Goal: Task Accomplishment & Management: Manage account settings

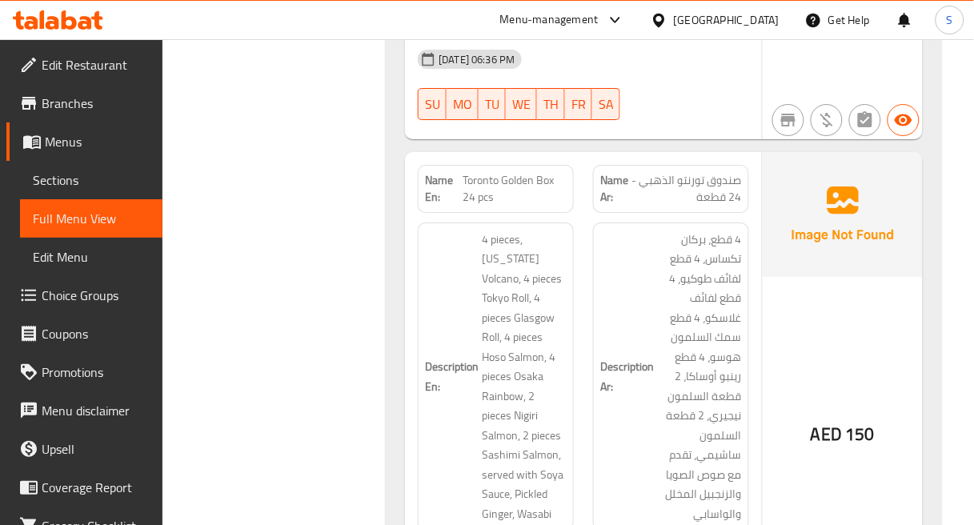
scroll to position [2401, 0]
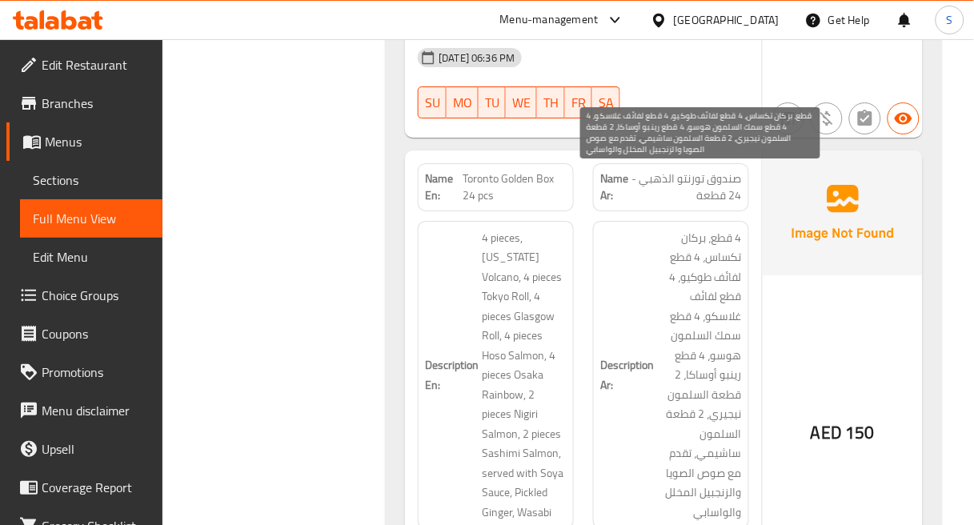
click at [706, 228] on span "4 قطع، بركان تكساس، 4 قطع لفائف طوكيو، 4 قطع لفائف غلاسكو، 4 قطع سمك السلمون هو…" at bounding box center [699, 375] width 85 height 295
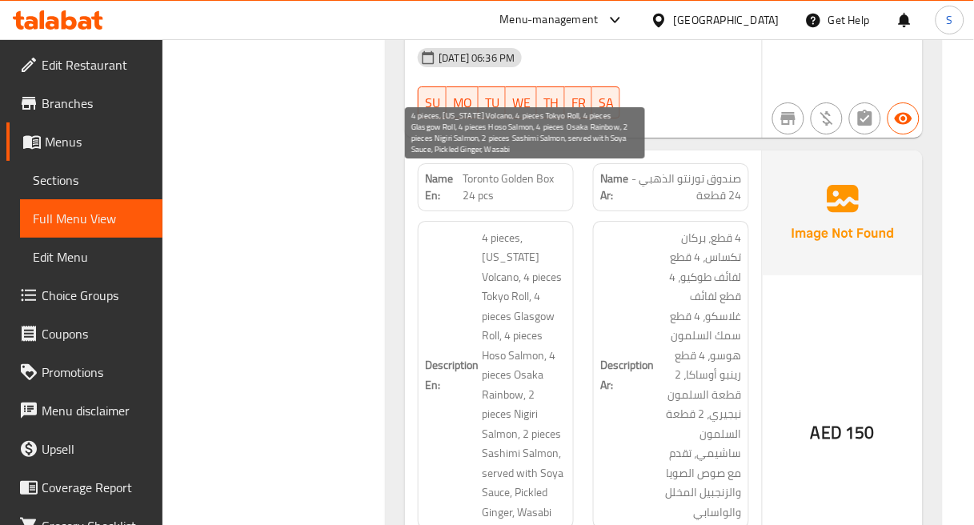
click at [492, 228] on span "4 pieces, Texas Volcano, 4 pieces Tokyo Roll, 4 pieces Glasgow Roll, 4 pieces H…" at bounding box center [524, 375] width 85 height 295
click at [498, 228] on span "4 pieces, Texas Volcano, 4 pieces Tokyo Roll, 4 pieces Glasgow Roll, 4 pieces H…" at bounding box center [524, 375] width 85 height 295
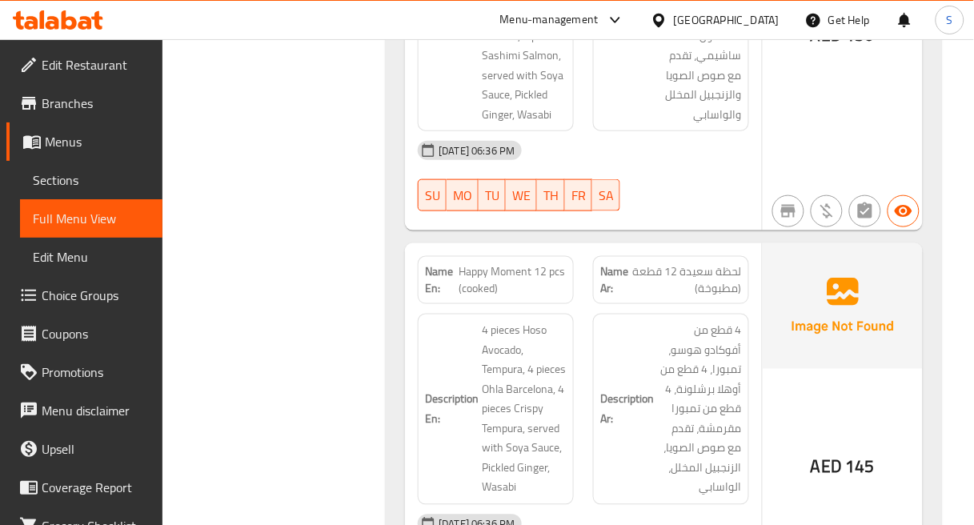
scroll to position [2846, 0]
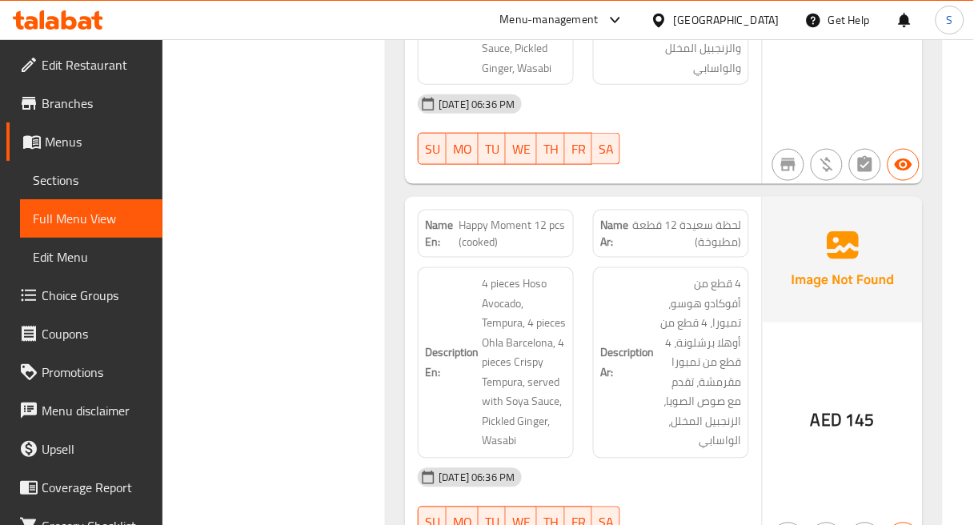
click at [604, 258] on div "Description Ar: 4 قطع من أفوكادو هوسو، تمبورا، 4 قطع من أوهلا برشلونة، 4 قطع من…" at bounding box center [671, 363] width 175 height 211
click at [515, 217] on span "Happy Moment 12 pcs (cooked)" at bounding box center [513, 234] width 108 height 34
copy span "Moment"
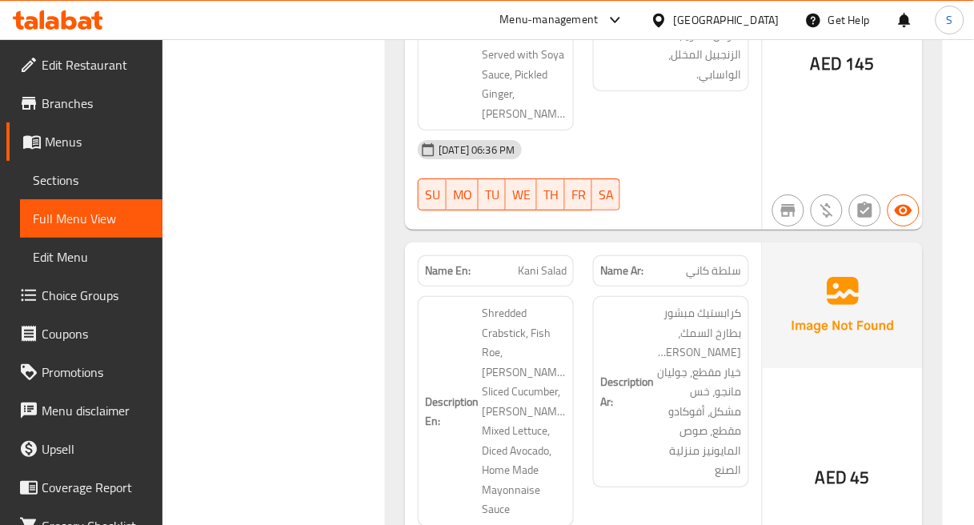
scroll to position [4981, 0]
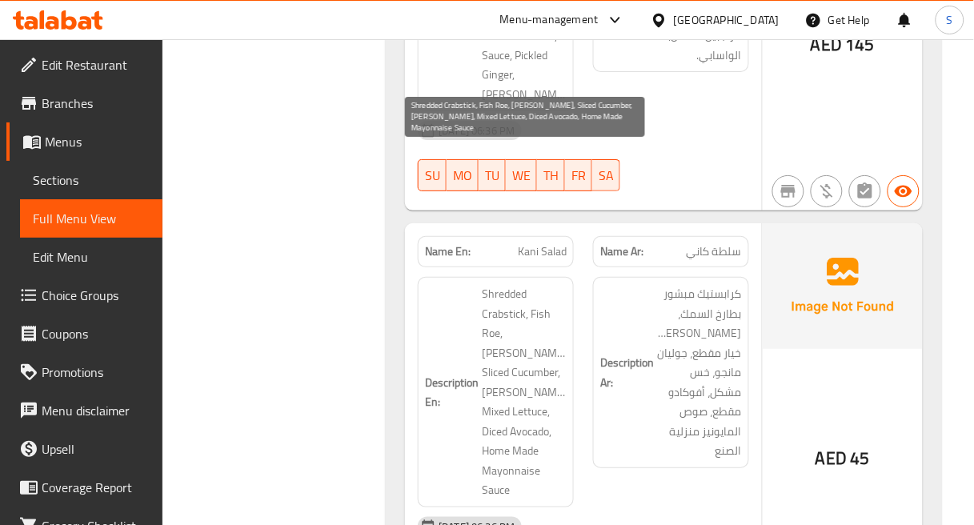
click at [514, 284] on span "Shredded Crabstick, Fish Roe, Julienne Carot, Sliced Cucumber, Juliene Mango, M…" at bounding box center [524, 392] width 85 height 216
copy span "Crabstick"
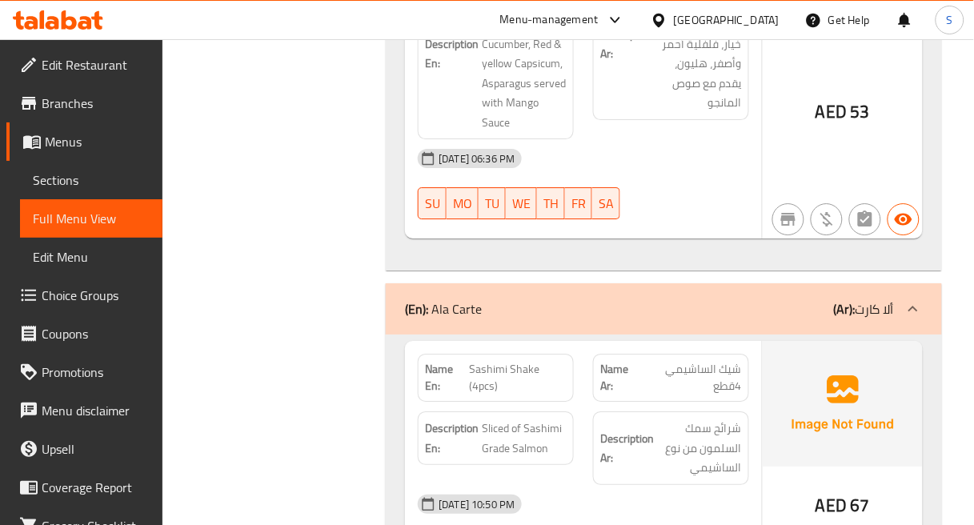
scroll to position [9784, 0]
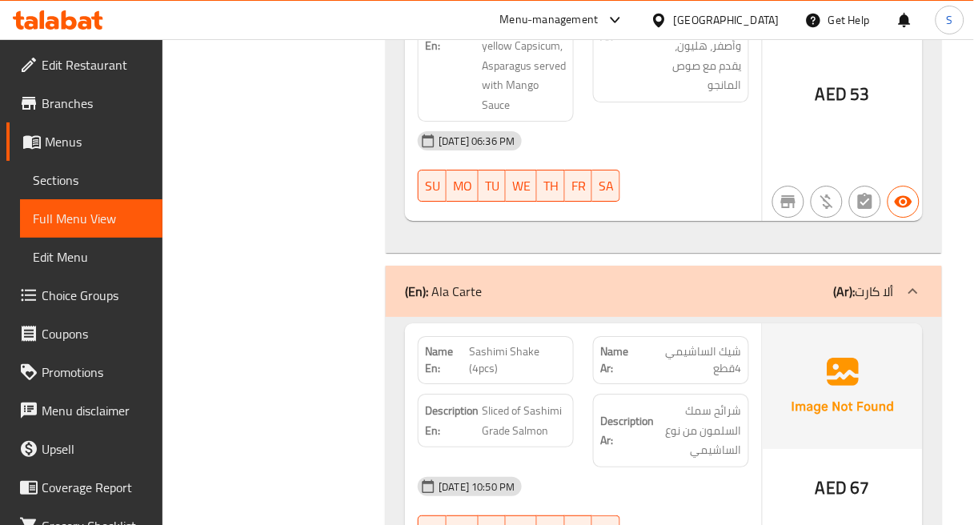
click at [740, 401] on span "شرائح سمك السلمون من نوع الساشيمي" at bounding box center [699, 430] width 85 height 59
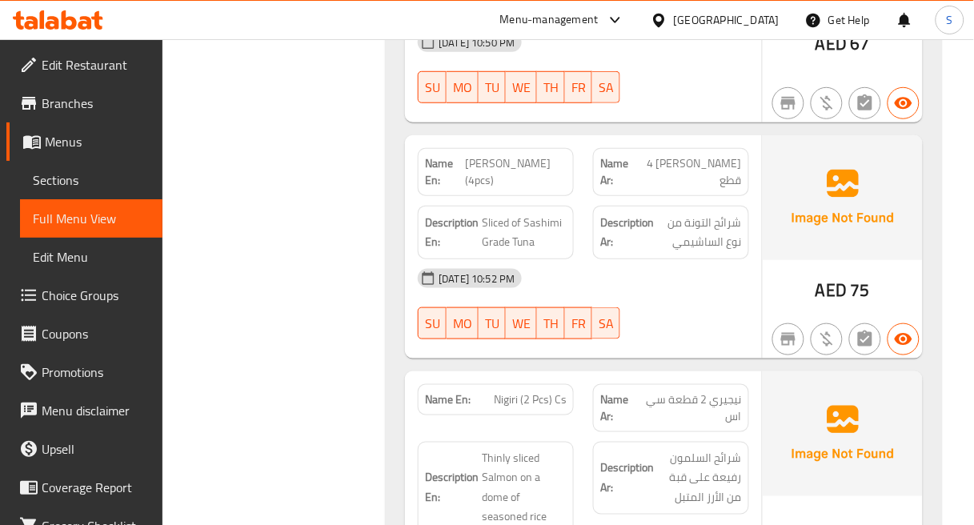
scroll to position [10317, 0]
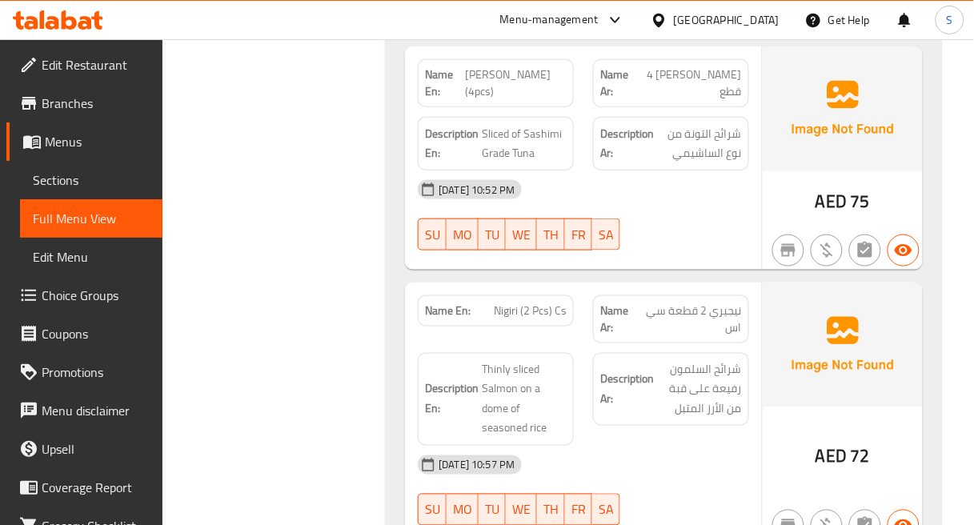
click at [553, 303] on span "Nigiri (2 Pcs) Cs" at bounding box center [530, 311] width 73 height 17
copy span "Nigiri (2 Pcs) Cs"
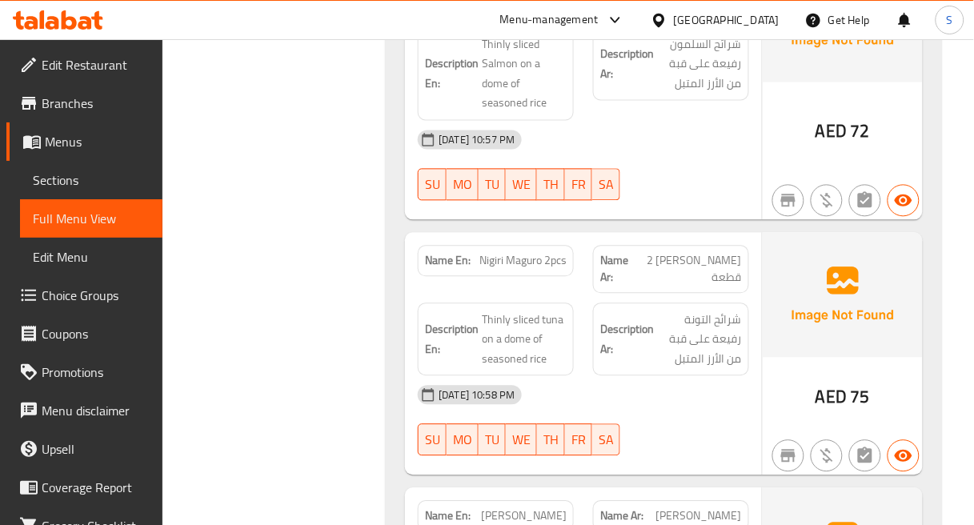
scroll to position [10673, 0]
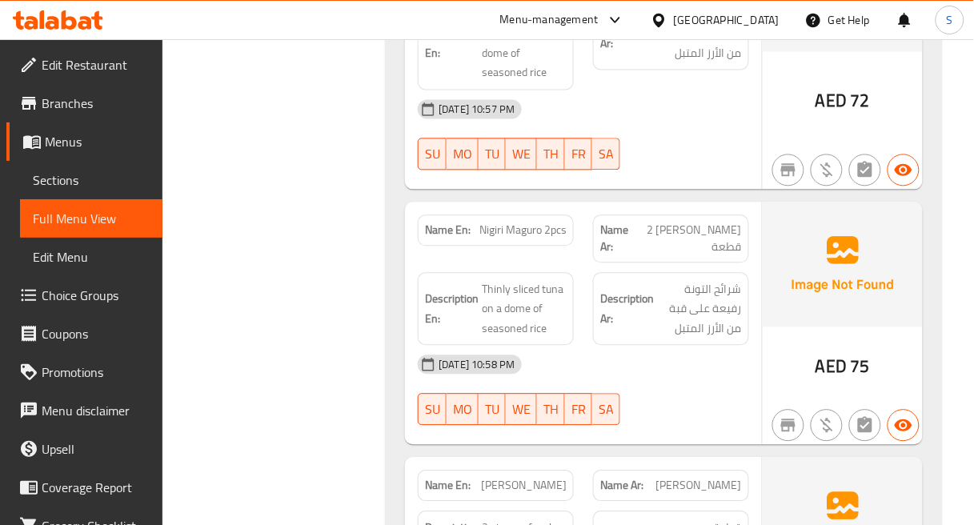
click at [557, 477] on span "Nigiri Kani" at bounding box center [524, 485] width 86 height 17
click at [557, 477] on span "[PERSON_NAME]" at bounding box center [524, 485] width 86 height 17
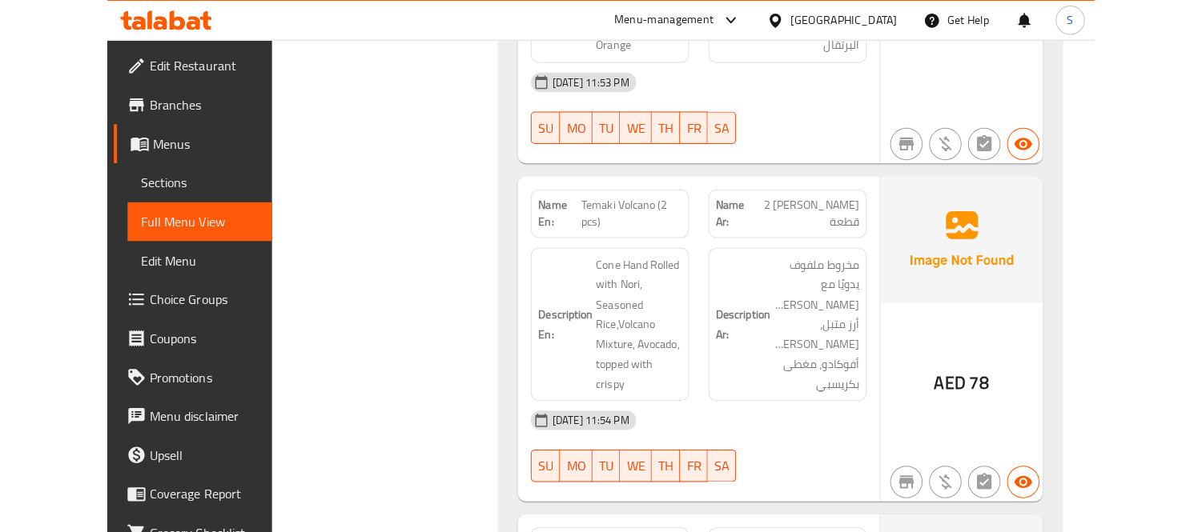
scroll to position [14671, 0]
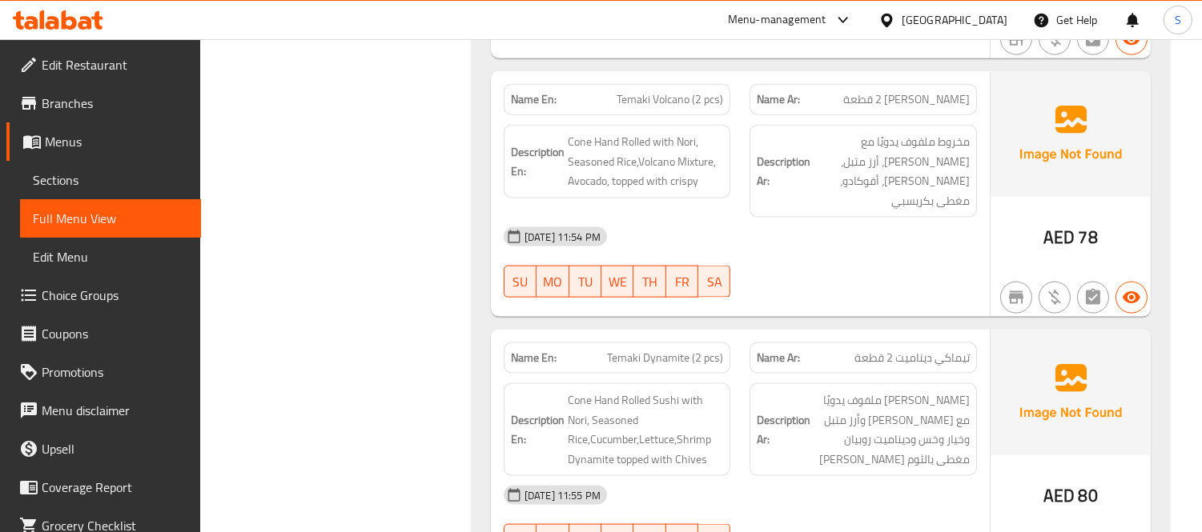
click at [78, 168] on link "Sections" at bounding box center [110, 180] width 181 height 38
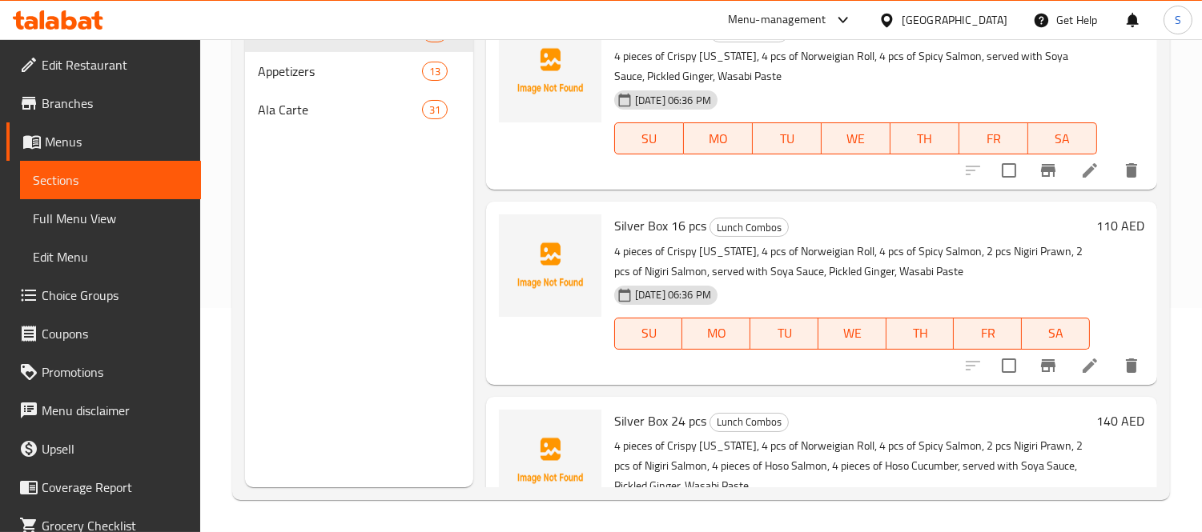
scroll to position [224, 0]
click at [317, 112] on span "Ala Carte" at bounding box center [317, 109] width 118 height 19
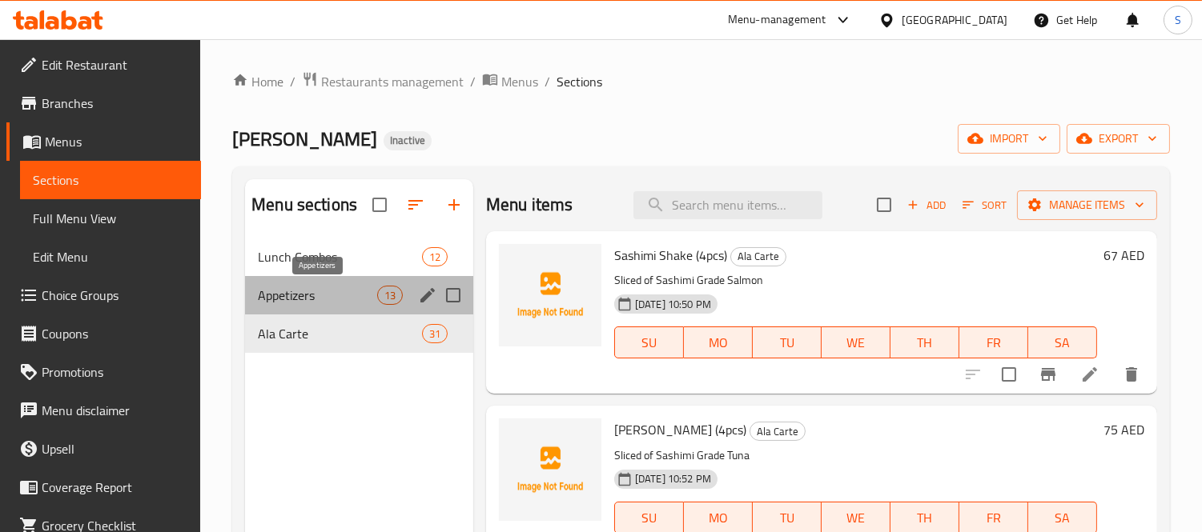
click at [333, 297] on span "Appetizers" at bounding box center [317, 295] width 118 height 19
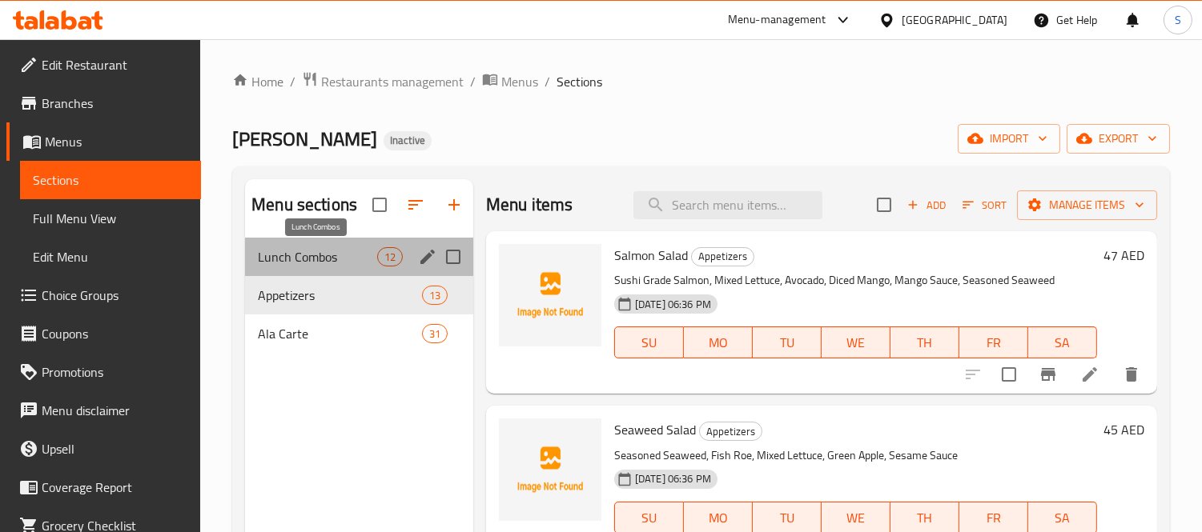
click at [355, 249] on span "Lunch Combos" at bounding box center [317, 256] width 118 height 19
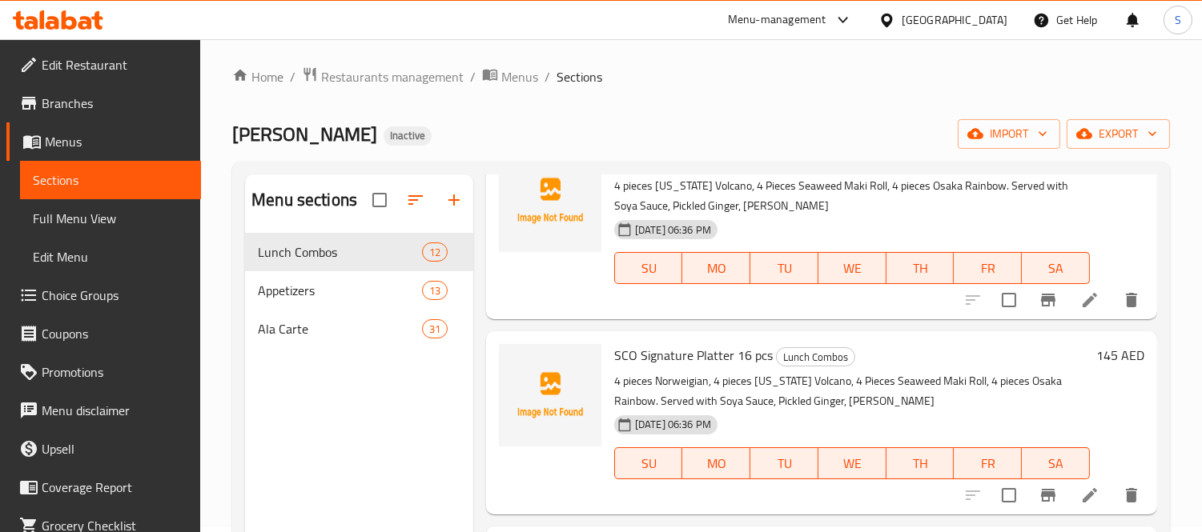
scroll to position [224, 0]
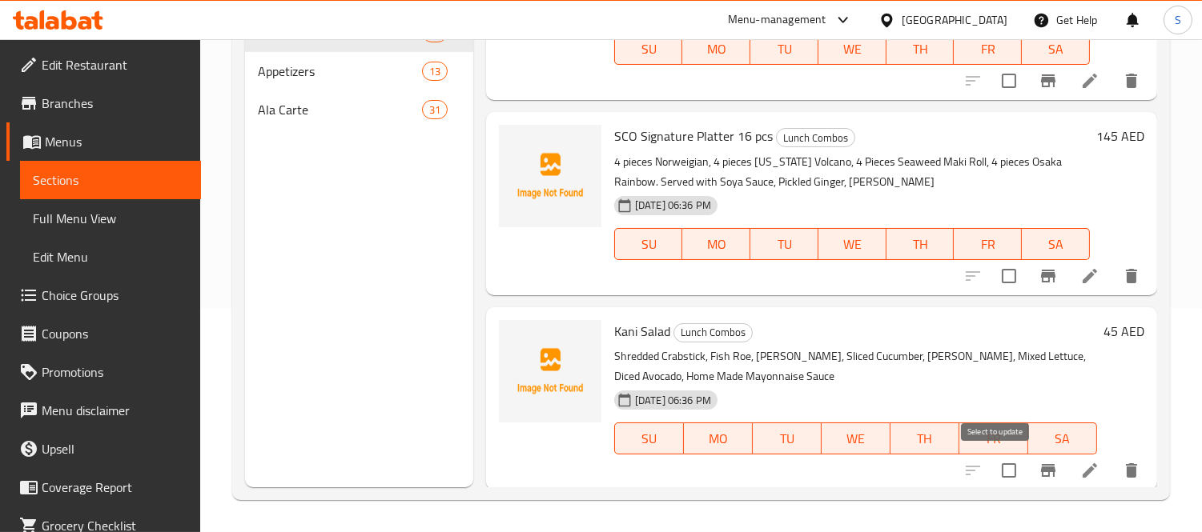
click at [973, 477] on input "checkbox" at bounding box center [1009, 471] width 34 height 34
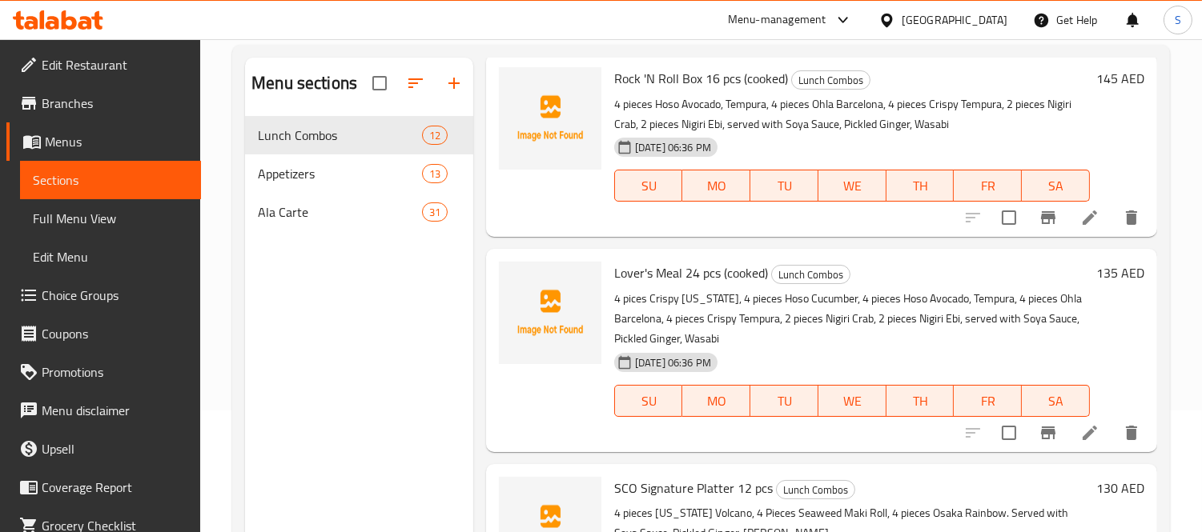
scroll to position [0, 0]
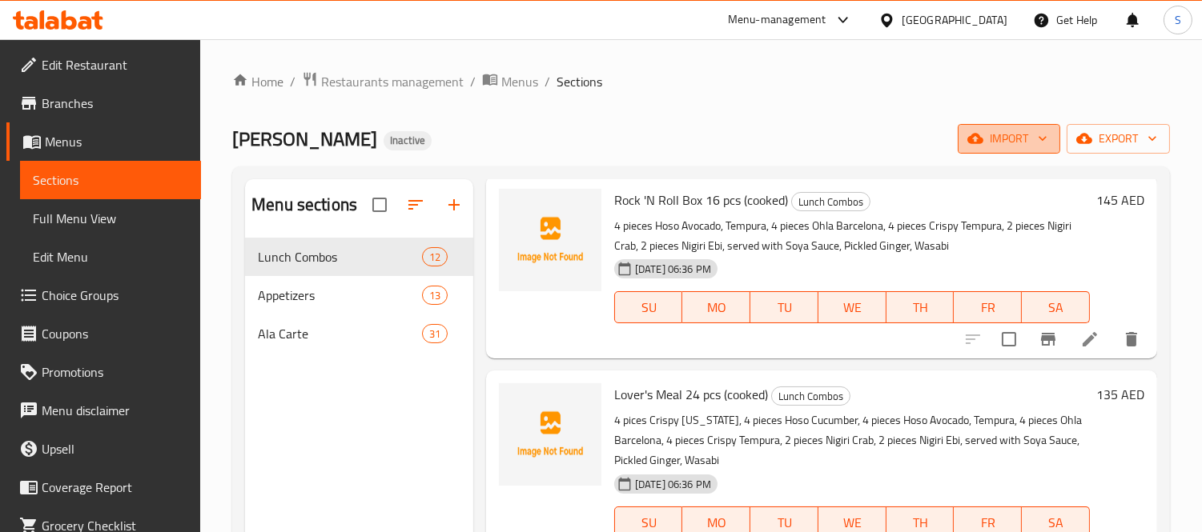
click at [973, 154] on button "import" at bounding box center [1008, 139] width 102 height 30
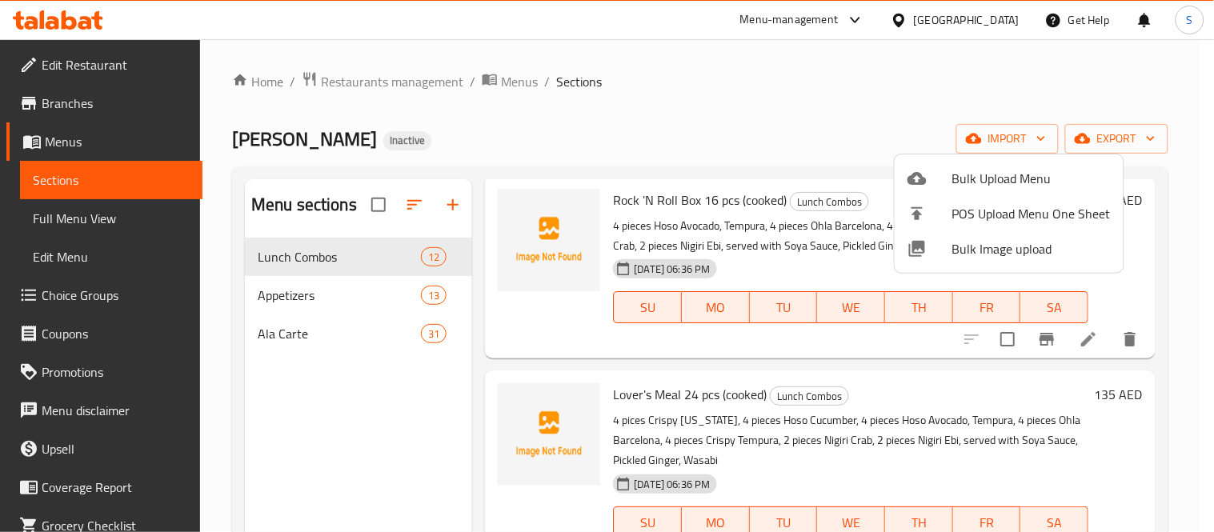
click at [973, 60] on div at bounding box center [607, 266] width 1214 height 532
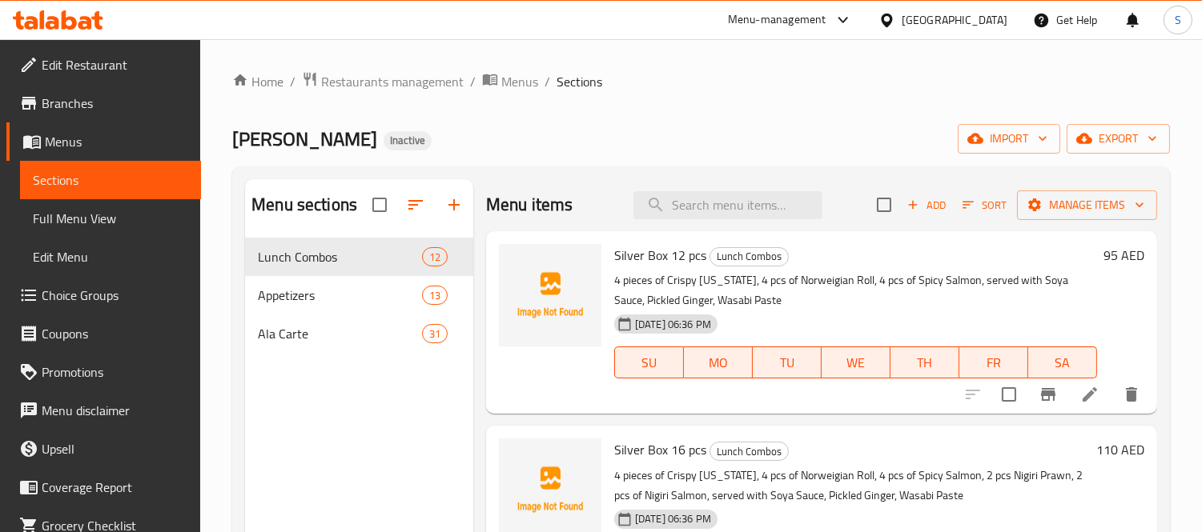
click at [973, 189] on div "Add Sort Manage items" at bounding box center [1017, 205] width 280 height 34
click at [973, 210] on span "Manage items" at bounding box center [1086, 205] width 114 height 20
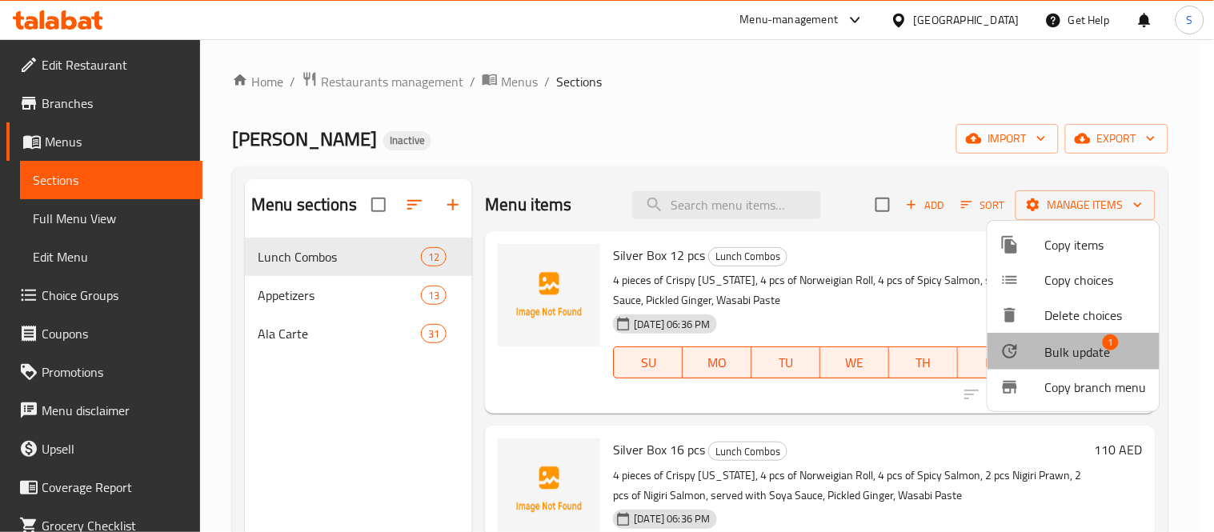
click at [973, 349] on span "Bulk update" at bounding box center [1078, 352] width 66 height 19
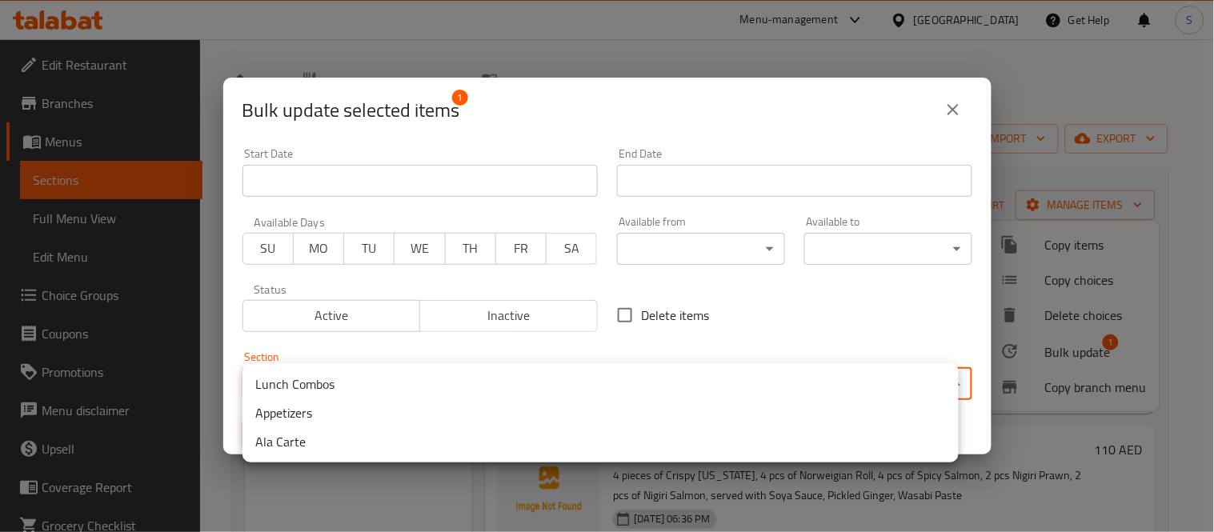
click at [708, 390] on body "​ Menu-management United Arab Emirates Get Help S Edit Restaurant Branches Menu…" at bounding box center [607, 285] width 1214 height 493
click at [275, 423] on li "Appetizers" at bounding box center [601, 413] width 716 height 29
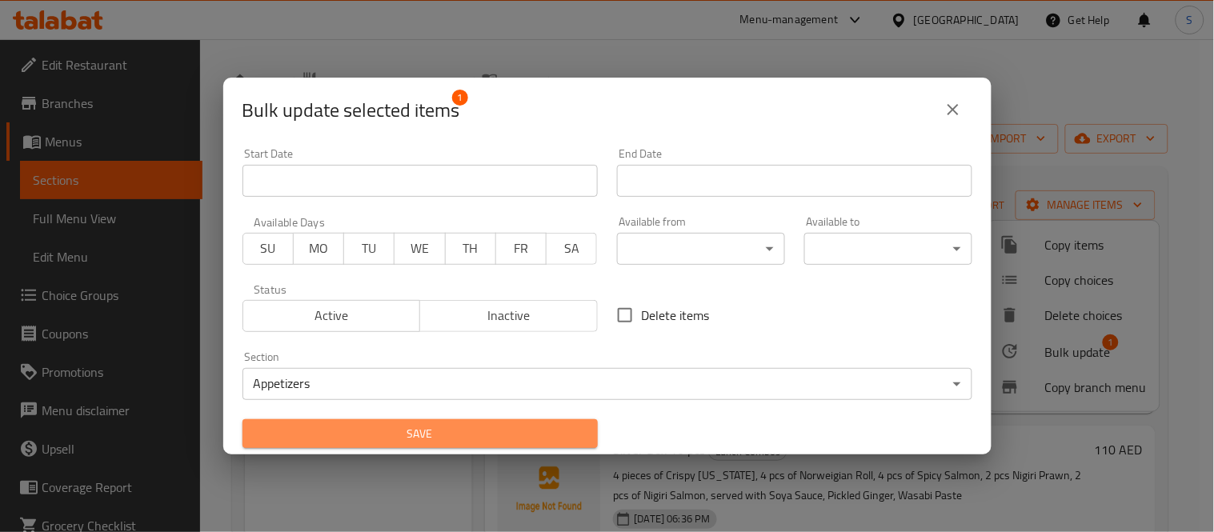
click at [536, 422] on button "Save" at bounding box center [420, 434] width 355 height 30
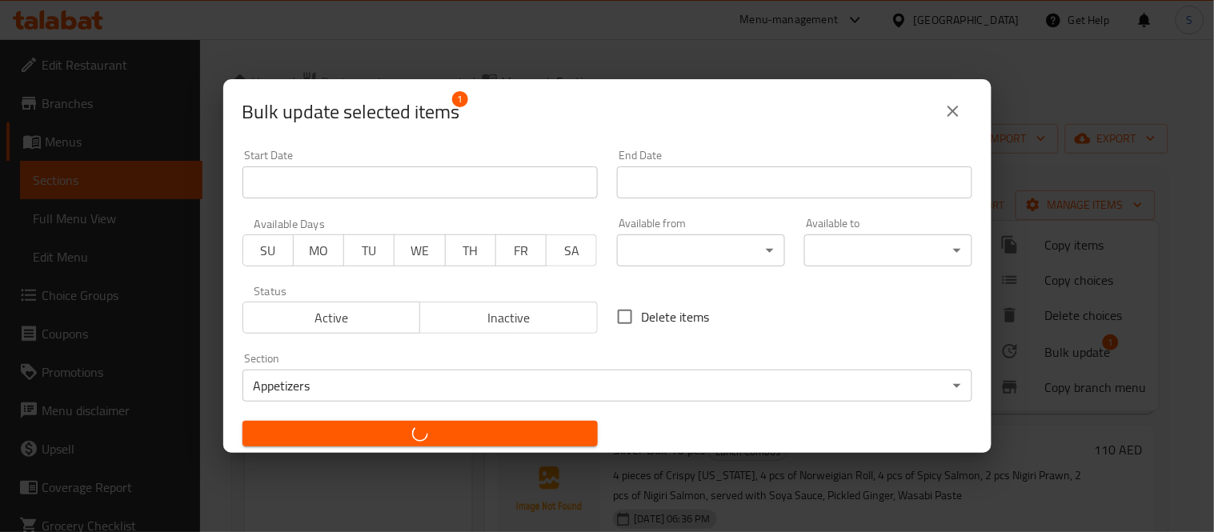
checkbox input "false"
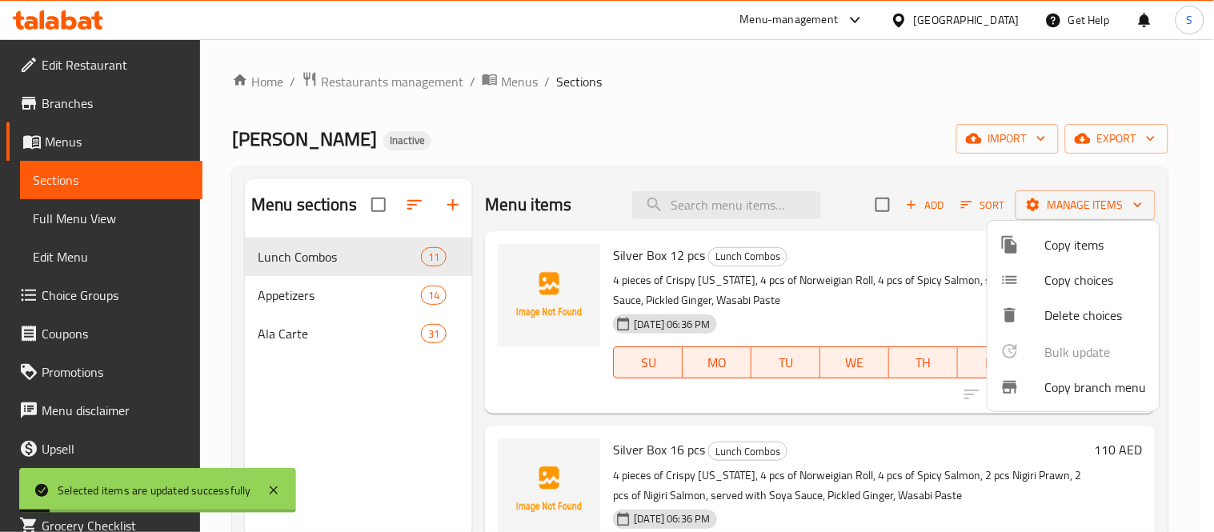
click at [412, 195] on div at bounding box center [607, 266] width 1214 height 532
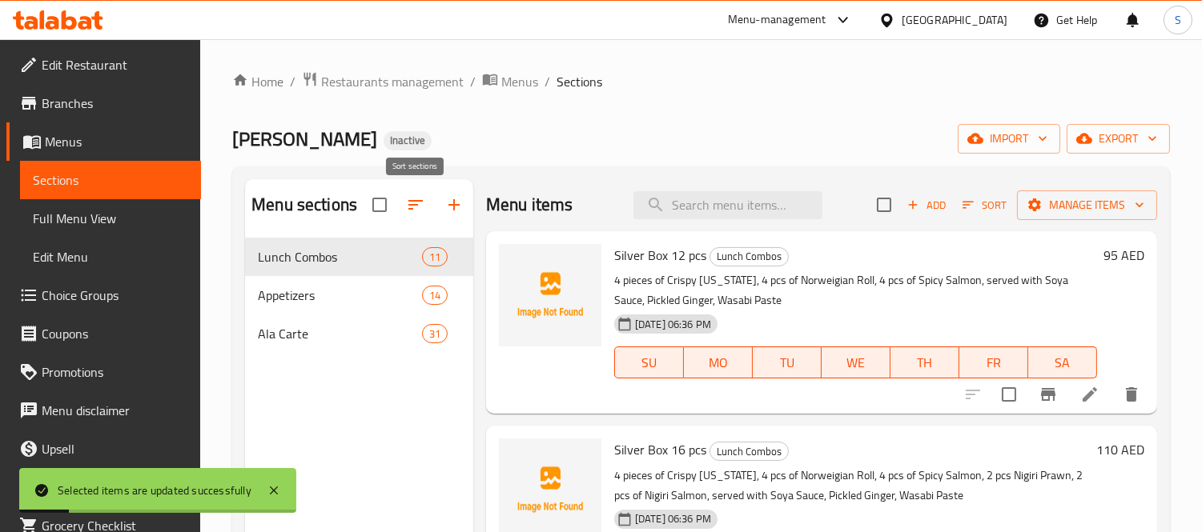
click at [413, 206] on icon "button" at bounding box center [415, 205] width 14 height 10
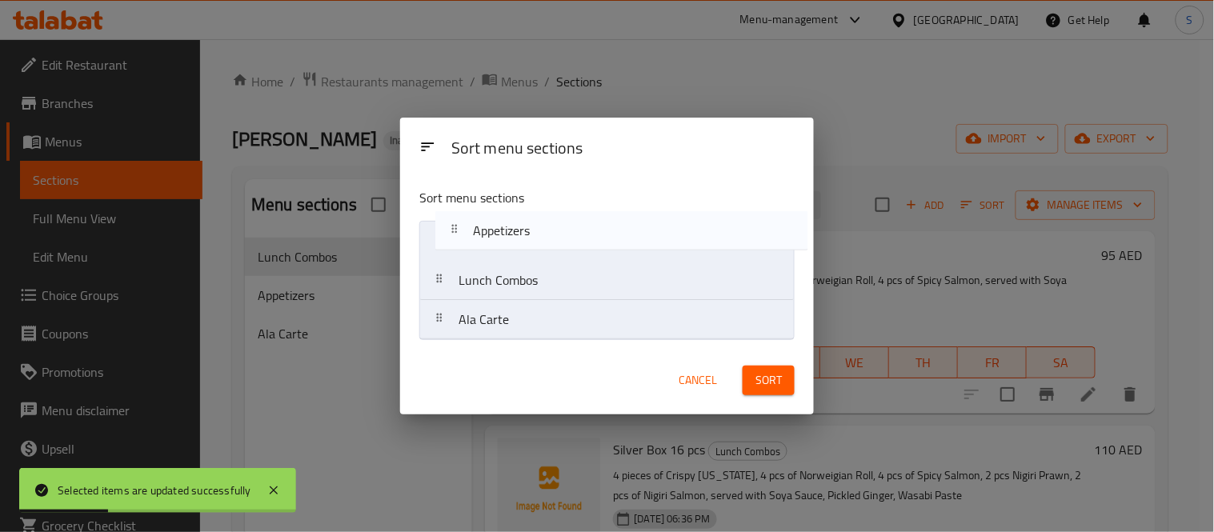
drag, startPoint x: 518, startPoint y: 299, endPoint x: 532, endPoint y: 245, distance: 55.5
click at [532, 245] on nav "Lunch Combos Appetizers Ala Carte" at bounding box center [606, 280] width 375 height 119
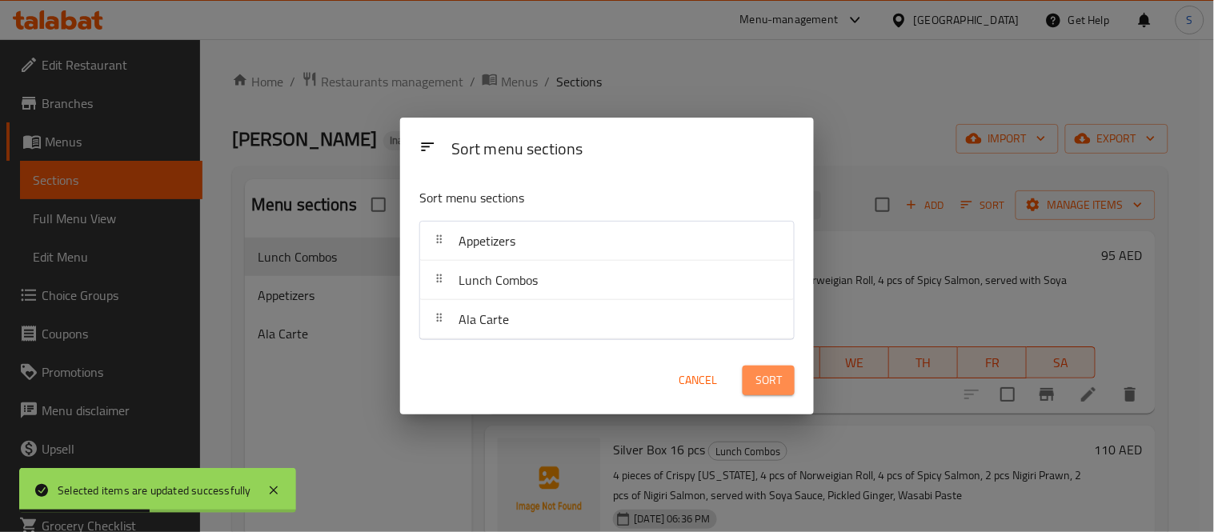
click at [792, 390] on button "Sort" at bounding box center [769, 381] width 52 height 30
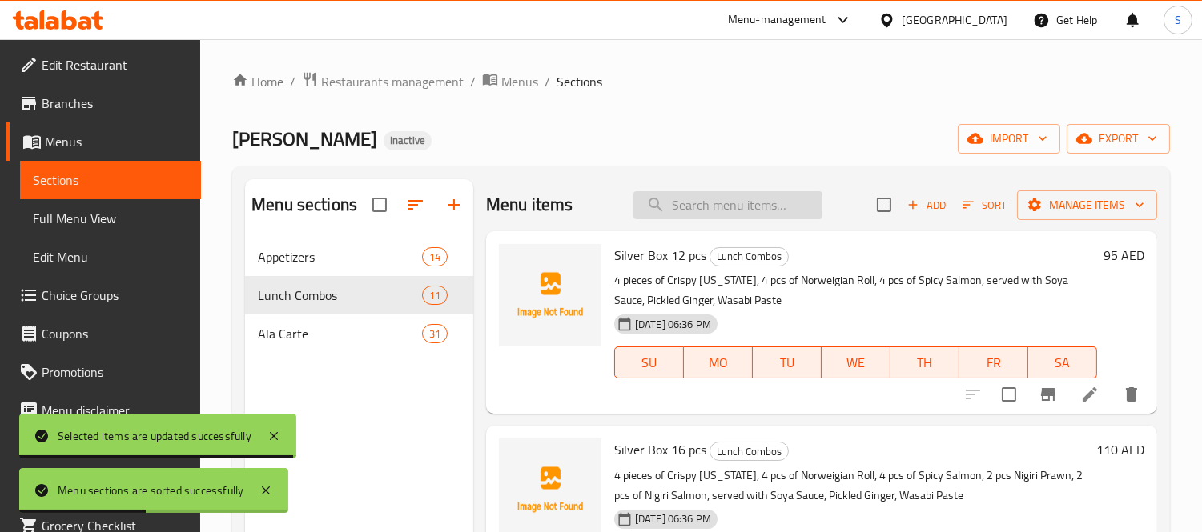
click at [720, 203] on input "search" at bounding box center [727, 205] width 189 height 28
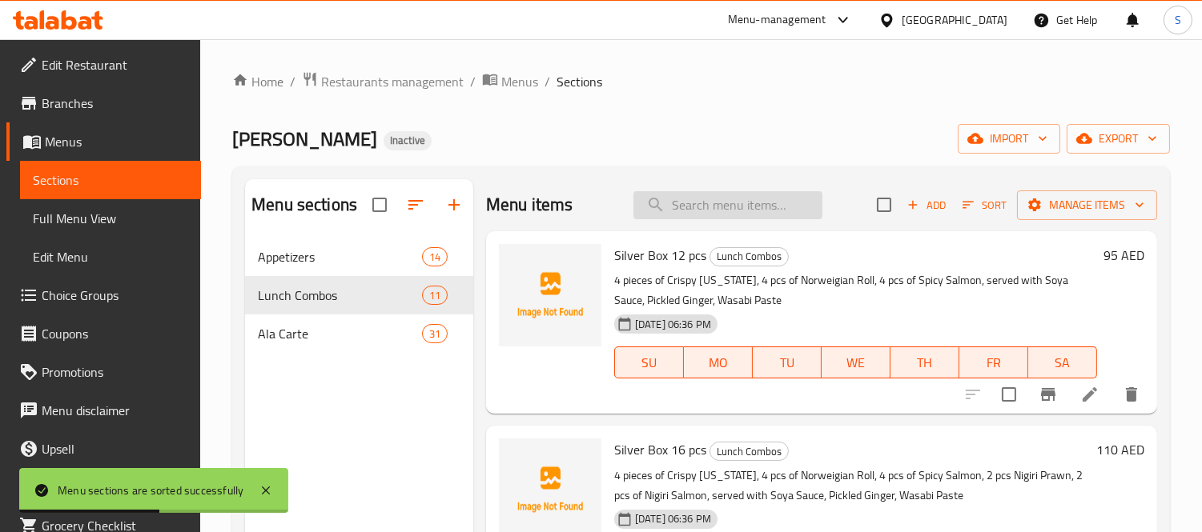
paste input "Volcano"
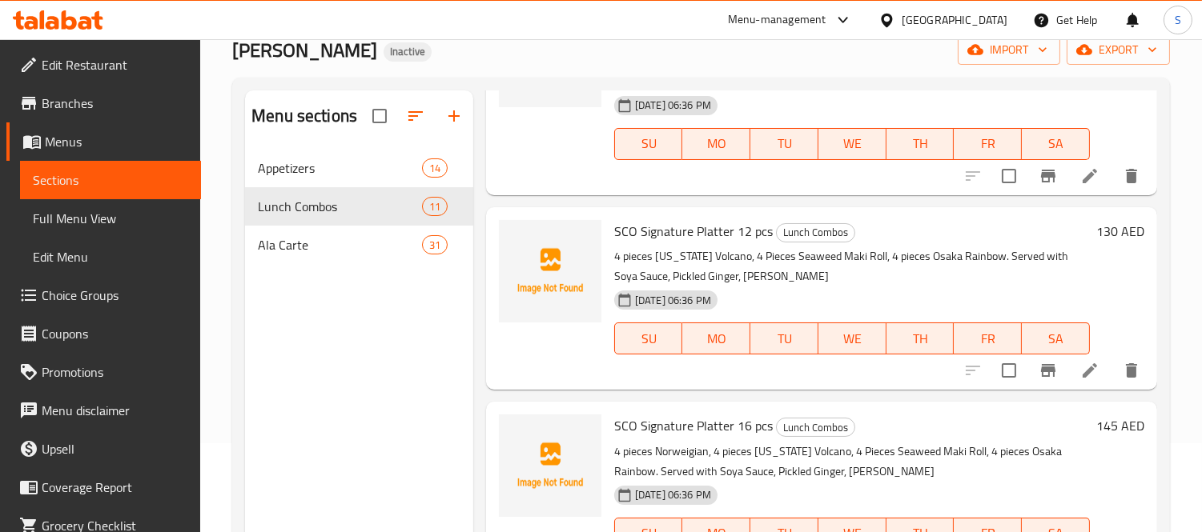
scroll to position [355, 0]
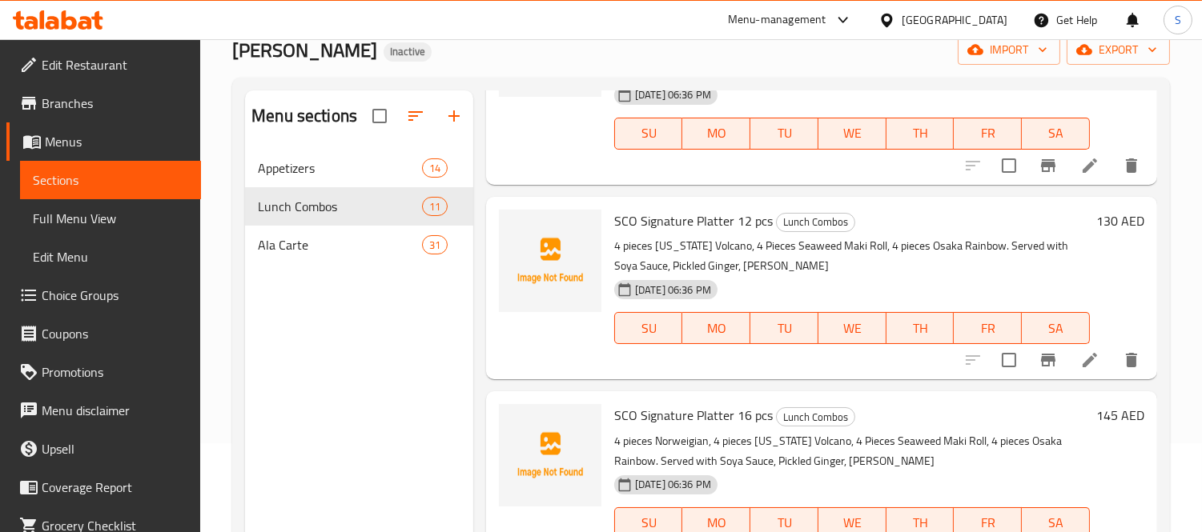
drag, startPoint x: 1081, startPoint y: 355, endPoint x: 419, endPoint y: 419, distance: 665.9
click at [419, 419] on div "Menu sections Appetizers 14 Lunch Combos 11 Ala Carte 31" at bounding box center [359, 356] width 228 height 532
click at [339, 179] on div "Appetizers 14" at bounding box center [359, 168] width 228 height 38
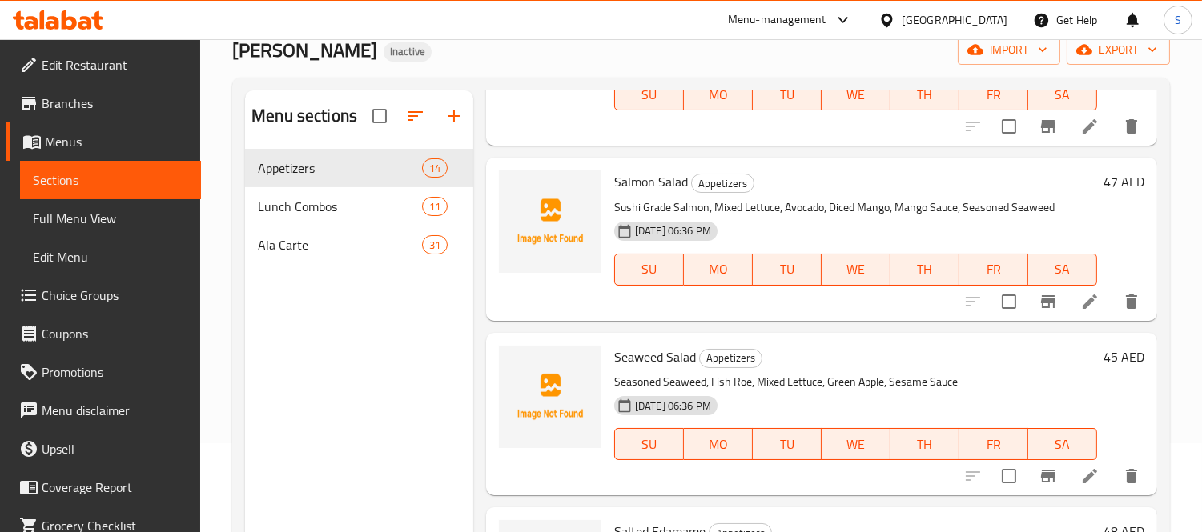
scroll to position [178, 0]
click at [776, 166] on div "Salmon Salad Appetizers Sushi Grade Salmon, Mixed Lettuce, Avocado, Diced Mango…" at bounding box center [856, 241] width 496 height 150
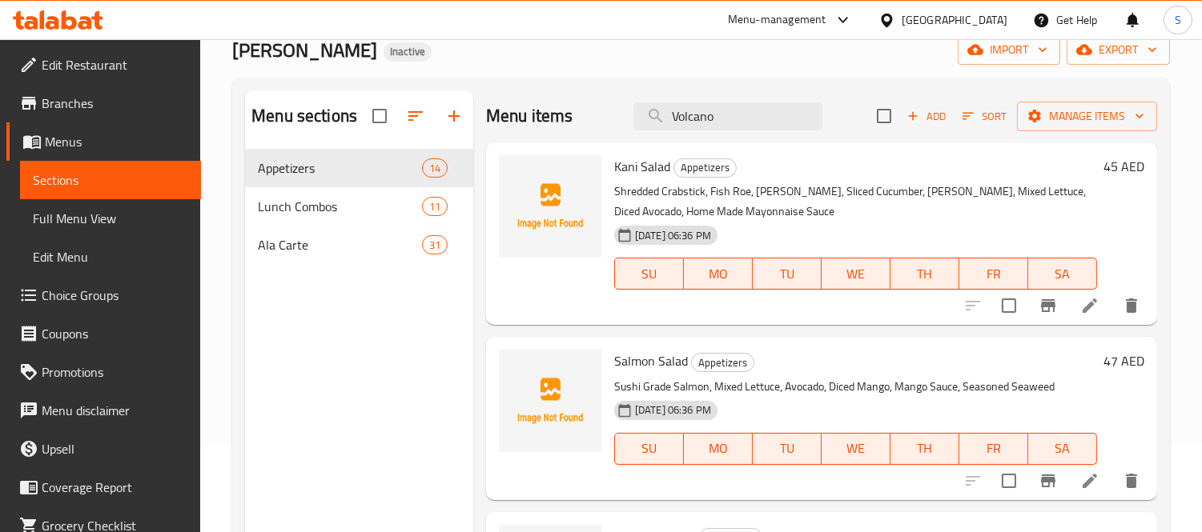
click at [756, 90] on div "Menu items Volcano Add Sort Manage items" at bounding box center [821, 116] width 671 height 52
click at [743, 106] on input "Volcano" at bounding box center [727, 116] width 189 height 28
paste input "Moment"
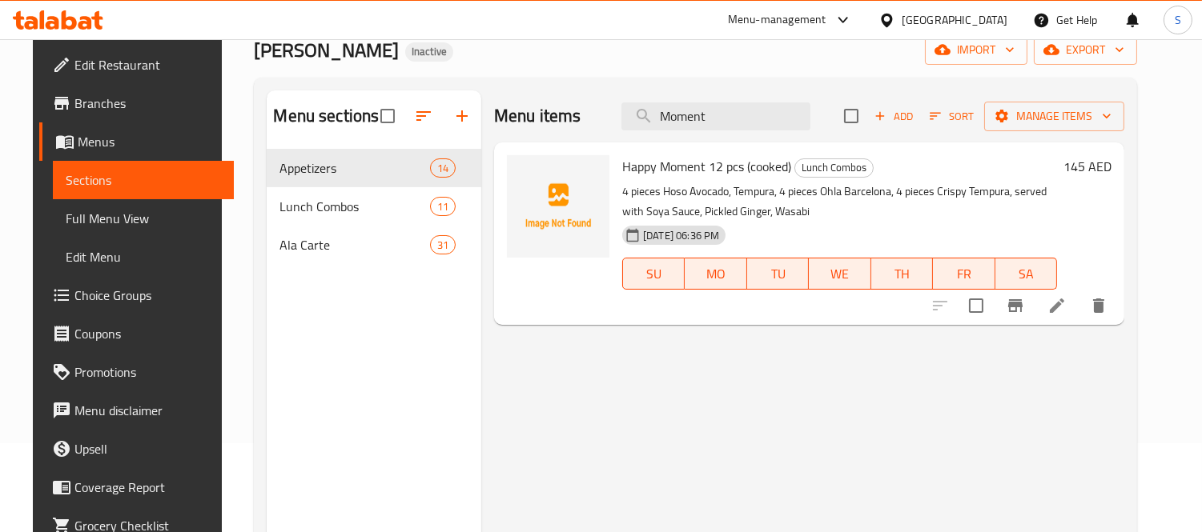
type input "Moment"
click at [973, 299] on li at bounding box center [1056, 305] width 45 height 29
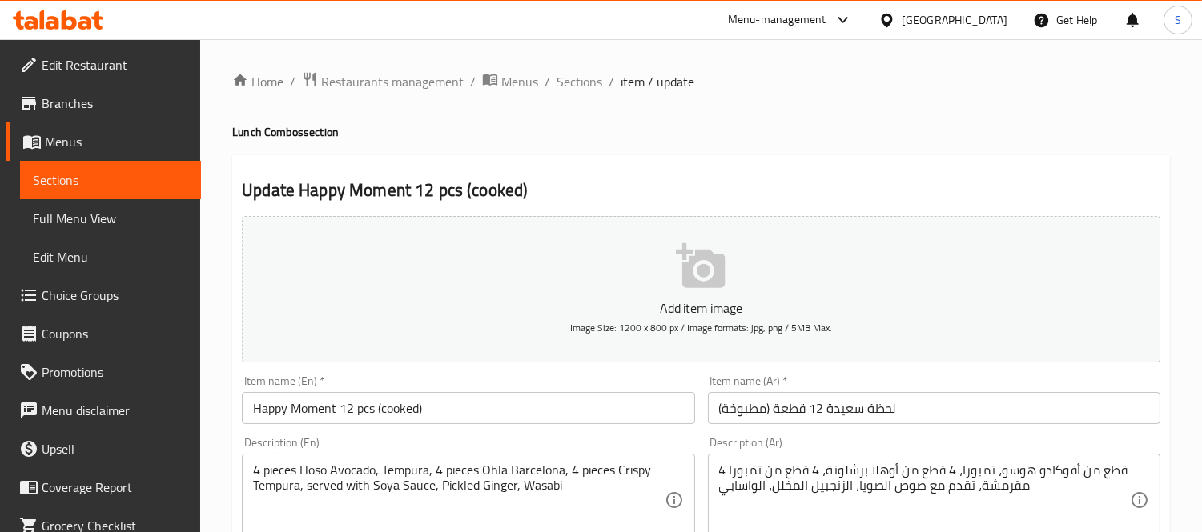
scroll to position [89, 0]
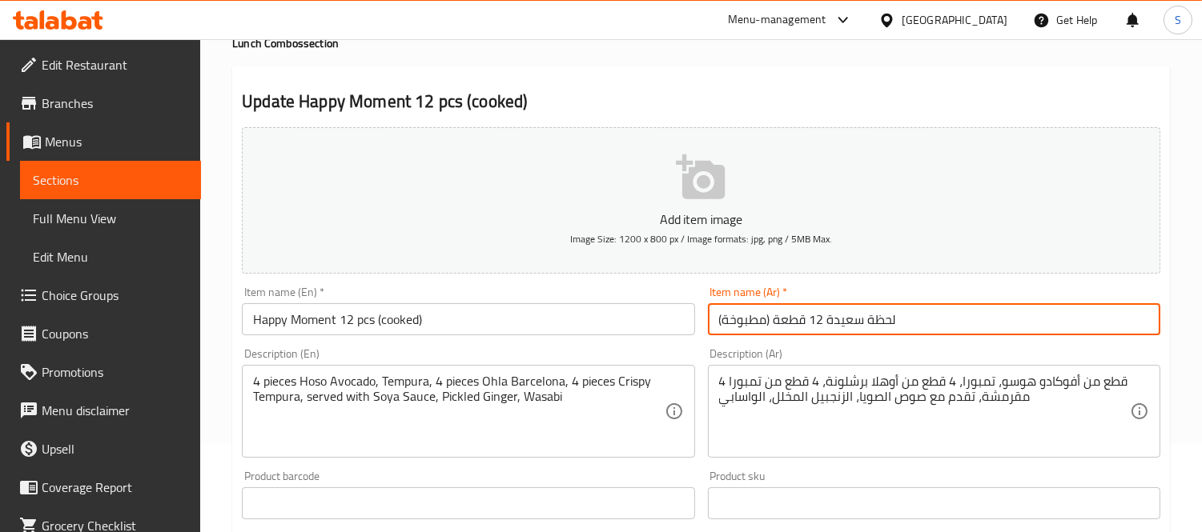
drag, startPoint x: 825, startPoint y: 318, endPoint x: 874, endPoint y: 319, distance: 49.6
click at [881, 321] on input "لحظة سعيدة 12 قطعة (مطبوخة)" at bounding box center [934, 319] width 452 height 32
click at [868, 319] on input "لحظة سعيدة 12 قطعة (مطبوخة)" at bounding box center [934, 319] width 452 height 32
drag, startPoint x: 898, startPoint y: 320, endPoint x: 829, endPoint y: 315, distance: 69.8
click at [829, 315] on input "لحظة سعيدة 12 قطعة (مطبوخة)" at bounding box center [934, 319] width 452 height 32
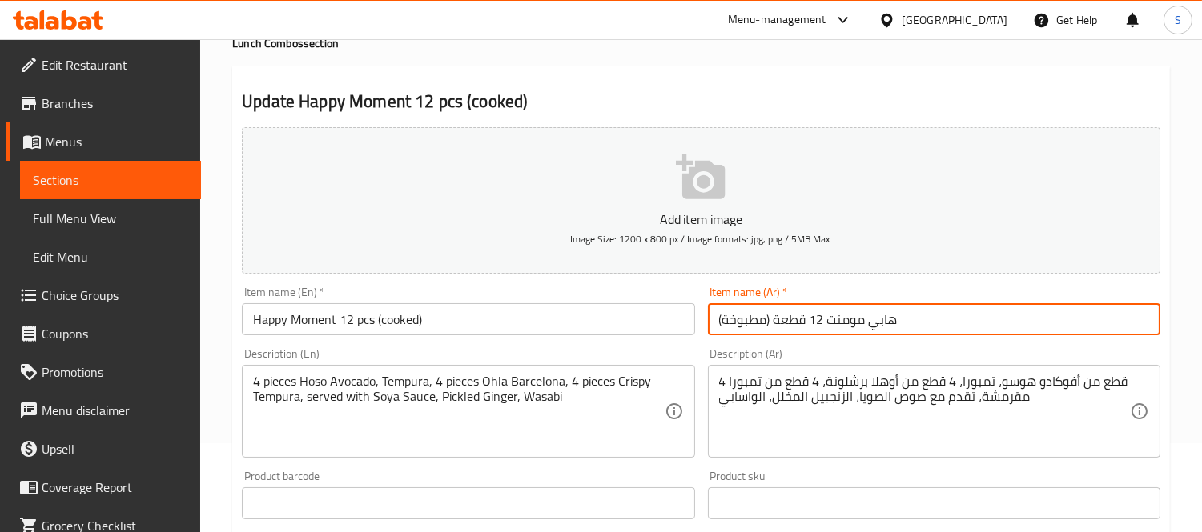
type input "هابي مومنت 12 قطعة (مطبوخة)"
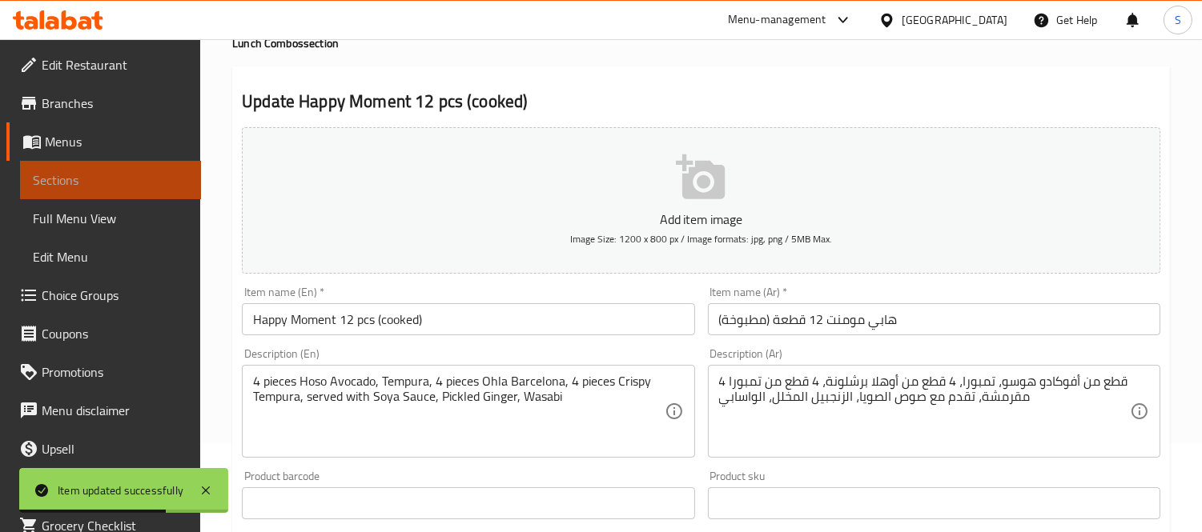
click at [141, 177] on span "Sections" at bounding box center [110, 180] width 155 height 19
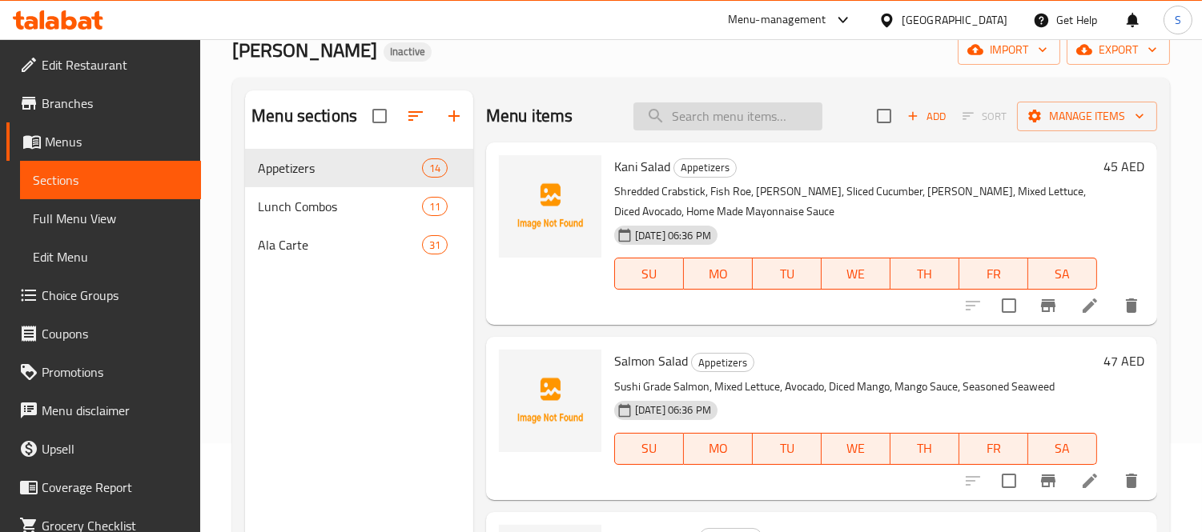
click at [745, 114] on input "search" at bounding box center [727, 116] width 189 height 28
paste input "Crabstick"
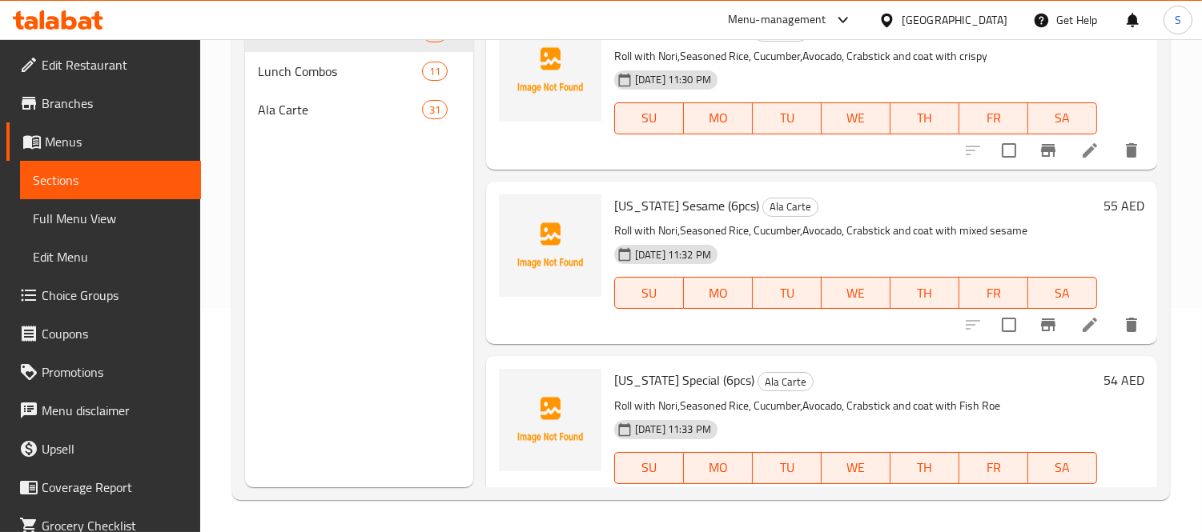
scroll to position [226, 0]
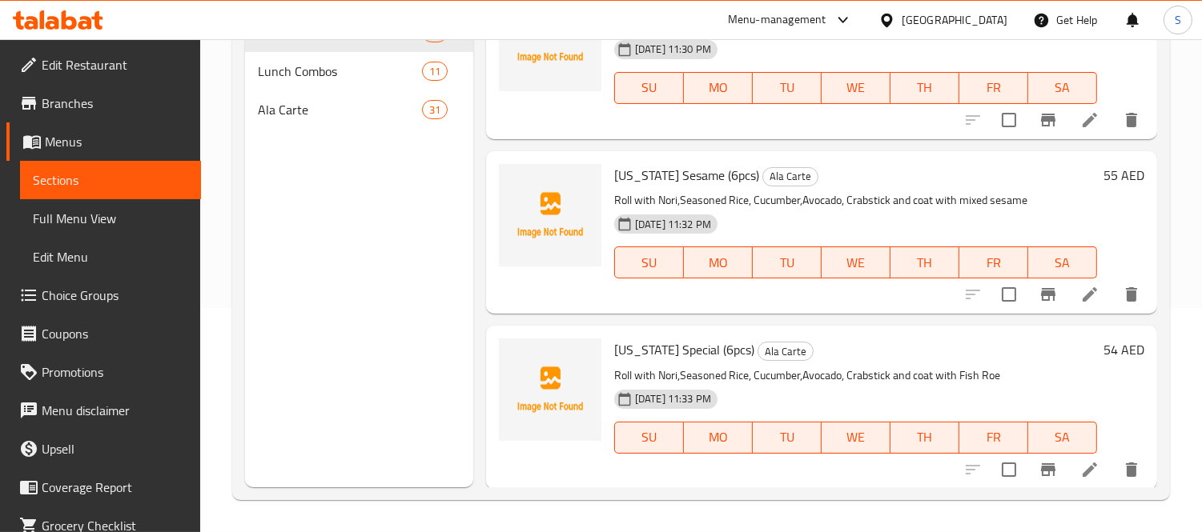
click at [722, 296] on div "California Sesame (6pcs) Ala Carte Roll with Nori,Seasoned Rice, Cucumber,Avoca…" at bounding box center [856, 233] width 496 height 150
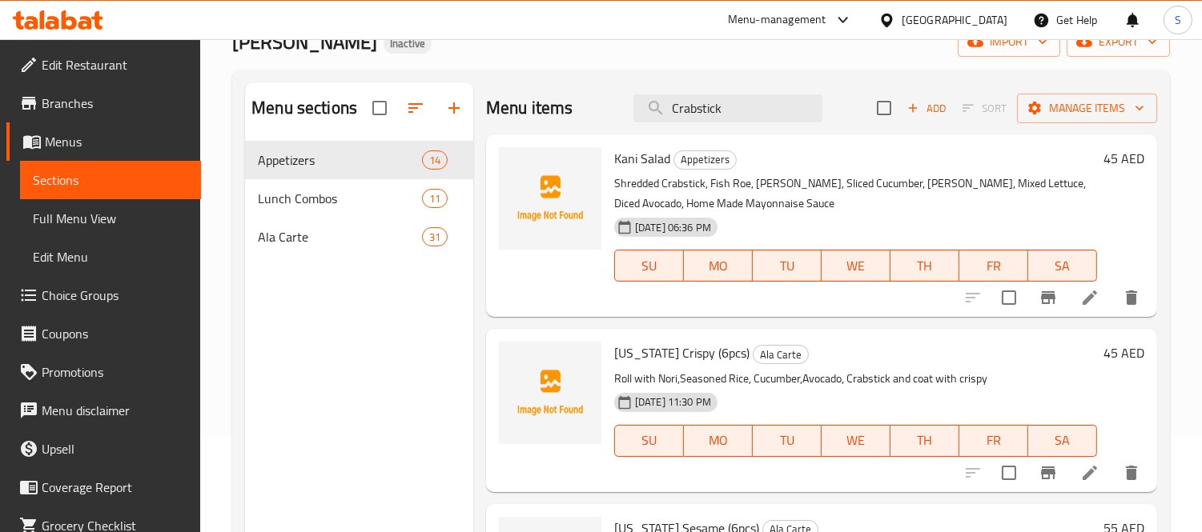
scroll to position [46, 0]
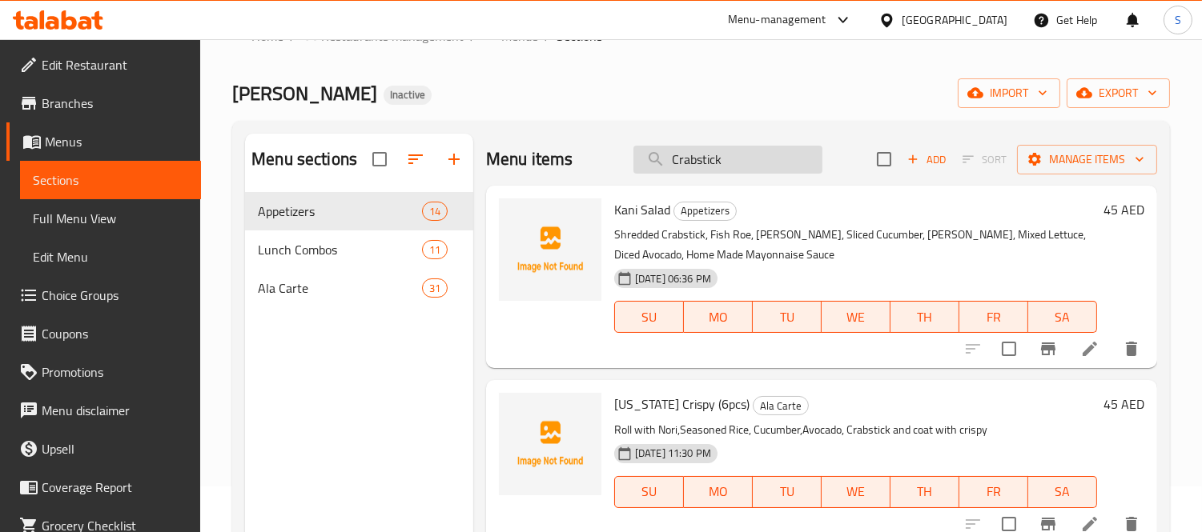
click at [766, 155] on input "Crabstick" at bounding box center [727, 160] width 189 height 28
paste input "Nigiri (2 Pcs) Cs"
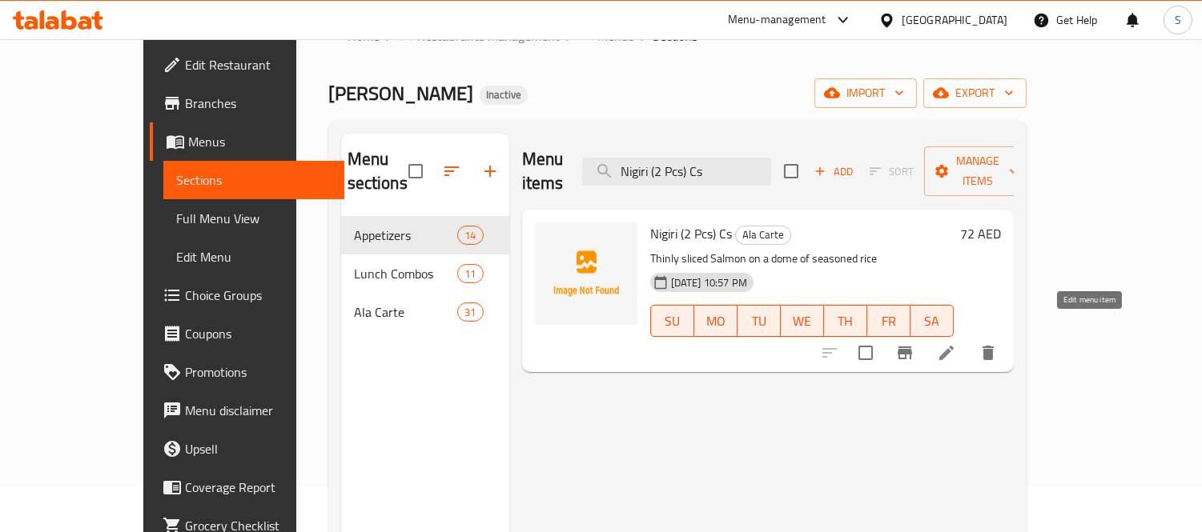
type input "Nigiri (2 Pcs) Cs"
click at [956, 343] on icon at bounding box center [946, 352] width 19 height 19
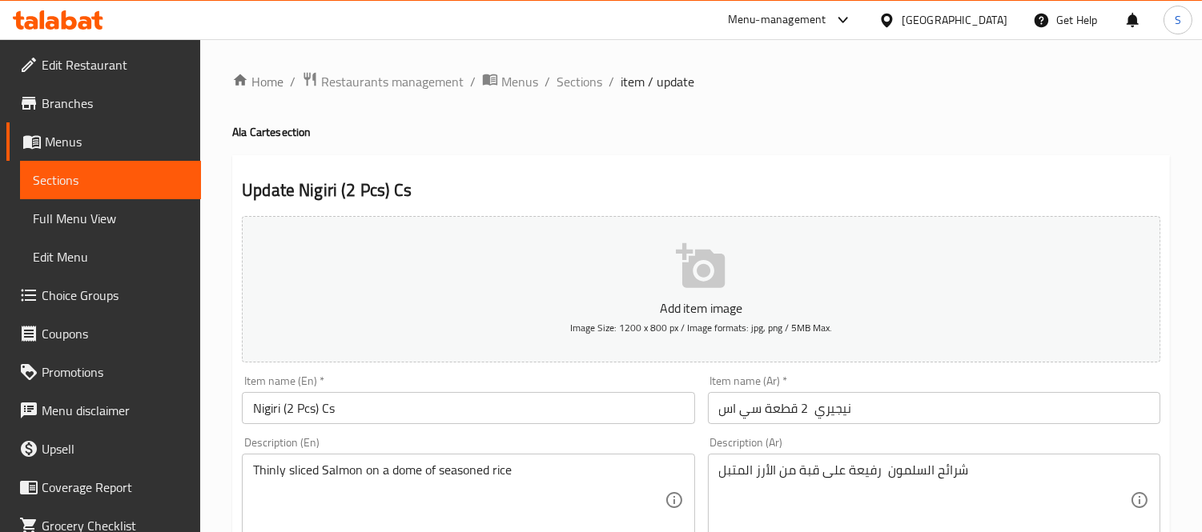
click at [272, 413] on input "Nigiri (2 Pcs) Cs" at bounding box center [468, 408] width 452 height 32
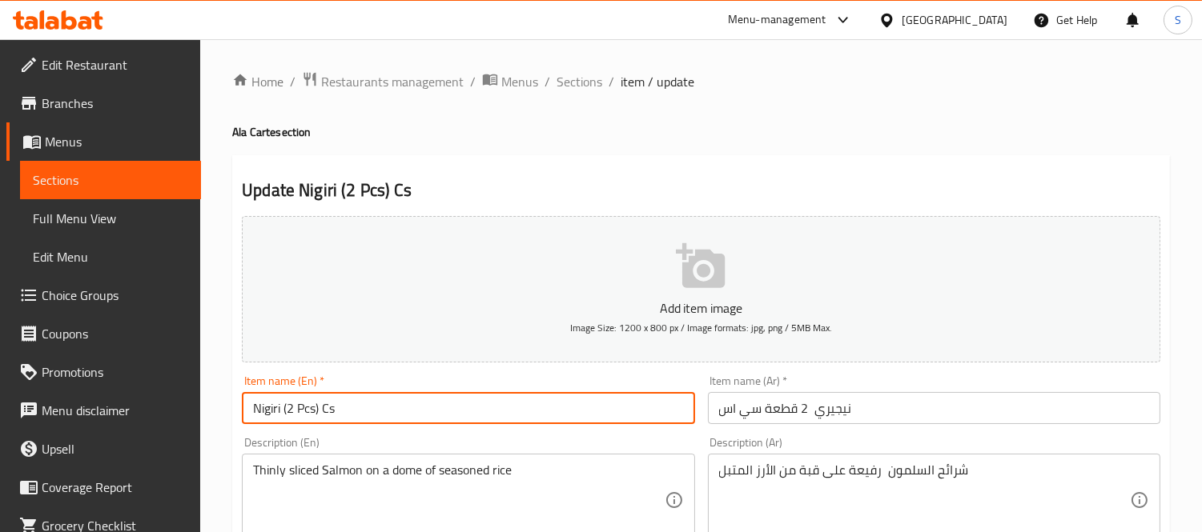
click at [272, 413] on input "Nigiri (2 Pcs) Cs" at bounding box center [468, 408] width 452 height 32
paste input "Shake"
drag, startPoint x: 357, startPoint y: 410, endPoint x: 401, endPoint y: 411, distance: 44.0
click at [401, 411] on input "Nigiri Shake (2 Pcs) Cs" at bounding box center [468, 408] width 452 height 32
click at [322, 412] on input "Nigiri Shake (2 Pcs" at bounding box center [468, 408] width 452 height 32
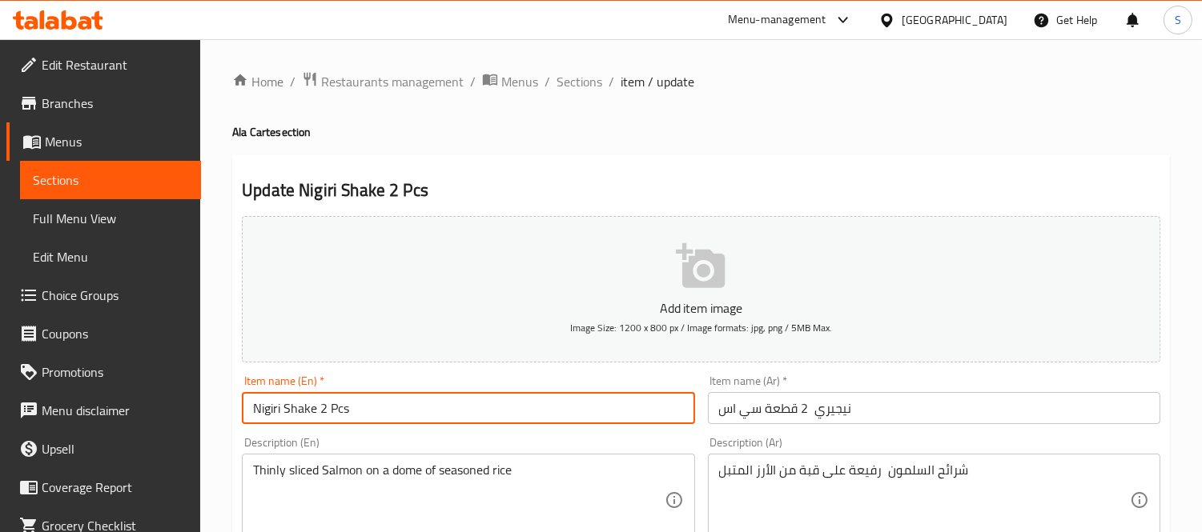
type input "Nigiri Shake 2 Pcs"
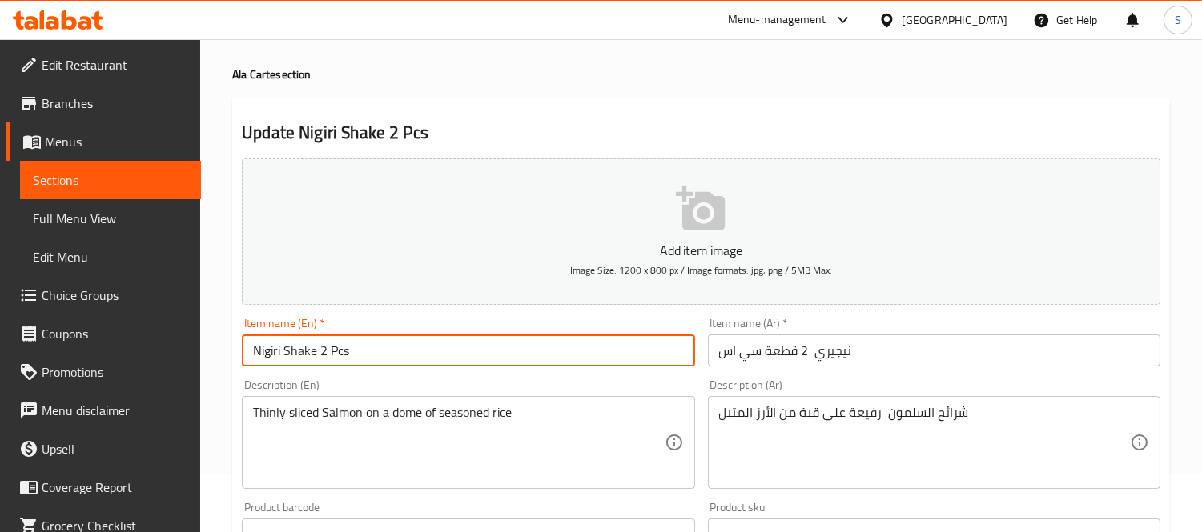
scroll to position [89, 0]
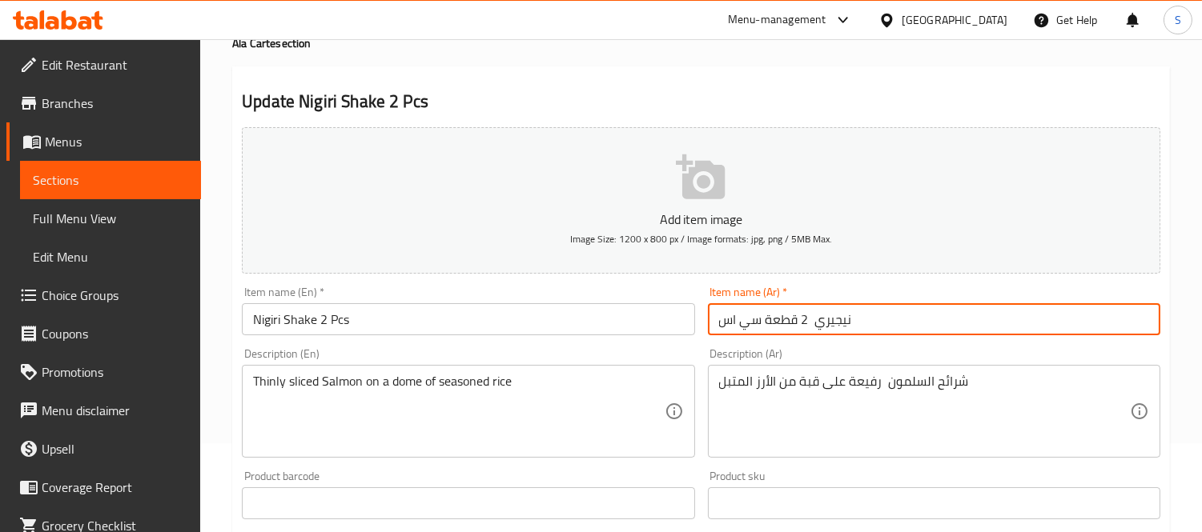
drag, startPoint x: 741, startPoint y: 321, endPoint x: 698, endPoint y: 321, distance: 43.2
click at [698, 321] on div "Add item image Image Size: 1200 x 800 px / Image formats: jpg, png / 5MB Max. I…" at bounding box center [700, 466] width 931 height 690
click at [714, 320] on input "نيجيري 2 قطعة" at bounding box center [934, 319] width 452 height 32
click at [767, 324] on input "نيجيري 2 قطعة" at bounding box center [934, 319] width 452 height 32
type input "نيجيري شيك 2 قطعة"
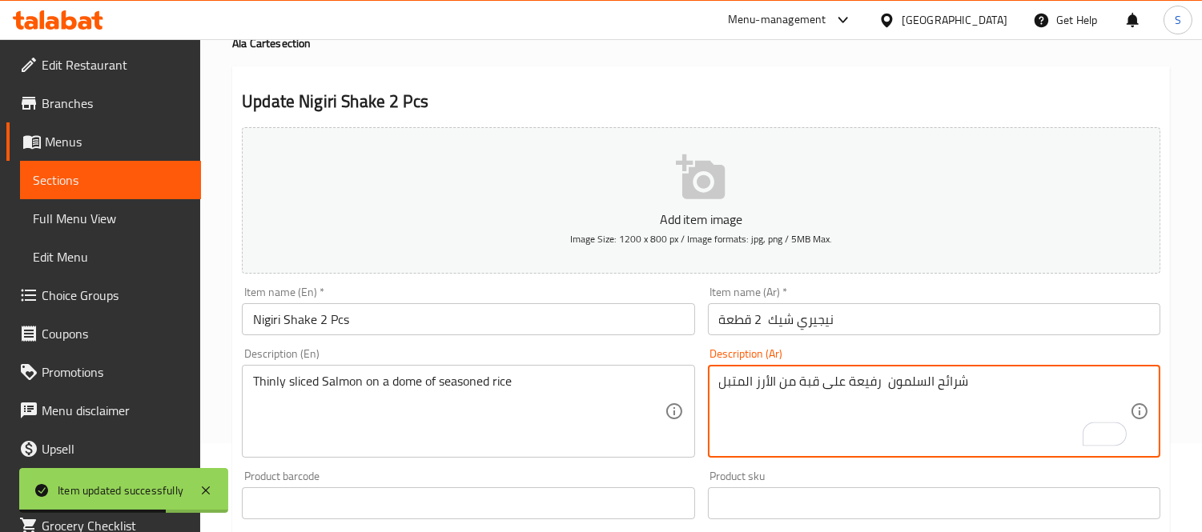
click at [973, 394] on textarea "شرائح السلمون رفيعة على قبة من الأرز المتبل" at bounding box center [924, 412] width 411 height 76
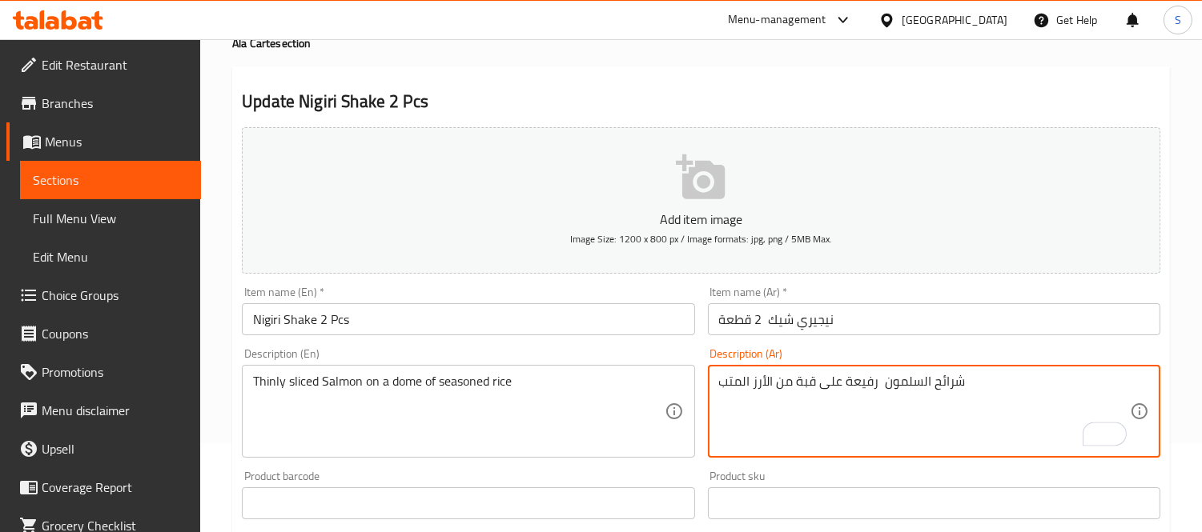
type textarea "شرائح السلمون رفيعة على قبة من الأرز المتب"
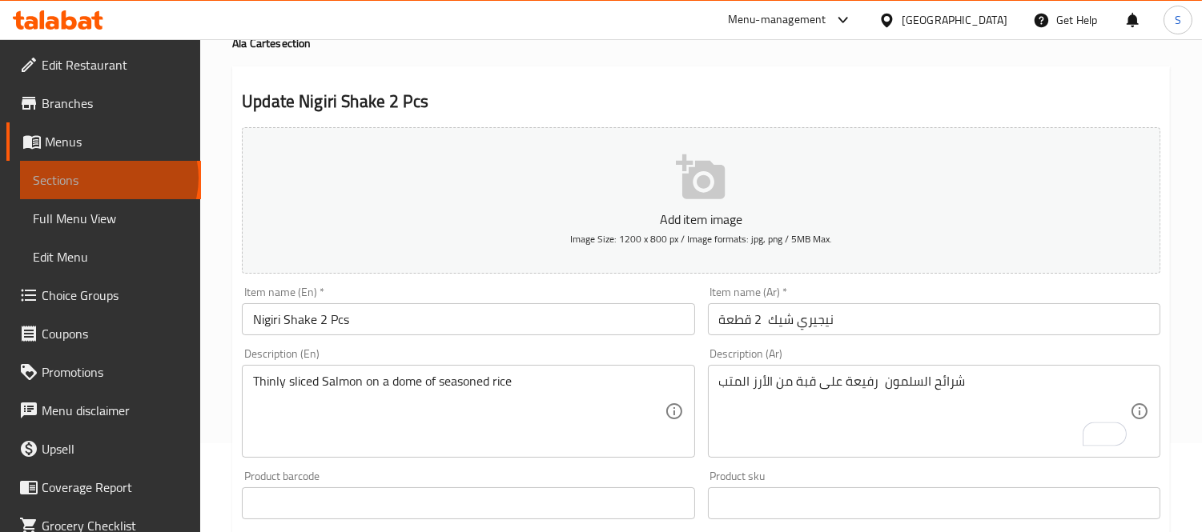
click at [107, 178] on span "Sections" at bounding box center [110, 180] width 155 height 19
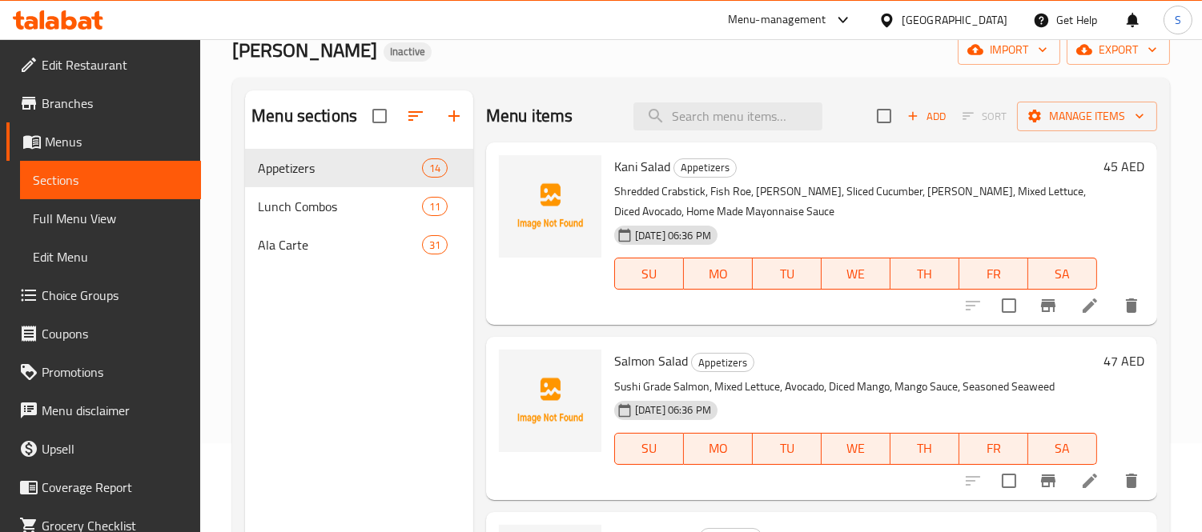
click at [826, 64] on div "Sushi Miso Inactive import export" at bounding box center [700, 50] width 937 height 30
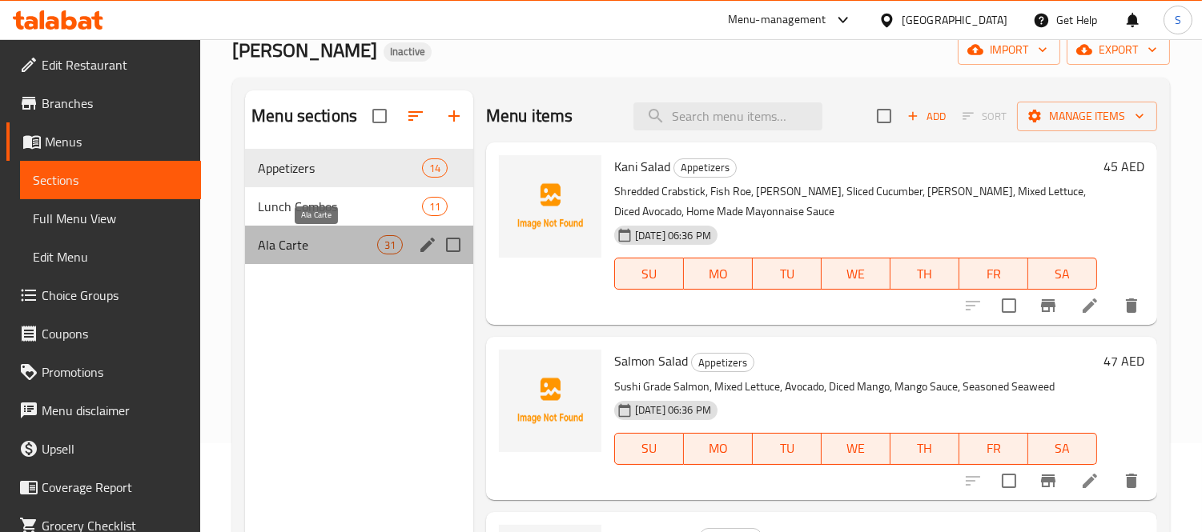
click at [284, 251] on span "Ala Carte" at bounding box center [317, 244] width 118 height 19
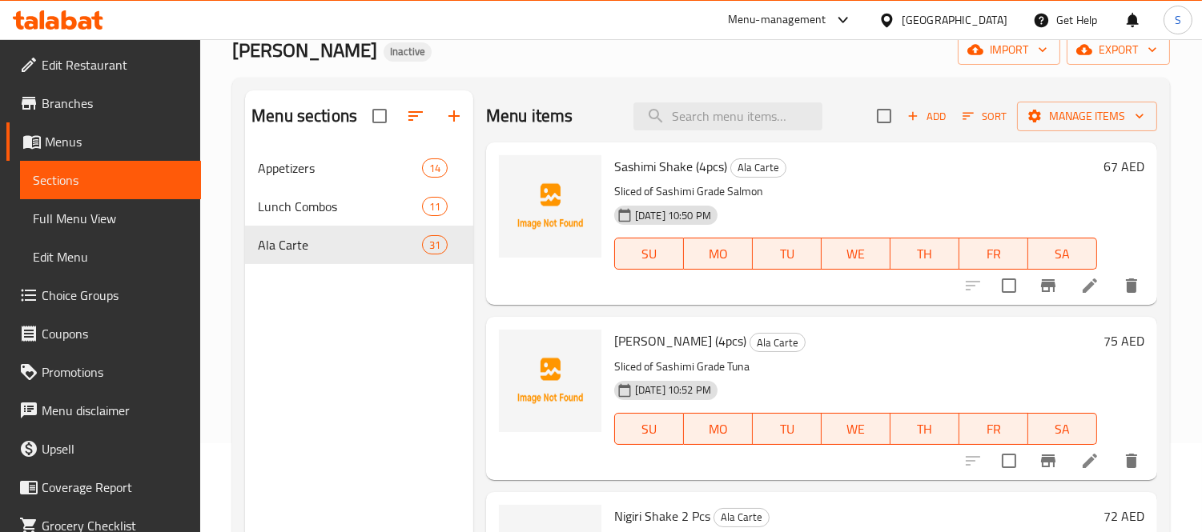
click at [405, 355] on div "Menu sections Appetizers 14 Lunch Combos 11 Ala Carte 31" at bounding box center [359, 356] width 228 height 532
click at [722, 99] on div "Menu items Add Sort Manage items" at bounding box center [821, 116] width 671 height 52
click at [718, 118] on input "search" at bounding box center [727, 116] width 189 height 28
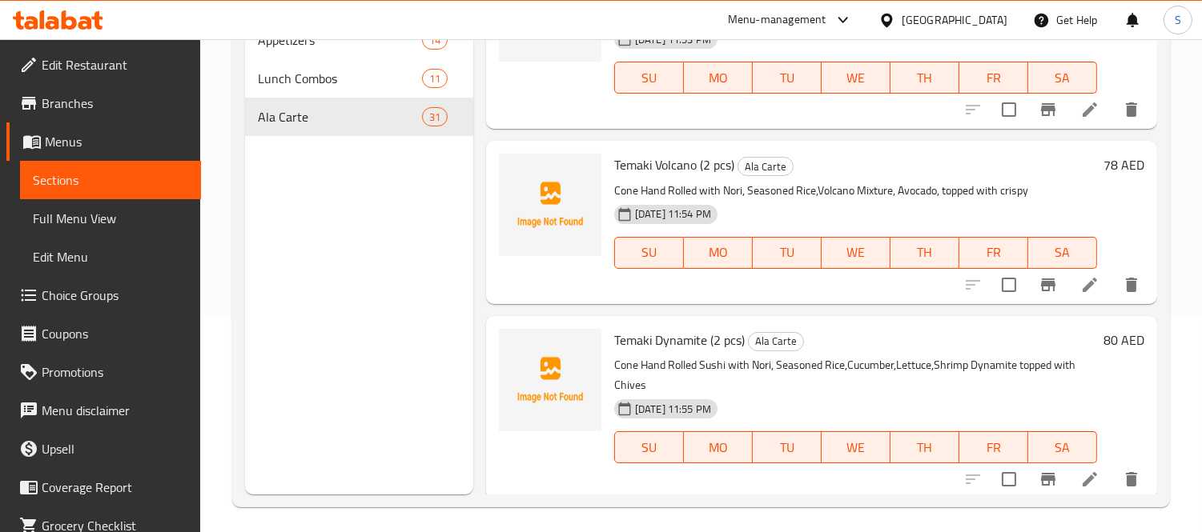
scroll to position [224, 0]
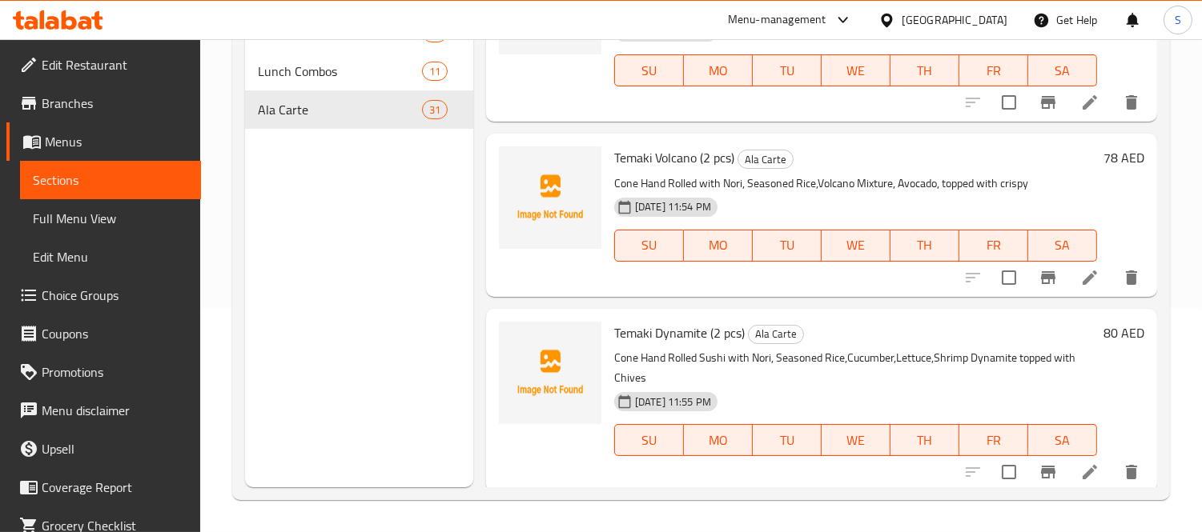
click at [488, 162] on div "Temaki Volcano (2 pcs) Ala Carte Cone Hand Rolled with Nori, Seasoned Rice,Volc…" at bounding box center [821, 215] width 671 height 163
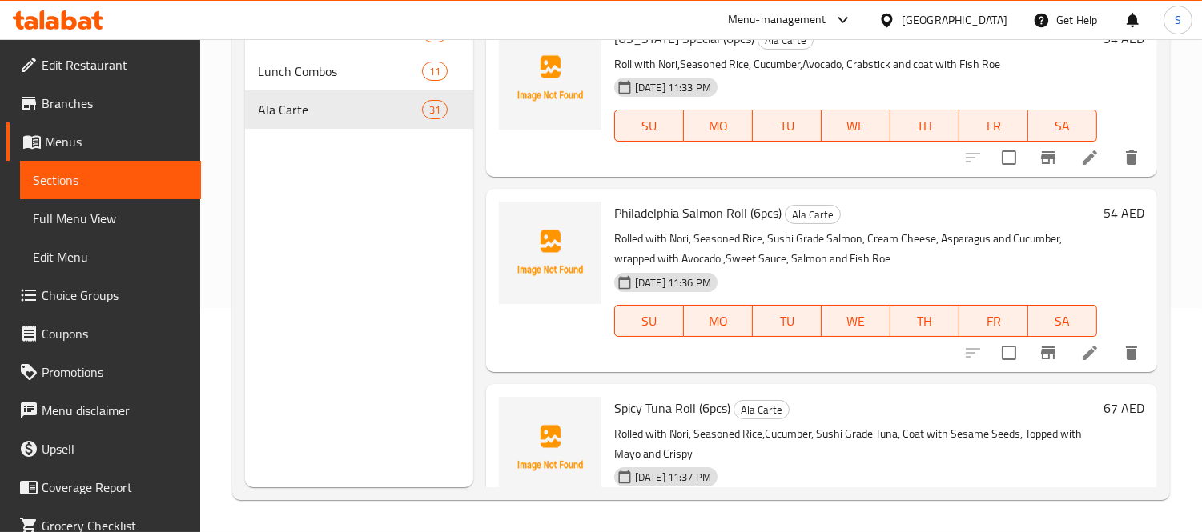
click at [482, 174] on div "Menu items Add Sort Manage items Sashimi Shake (4pcs) Ala Carte Sliced of Sashi…" at bounding box center [815, 221] width 684 height 532
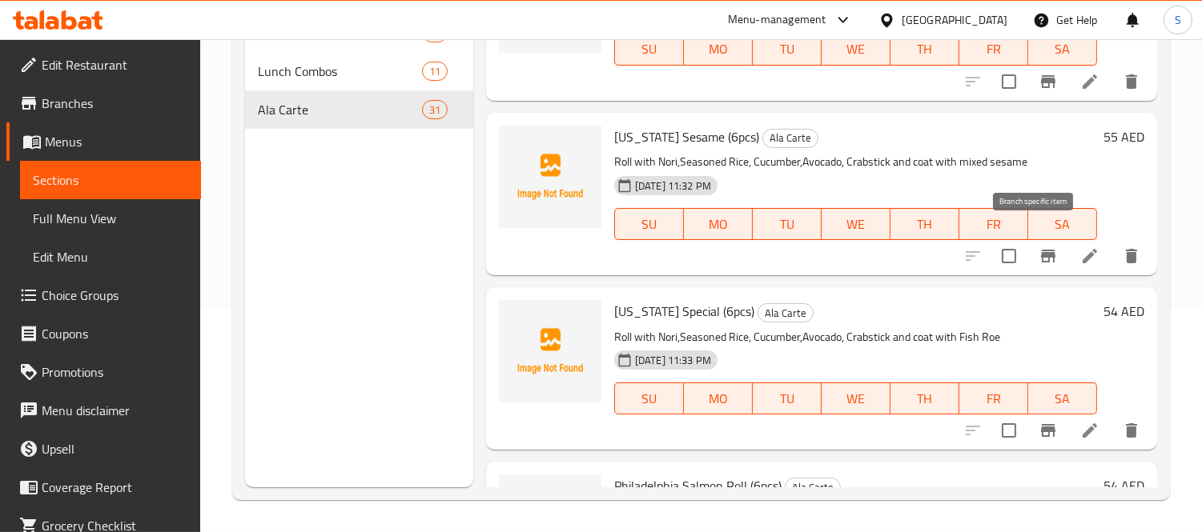
scroll to position [1662, 0]
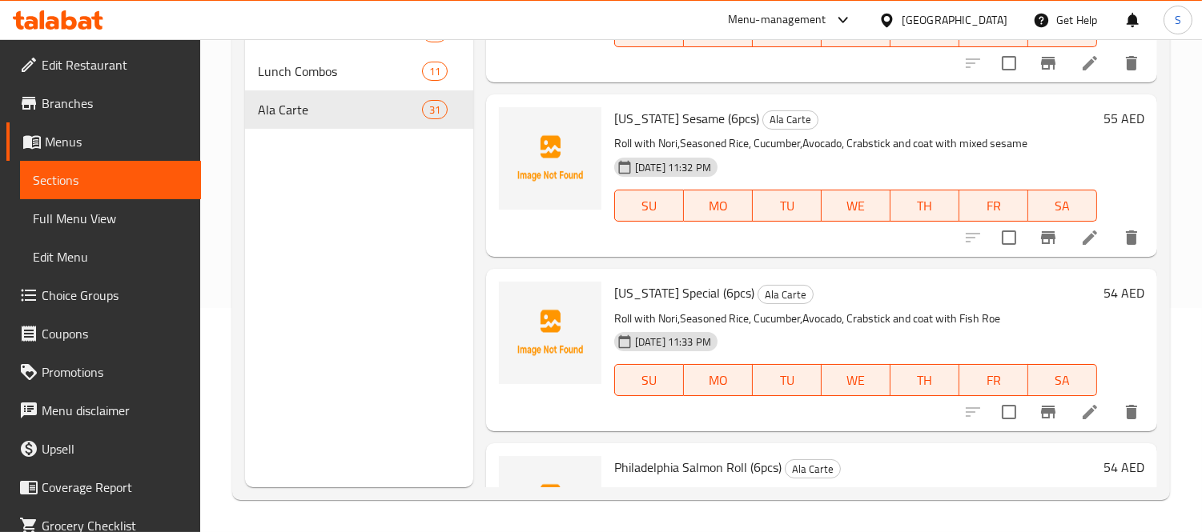
click at [490, 259] on div "Menu items Add Sort Manage items Sashimi Shake (4pcs) Ala Carte Sliced of Sashi…" at bounding box center [815, 221] width 684 height 532
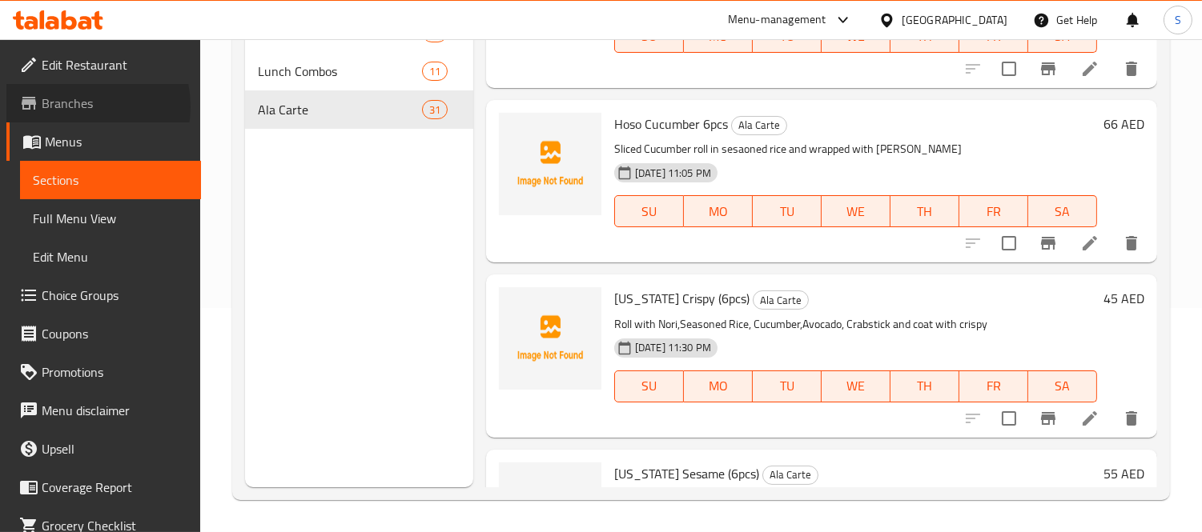
click at [76, 106] on span "Branches" at bounding box center [115, 103] width 146 height 19
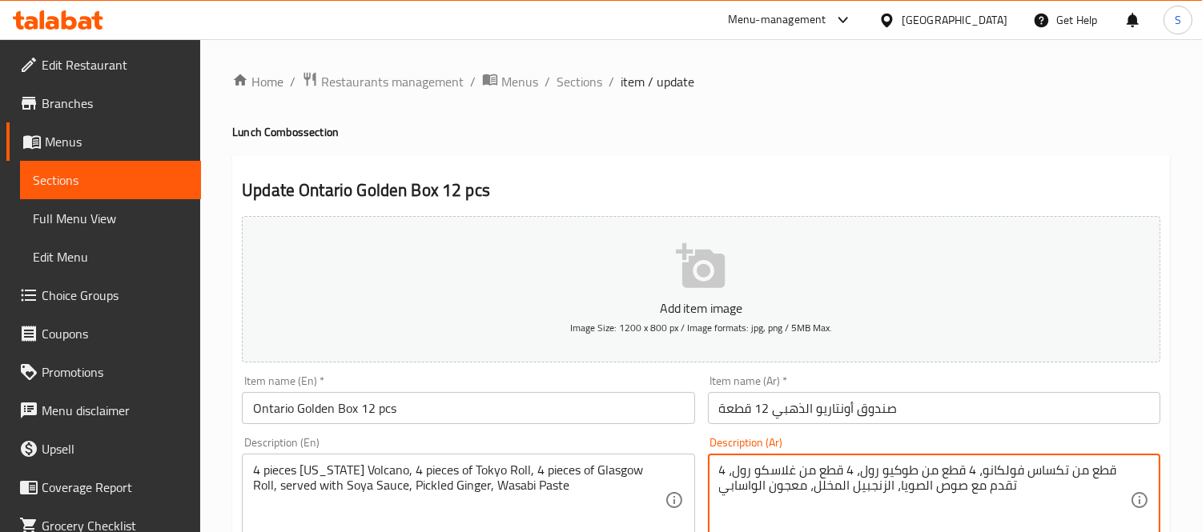
click at [997, 468] on textarea "4 قطع من تكساس فولكانو، 4 قطع من طوكيو رول، 4 قطع من غلاسكو رول، تقدم مع صوص ال…" at bounding box center [924, 501] width 411 height 76
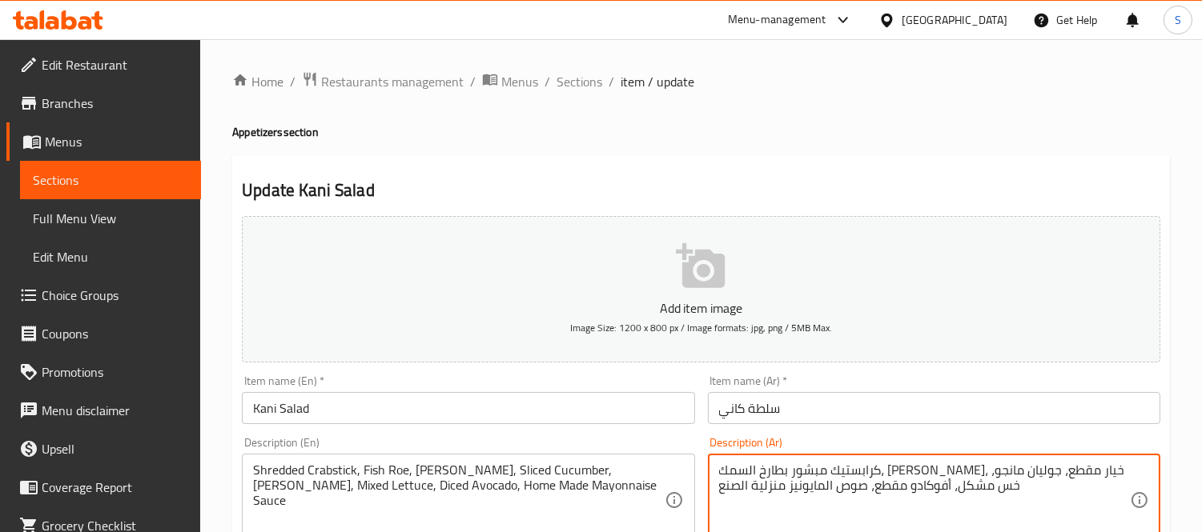
click at [1083, 475] on textarea "كرابستيك مبشور بطارخ السمك، جوليان كاروت، خيار مقطع، جوليان مانجو، خس مشكل، أفو…" at bounding box center [924, 501] width 411 height 76
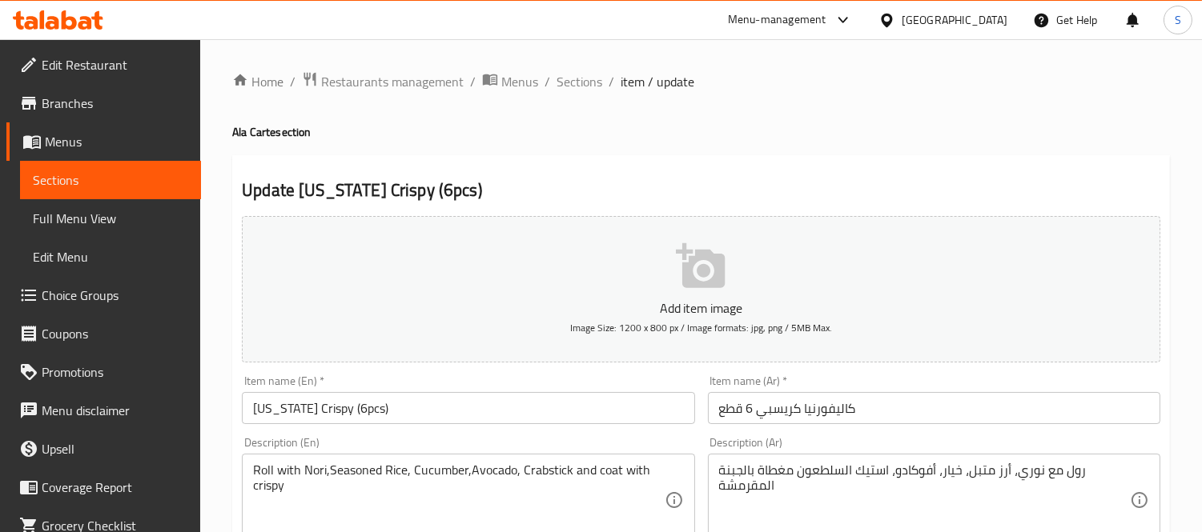
click at [528, 471] on textarea "Roll with Nori,Seasoned Rice, Cucumber,Avocado, Crabstick and coat with crispy" at bounding box center [458, 501] width 411 height 76
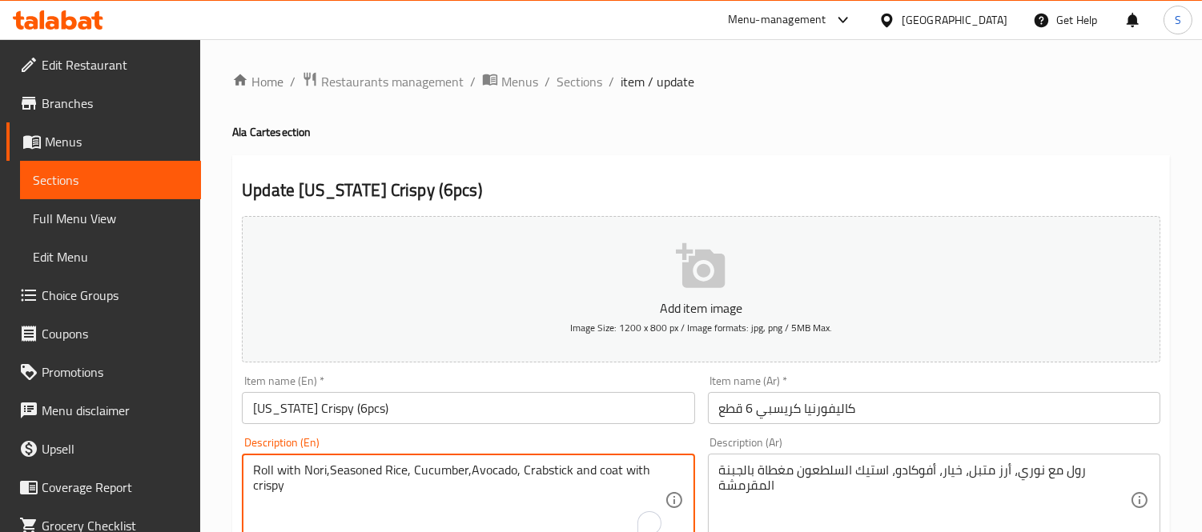
click at [563, 471] on textarea "Roll with Nori,Seasoned Rice, Cucumber,Avocado, Crabstick and coat with crispy" at bounding box center [458, 501] width 411 height 76
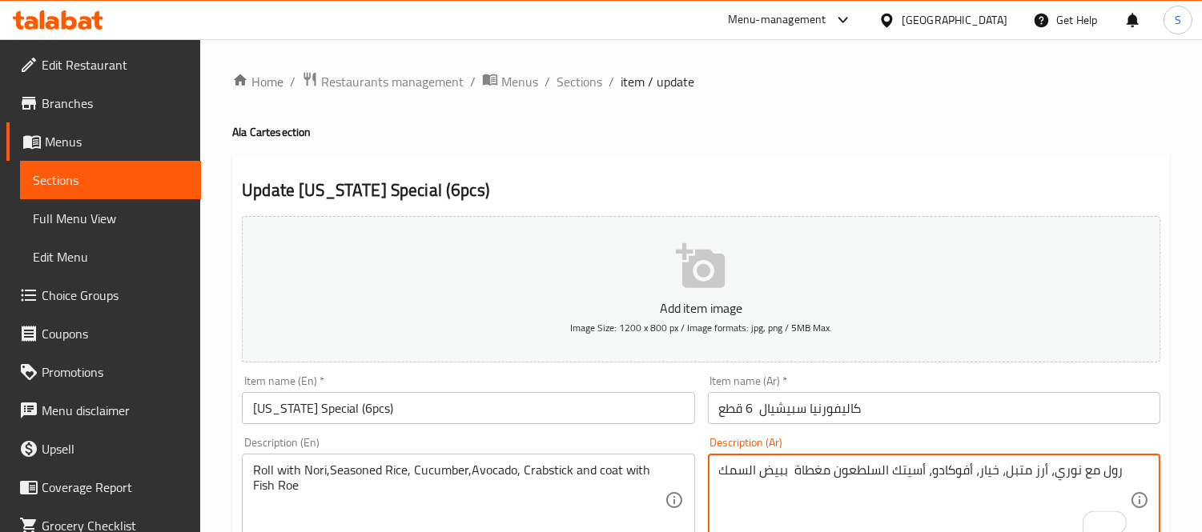
drag, startPoint x: 886, startPoint y: 475, endPoint x: 925, endPoint y: 470, distance: 38.7
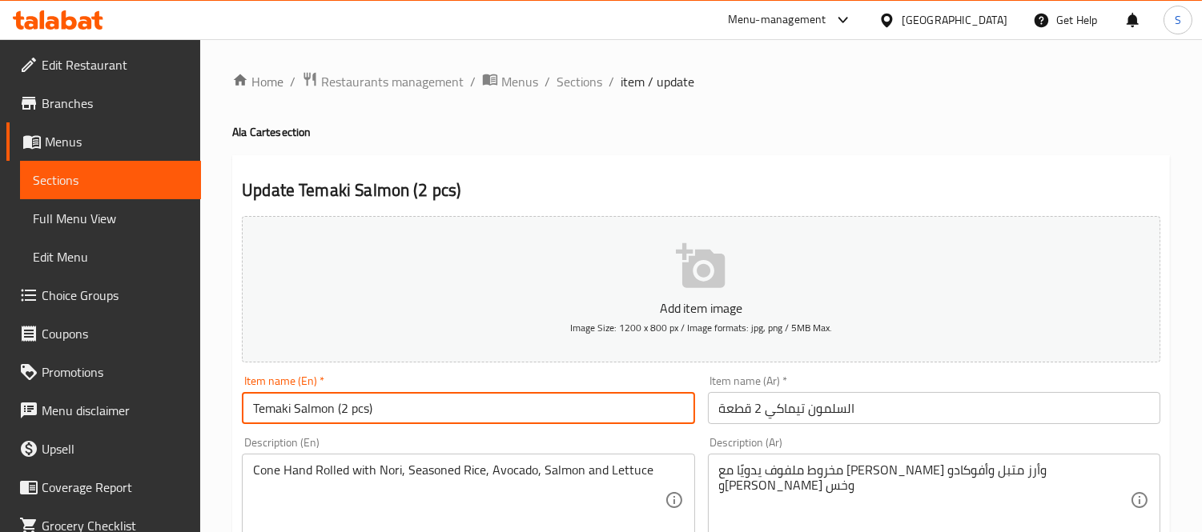
click at [295, 413] on input "Temaki Salmon (2 pcs)" at bounding box center [468, 408] width 452 height 32
type input "Temaki rolls Salmon (2 pcs)"
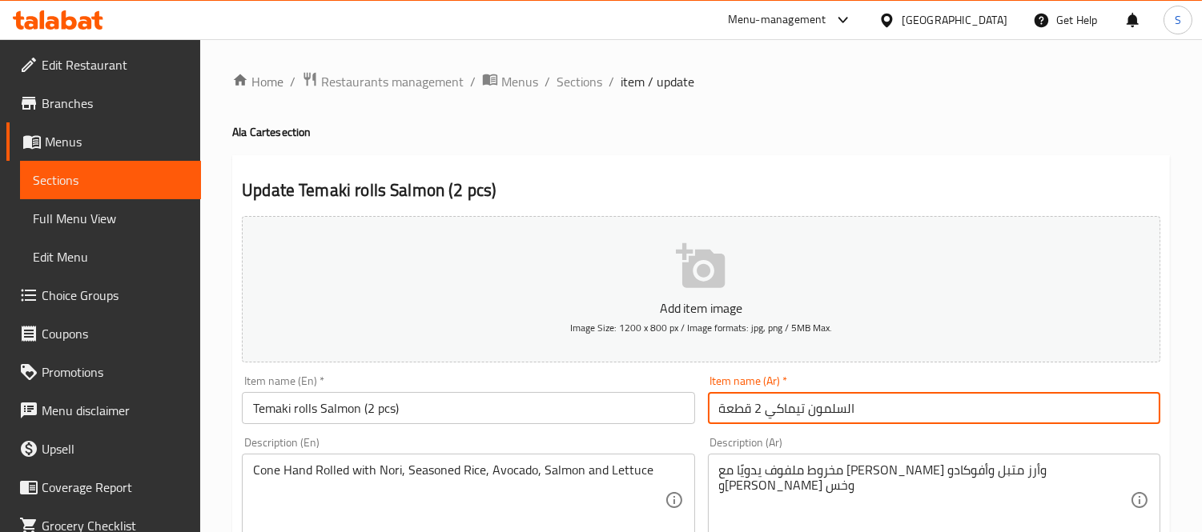
click at [761, 411] on input "السلمون تيماكي 2 قطعة" at bounding box center [934, 408] width 452 height 32
drag, startPoint x: 776, startPoint y: 402, endPoint x: 787, endPoint y: 403, distance: 10.4
click at [787, 403] on input "السلمون تيماكي 2 رولز قطعة" at bounding box center [934, 408] width 452 height 32
click at [783, 403] on input "السلمون تيماكي 2 رولز قطعة" at bounding box center [934, 408] width 452 height 32
click at [788, 407] on input "السلمون تيماكي 2 رولز قطعة" at bounding box center [934, 408] width 452 height 32
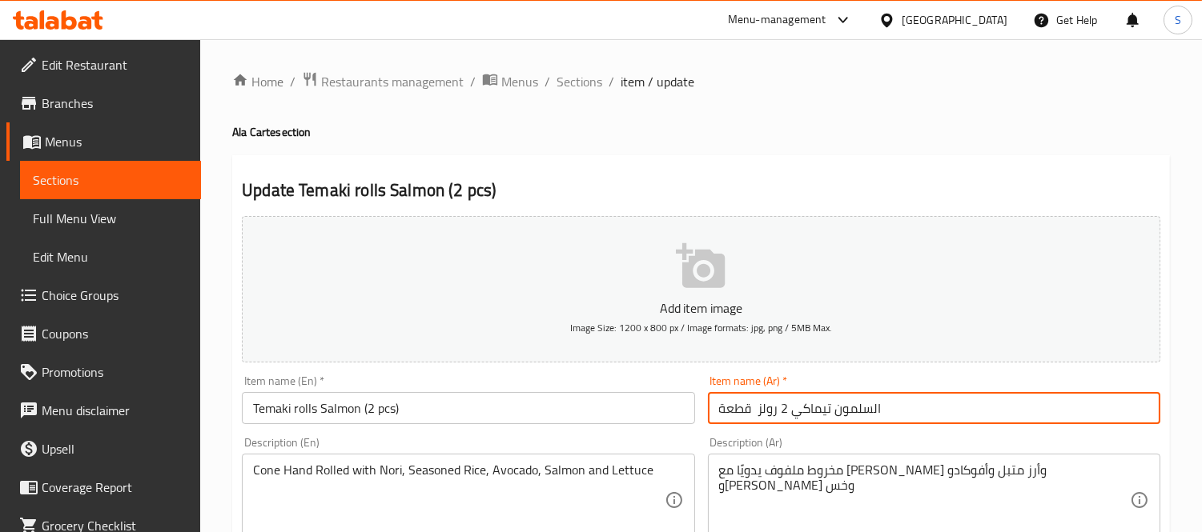
drag, startPoint x: 780, startPoint y: 410, endPoint x: 811, endPoint y: 421, distance: 33.2
click at [811, 421] on input "السلمون تيماكي 2 رولز قطعة" at bounding box center [934, 408] width 452 height 32
click at [791, 411] on input "السلمون تيماكي 2 رولز قطعة" at bounding box center [934, 408] width 452 height 32
click at [785, 408] on input "السلمون تيماكي 2 رولز قطعة" at bounding box center [934, 408] width 452 height 32
drag, startPoint x: 789, startPoint y: 408, endPoint x: 782, endPoint y: 404, distance: 8.2
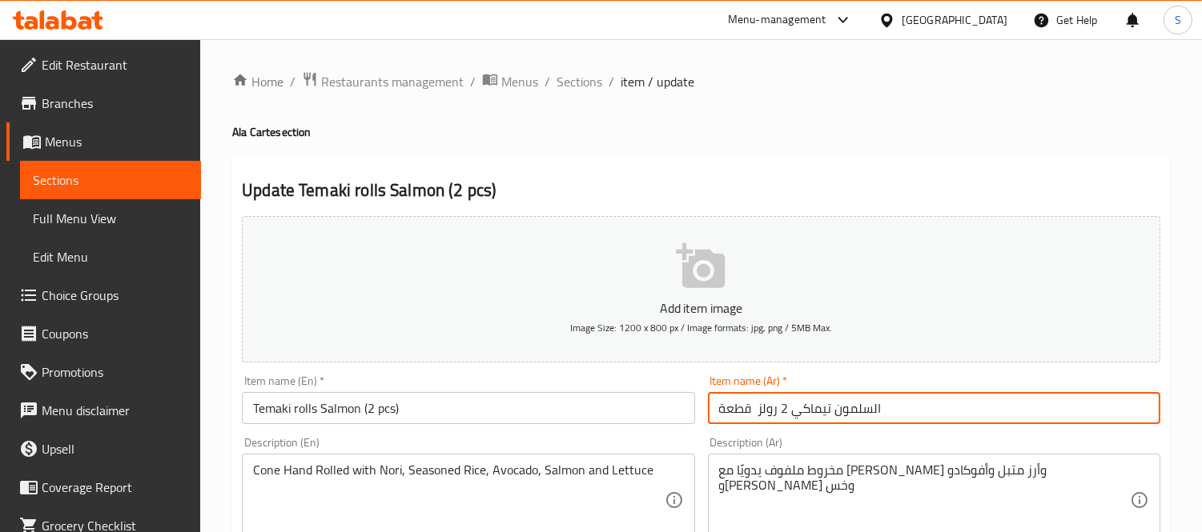
click at [782, 404] on input "السلمون تيماكي 2 رولز قطعة" at bounding box center [934, 408] width 452 height 32
click at [754, 411] on input "السلمون تيماكي رولز قطعة" at bounding box center [934, 408] width 452 height 32
paste input "2"
type input "السلمون تيماكي رولز 2قطعة"
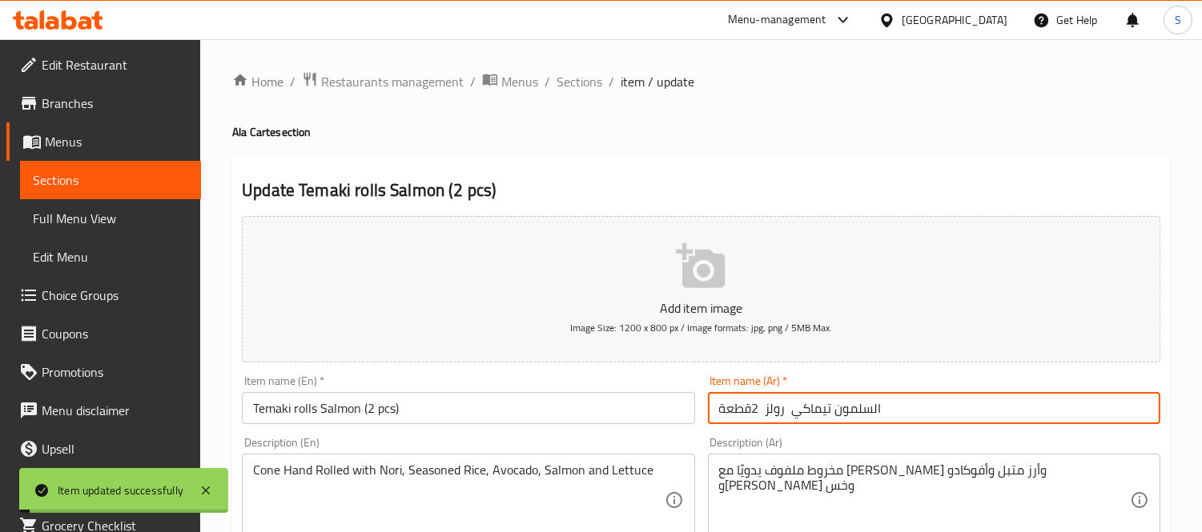
click at [780, 416] on input "السلمون تيماكي رولز 2قطعة" at bounding box center [934, 408] width 452 height 32
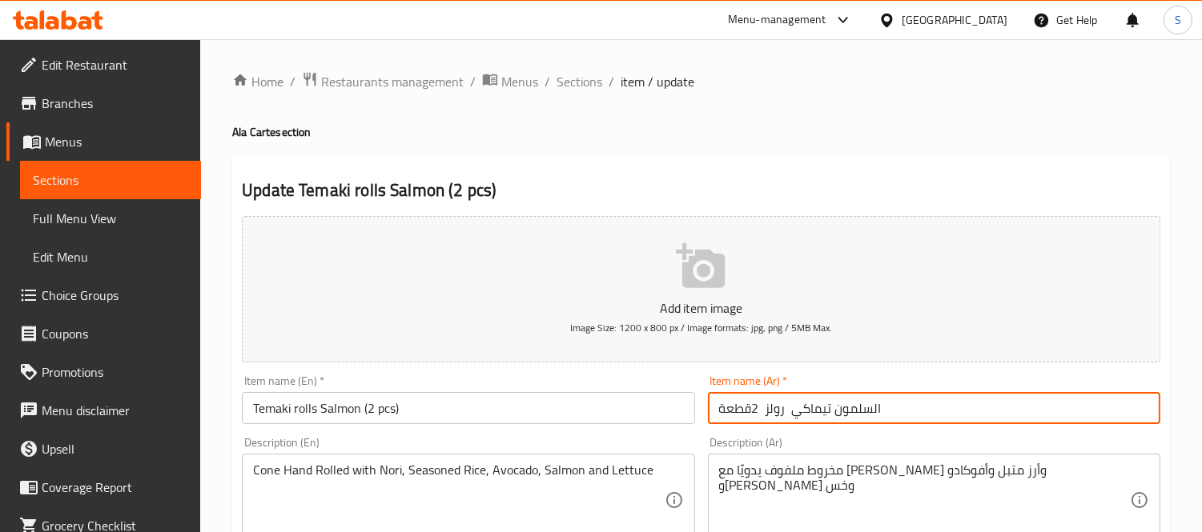
click at [302, 411] on input "Temaki rolls Salmon (2 pcs)" at bounding box center [468, 408] width 452 height 32
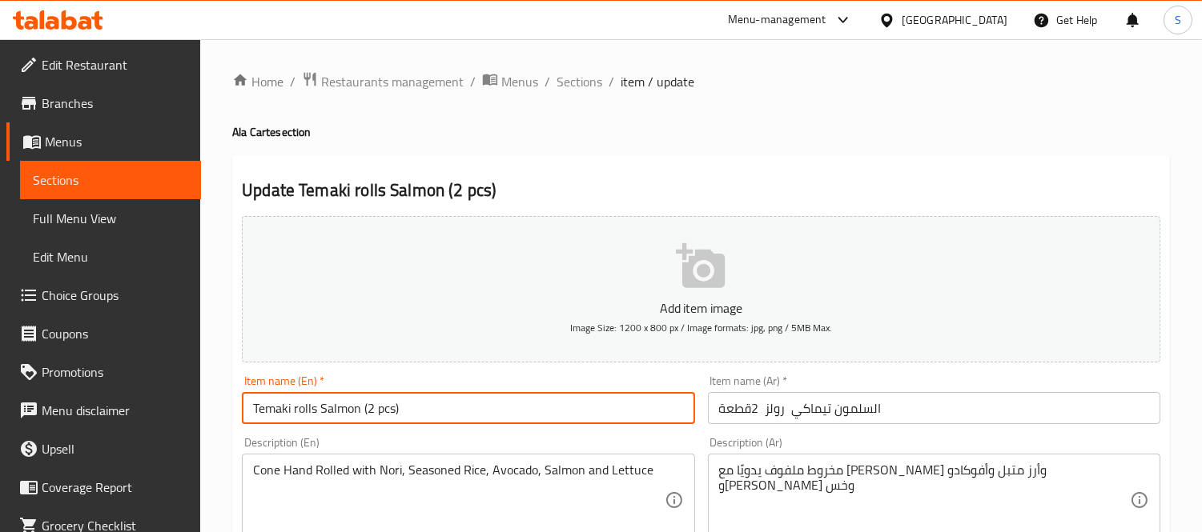
click at [302, 411] on input "Temaki rolls Salmon (2 pcs)" at bounding box center [468, 408] width 452 height 32
paste input "رولز"
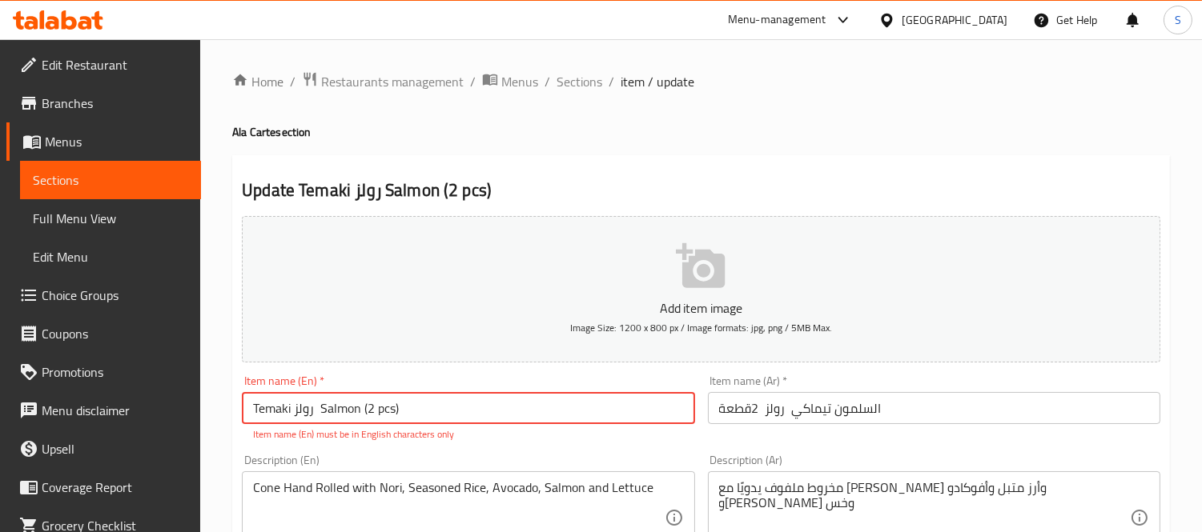
paste input "رولز"
type input "Temaki رولز رولز Salmon (2 pcs)"
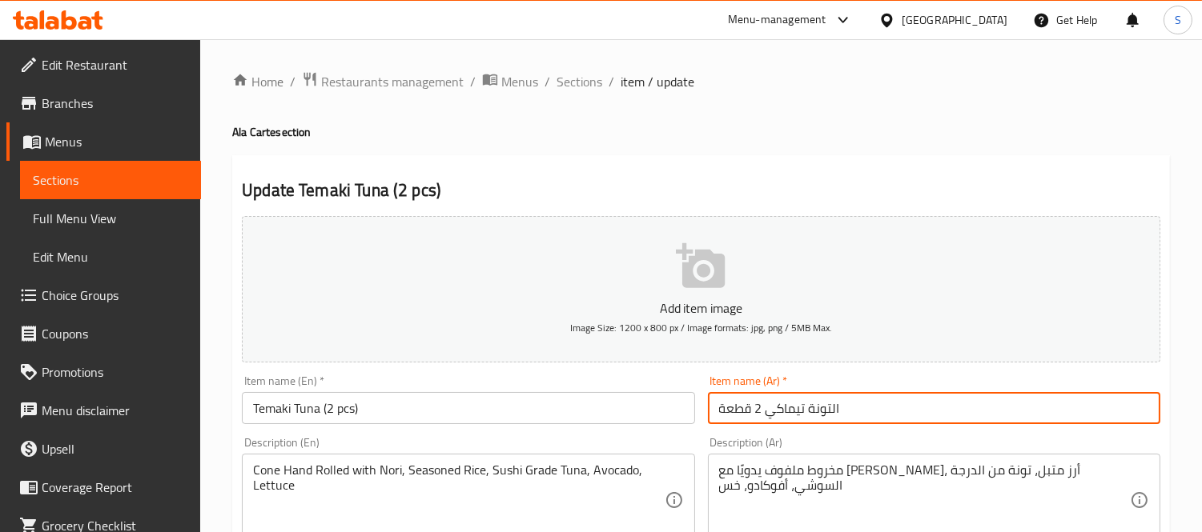
click at [764, 421] on input "التونة تيماكي 2 قطعة" at bounding box center [934, 408] width 452 height 32
paste input "رولز"
type input "التونة تيماكي رولز 2 قطعة"
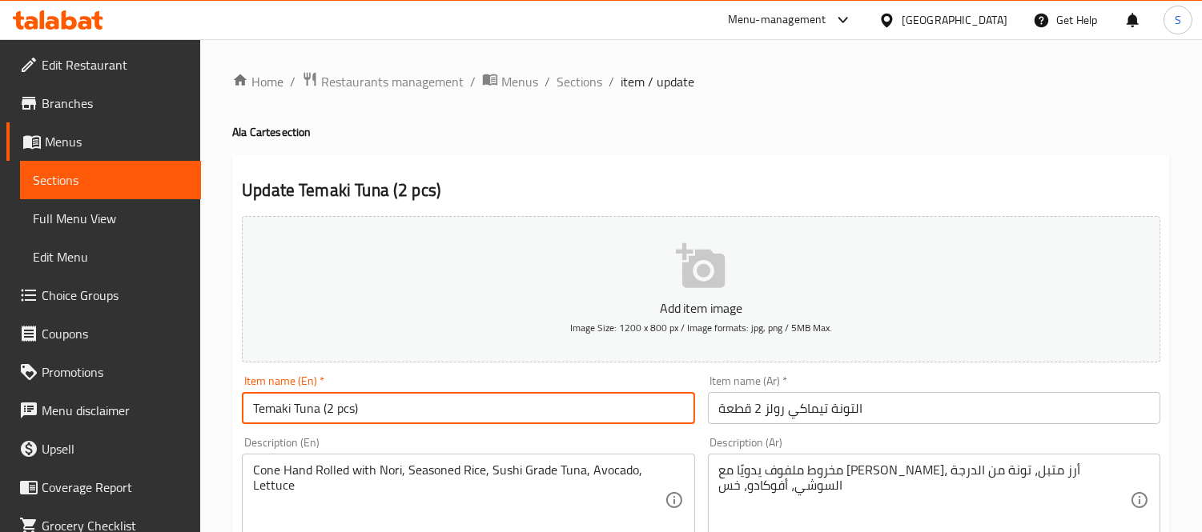
click at [293, 411] on input "Temaki Tuna (2 pcs)" at bounding box center [468, 408] width 452 height 32
paste input "rolls"
type input "Temaki rolls Tuna (2 pcs)"
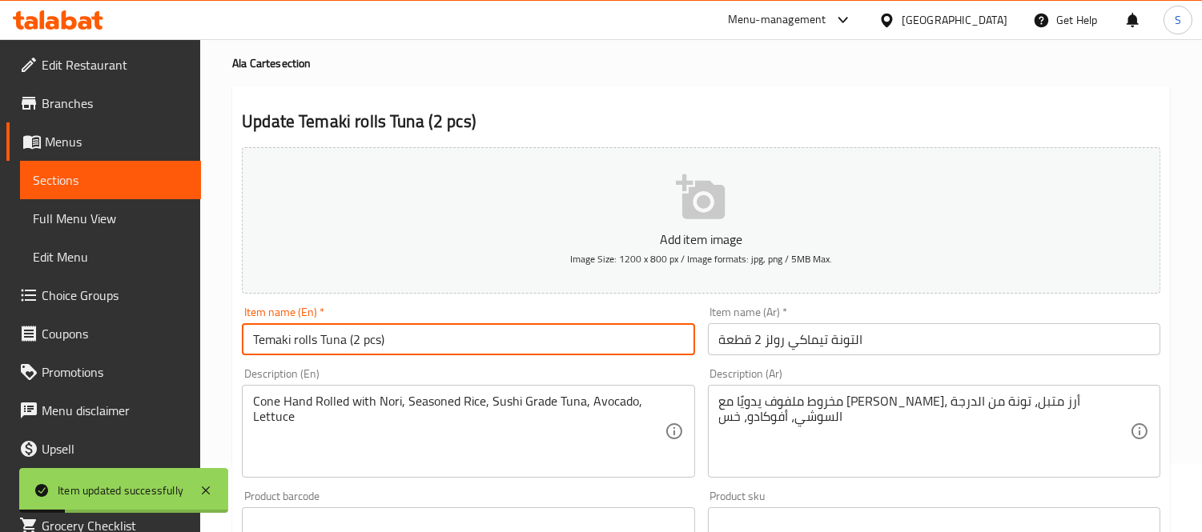
scroll to position [89, 0]
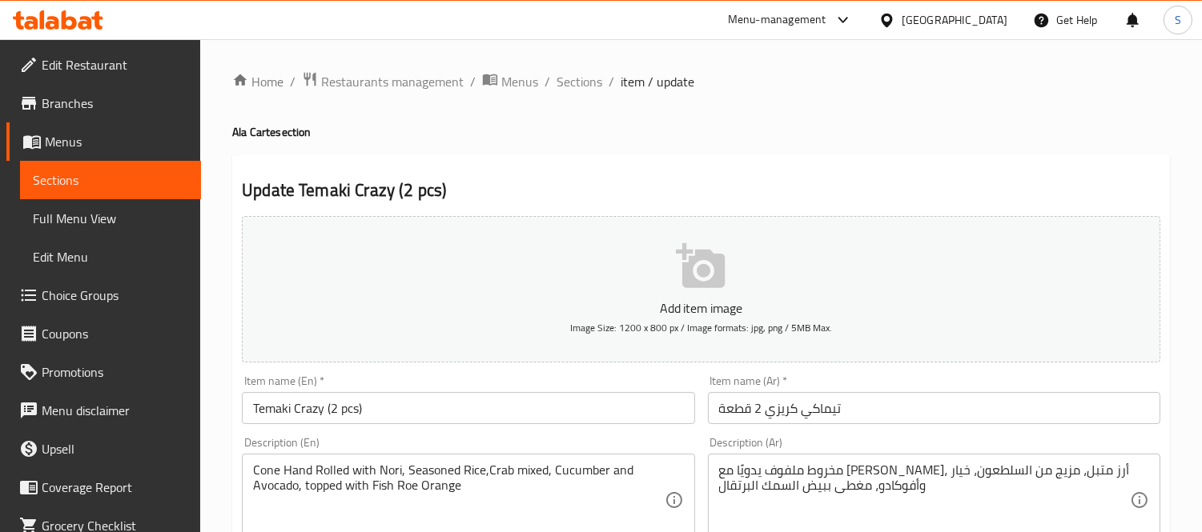
click at [761, 411] on input "تيماكي كريزي 2 قطعة" at bounding box center [934, 408] width 452 height 32
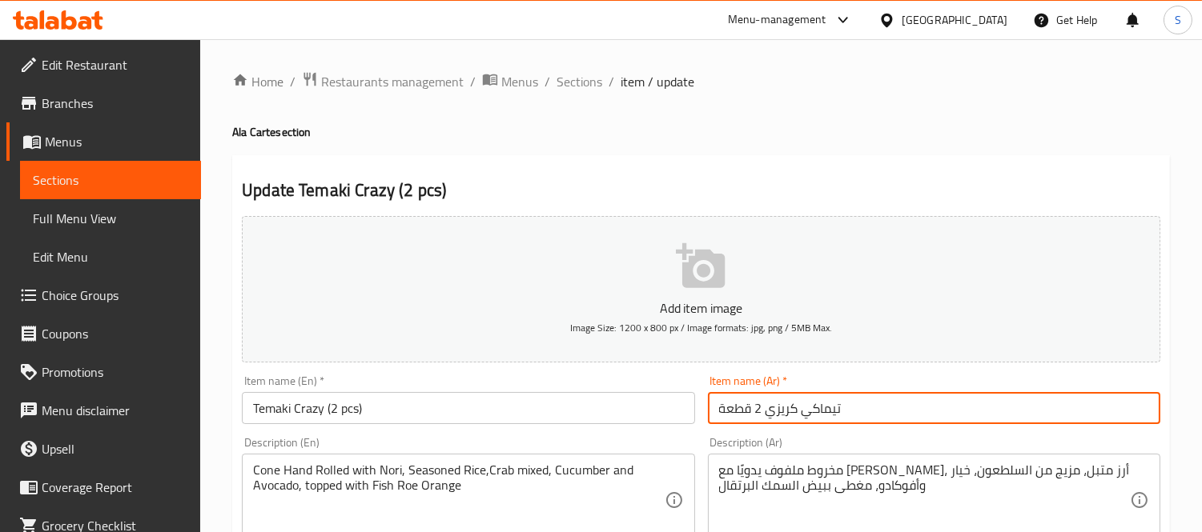
paste input "رولز"
click at [765, 412] on input "تيماكي كريزي 2 قطعة" at bounding box center [934, 408] width 452 height 32
paste input "رولز"
click at [783, 412] on input "تيماكي كريزيرولز 2 قطعة" at bounding box center [934, 408] width 452 height 32
type input "تيماكي كريزي رولز 2 قطعة"
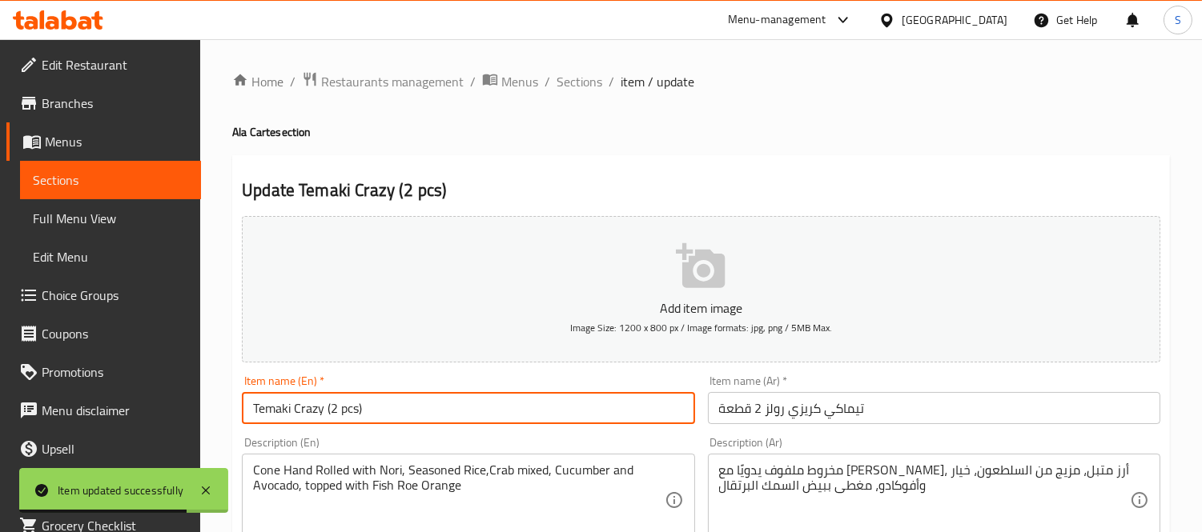
click at [294, 417] on input "Temaki Crazy (2 pcs)" at bounding box center [468, 408] width 452 height 32
paste input "rolls"
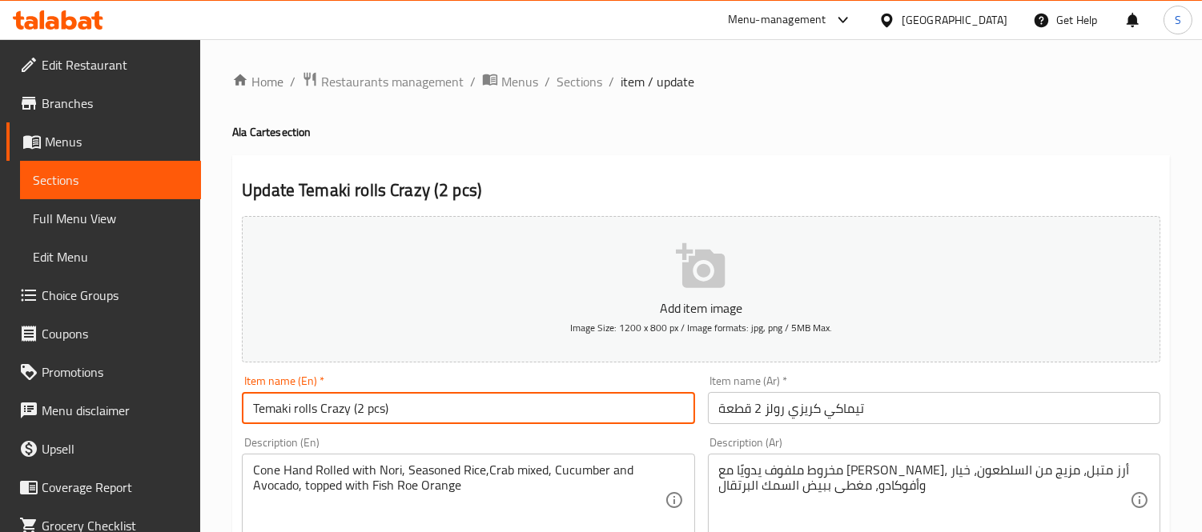
type input "Temaki rolls Crazy (2 pcs)"
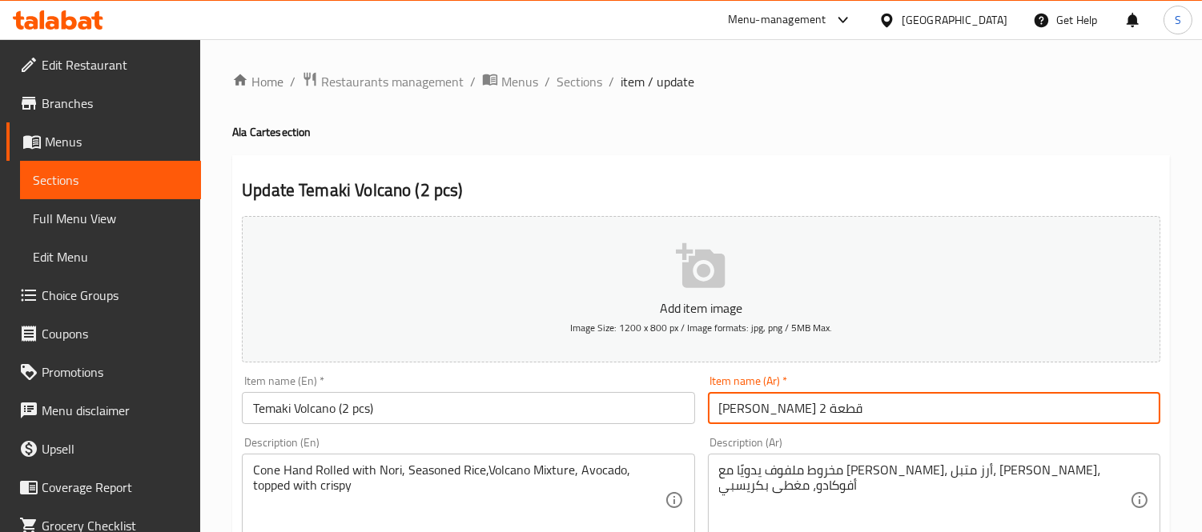
click at [762, 408] on input "[PERSON_NAME] 2 قطعة" at bounding box center [934, 408] width 452 height 32
click at [764, 410] on input "[PERSON_NAME] 2 قطعة" at bounding box center [934, 408] width 452 height 32
paste input "رولز"
type input "[PERSON_NAME] رولز 2 قطعة"
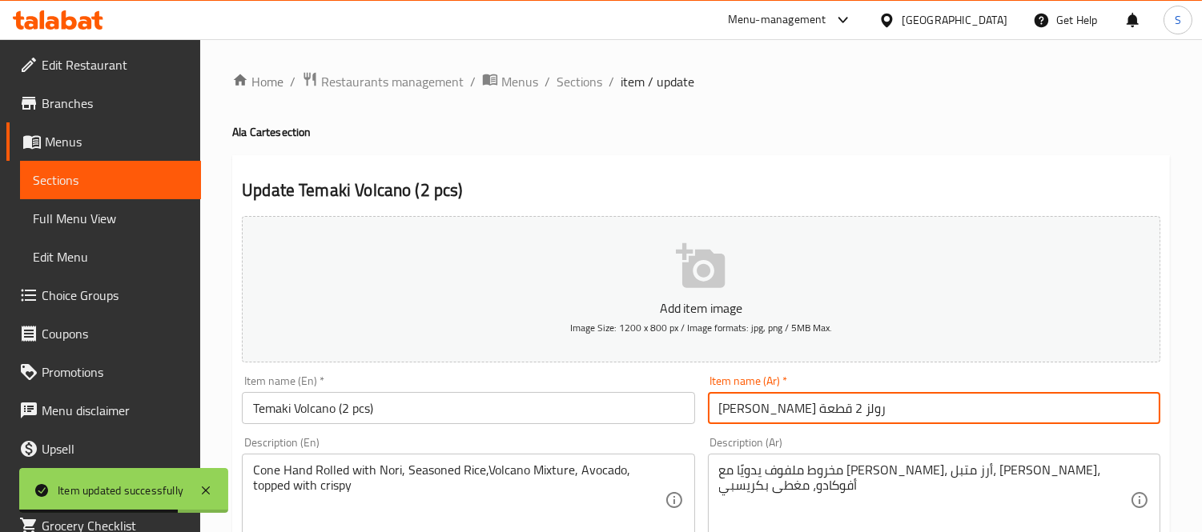
click at [293, 417] on input "Temaki Volcano (2 pcs)" at bounding box center [468, 408] width 452 height 32
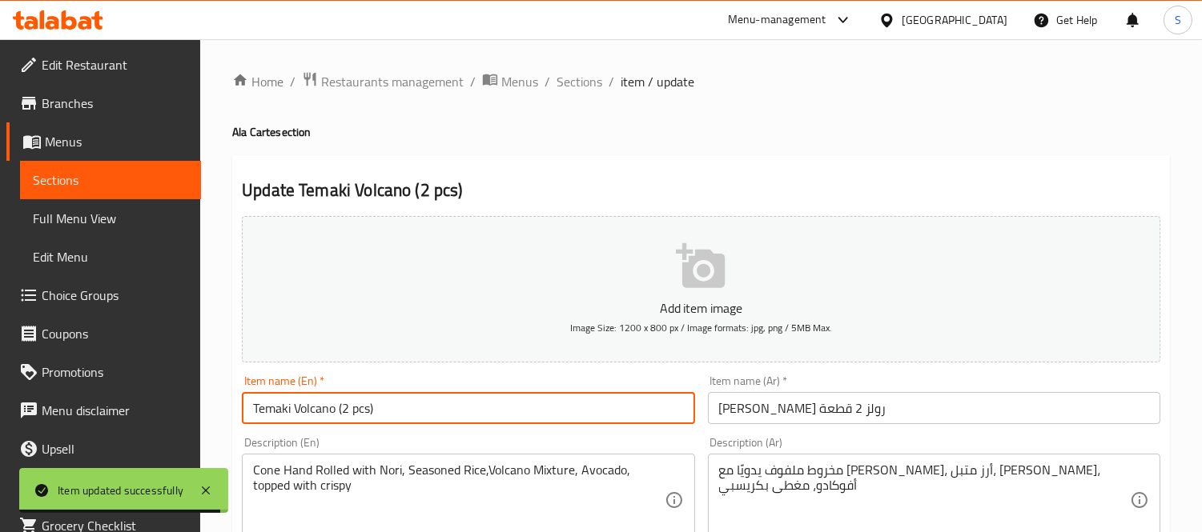
paste input "rolls"
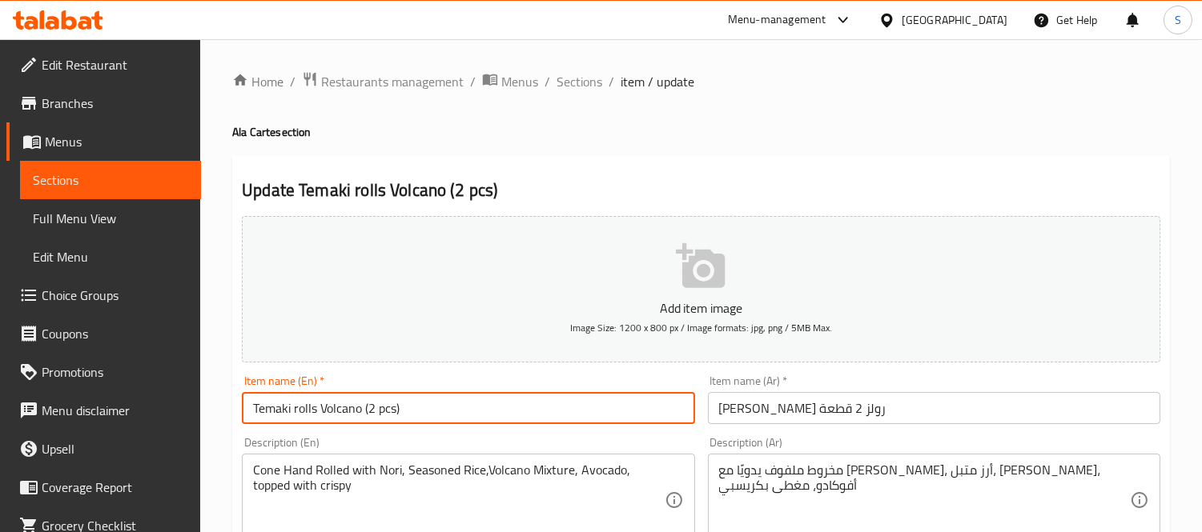
type input "Temaki rolls Volcano (2 pcs)"
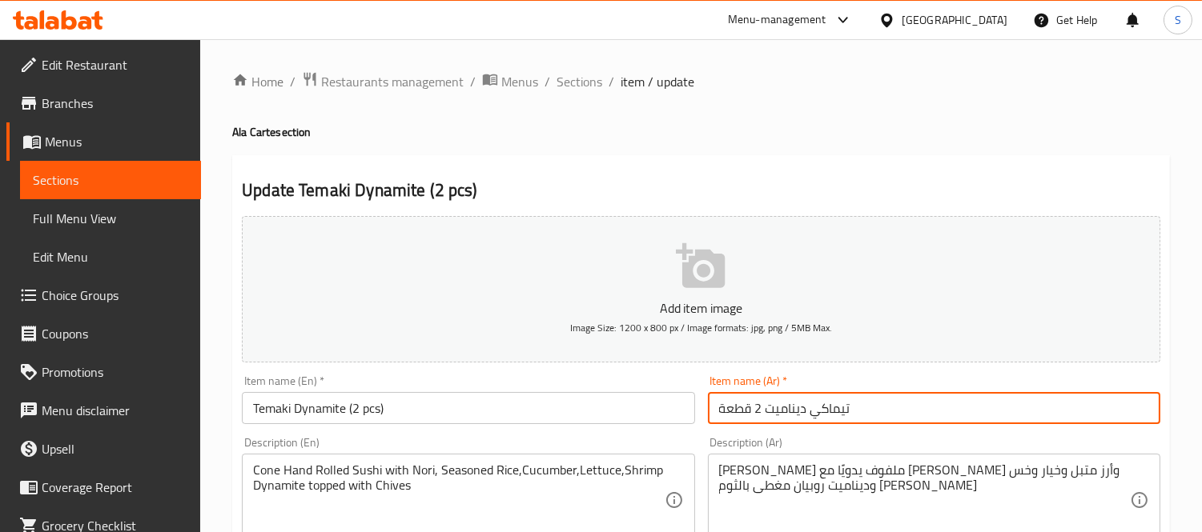
click at [761, 416] on input "تيماكي ديناميت 2 قطعة" at bounding box center [934, 408] width 452 height 32
click at [762, 410] on input "تيماكي ديناميت 2 قطعة" at bounding box center [934, 408] width 452 height 32
click at [764, 409] on input "تيماكي ديناميت 2 قطعة" at bounding box center [934, 408] width 452 height 32
paste input "رولز"
type input "تيماكي ديناميت رولز 2 قطعة"
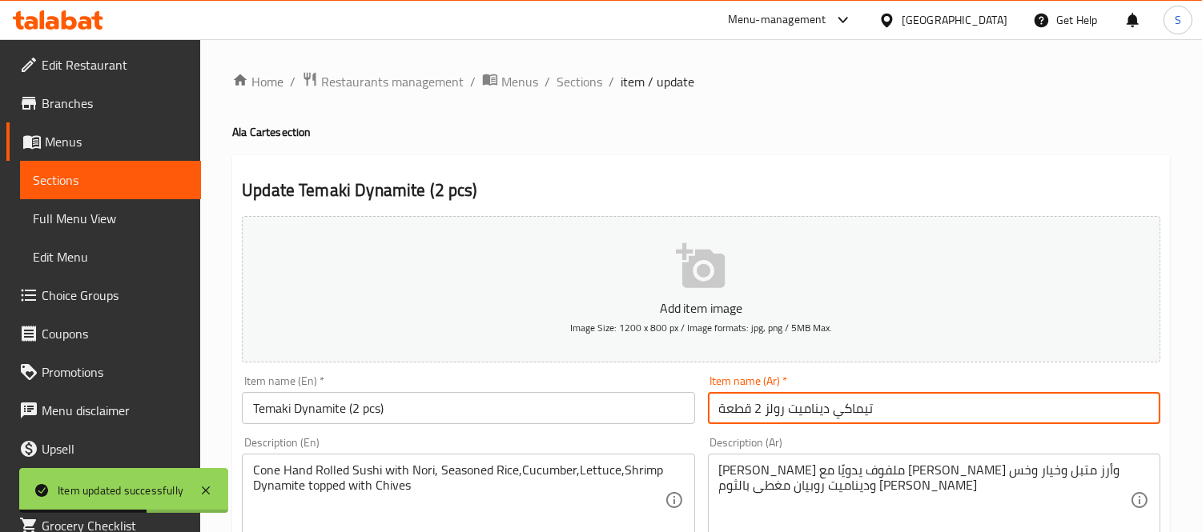
click at [295, 417] on input "Temaki Dynamite (2 pcs)" at bounding box center [468, 408] width 452 height 32
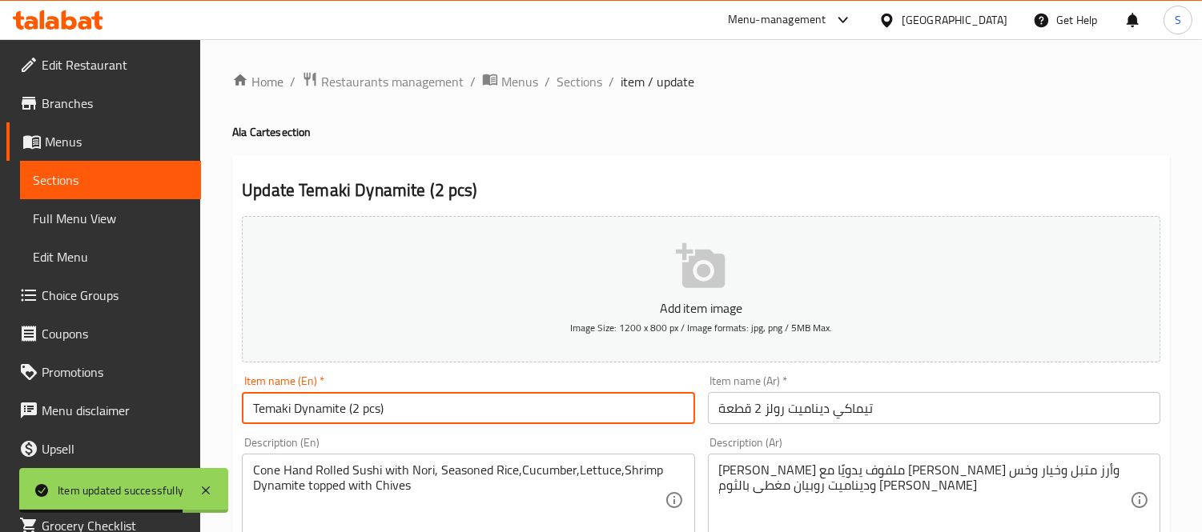
paste input "rolls"
type input "Temaki rolls Dynamite (2 pcs)"
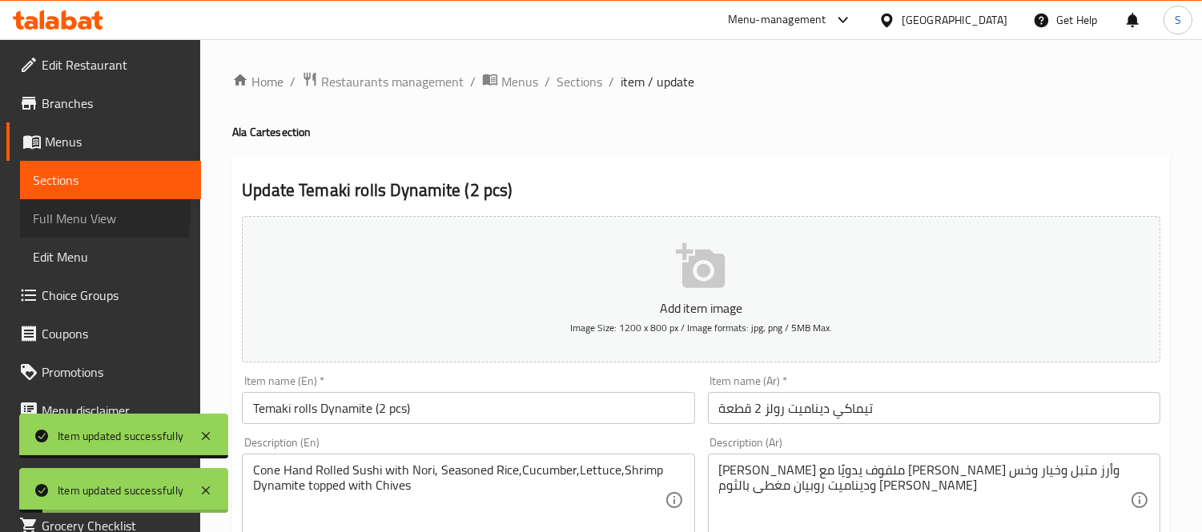
click at [53, 214] on span "Full Menu View" at bounding box center [110, 218] width 155 height 19
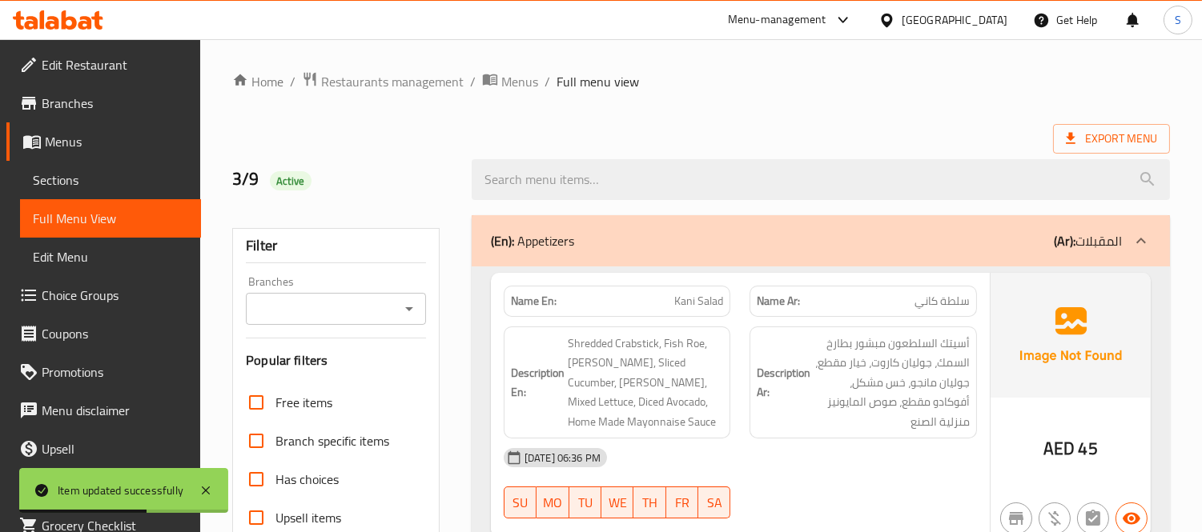
click at [509, 362] on div "Description En: Shredded Crabstick, Fish Roe, Julienne Carot, Sliced Cucumber, …" at bounding box center [617, 383] width 227 height 113
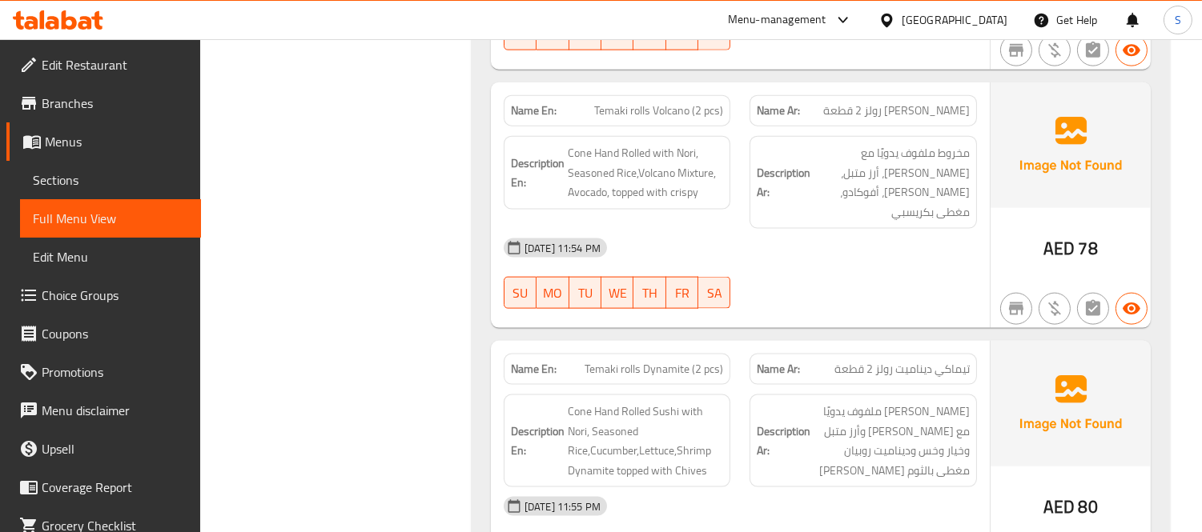
scroll to position [14671, 0]
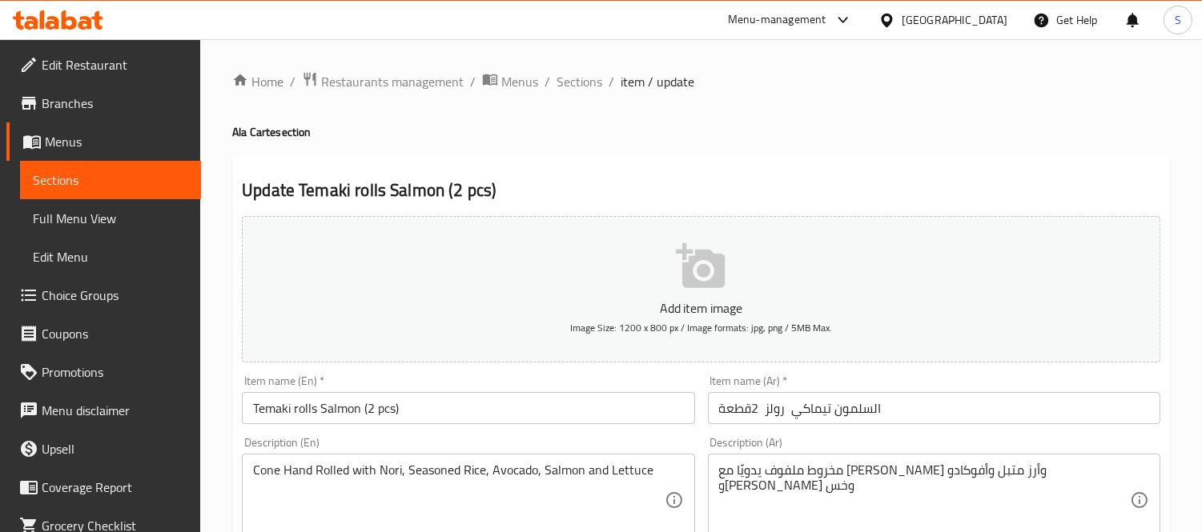
click at [755, 409] on input "السلمون تيماكي رولز 2قطعة" at bounding box center [934, 408] width 452 height 32
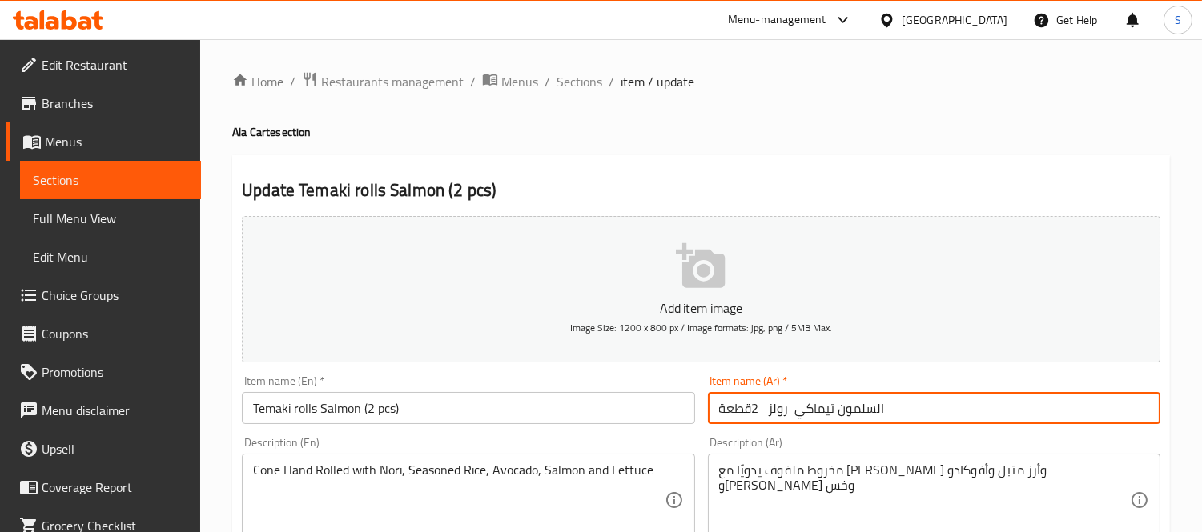
click at [764, 411] on input "السلمون تيماكي رولز 2قطعة" at bounding box center [934, 408] width 452 height 32
type input "السلمون تيماكي رولز 2قطعة"
click at [303, 403] on input "Temaki rolls Salmon (2 pcs)" at bounding box center [468, 408] width 452 height 32
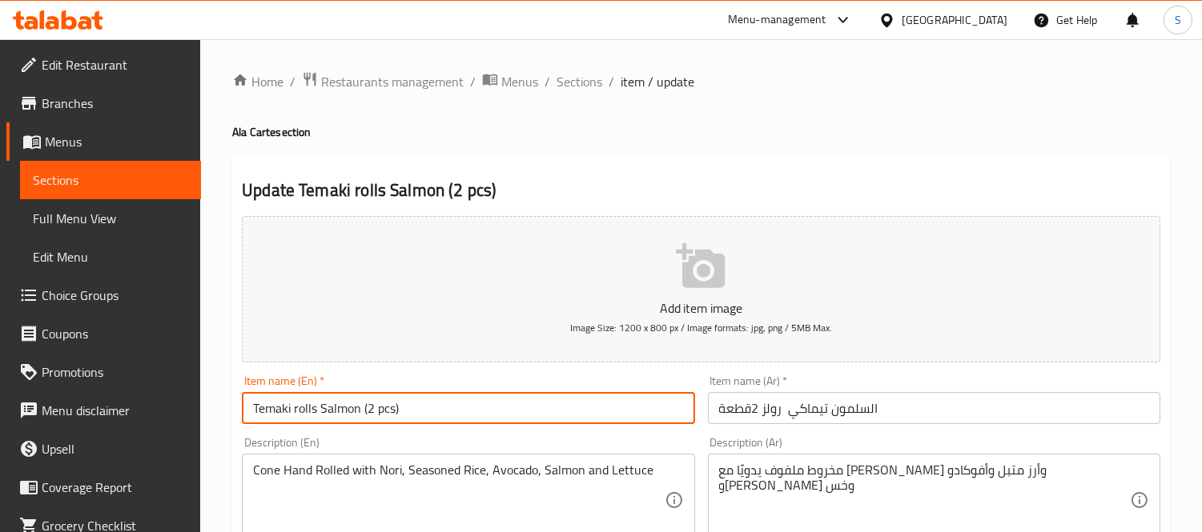
click at [303, 403] on input "Temaki rolls Salmon (2 pcs)" at bounding box center [468, 408] width 452 height 32
click at [251, 411] on input "[US_STATE] Crispy (6pcs)" at bounding box center [468, 408] width 452 height 32
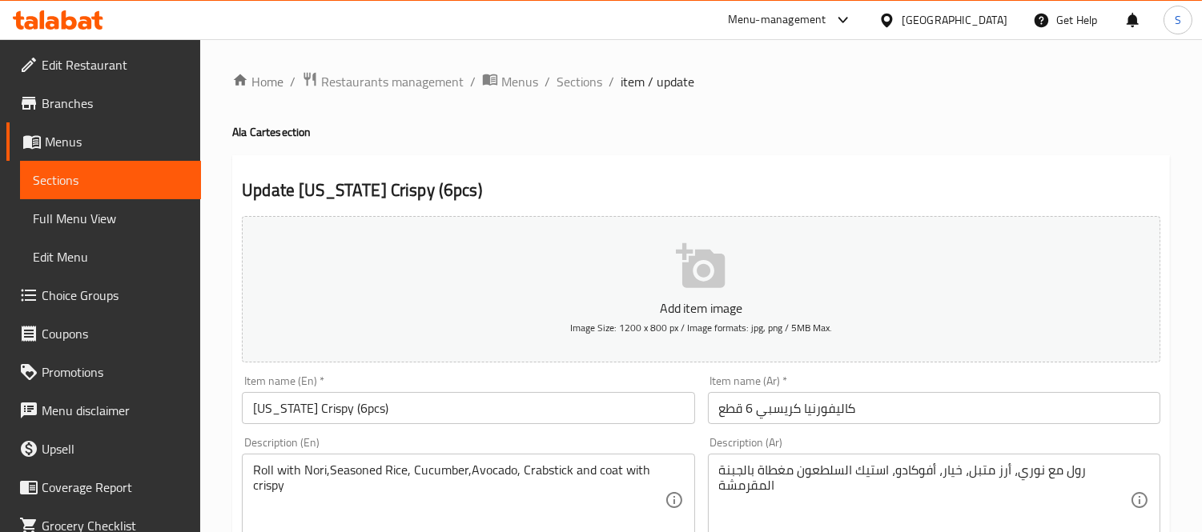
click at [248, 398] on input "[US_STATE] Crispy (6pcs)" at bounding box center [468, 408] width 452 height 32
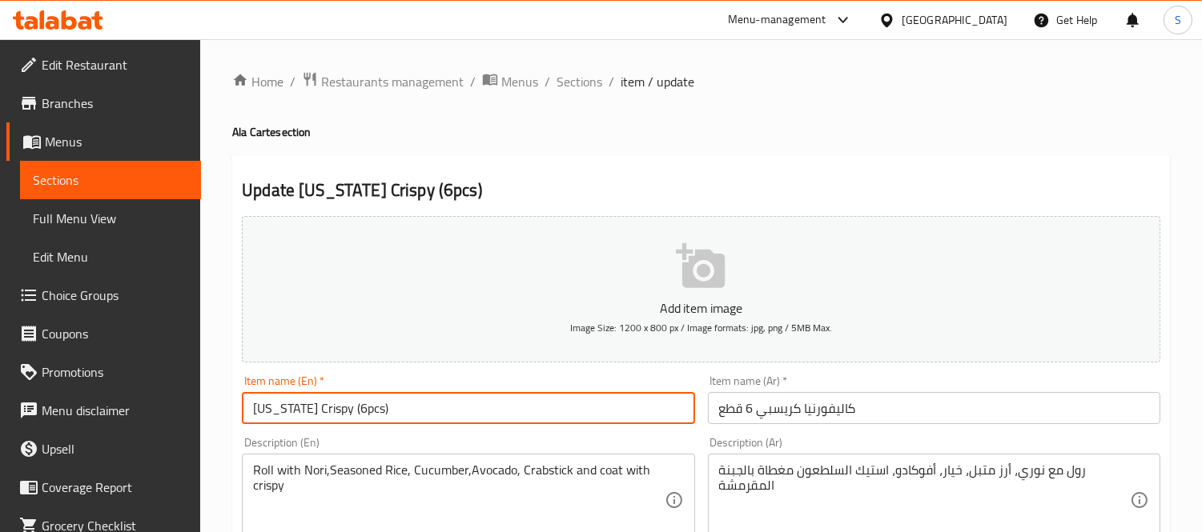
paste input "Classic Maki Rolls(6pcs)"
click at [491, 412] on input "Classic Maki Rolls [US_STATE] Crispy (6pcs)" at bounding box center [468, 408] width 452 height 32
type input "Classic Maki Rolls [US_STATE] Crispy (6pcs)"
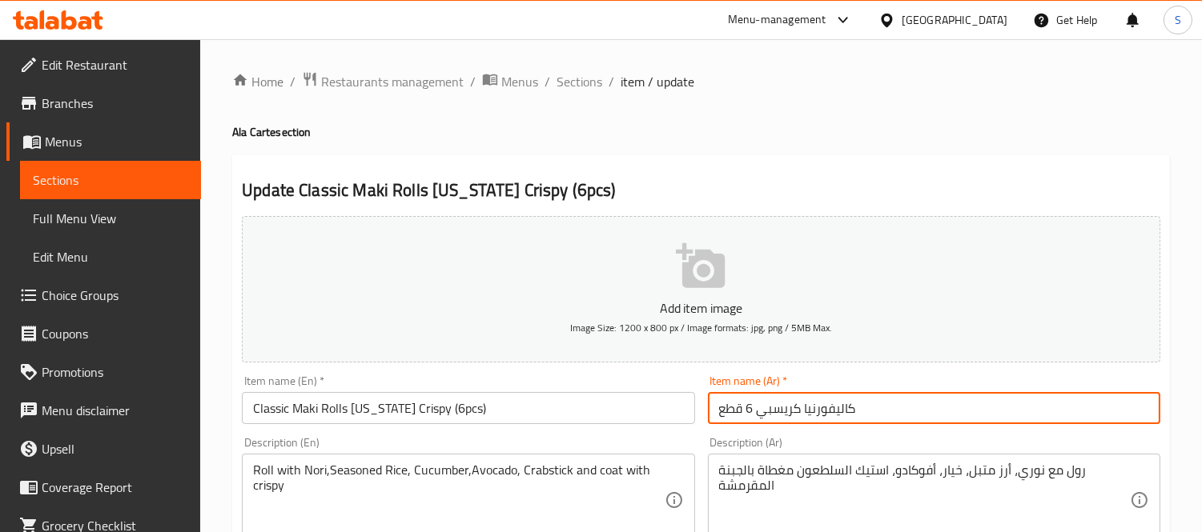
click at [720, 410] on input "كاليفورنيا كريسبي 6 قطع" at bounding box center [934, 408] width 452 height 32
click at [762, 422] on input "كاليفورنيا كريسبي 6 قطع" at bounding box center [934, 408] width 452 height 32
paste input "فائف ماكي الكلاسيكية المقرمشة من كاليفورنيا (6 قطع)"
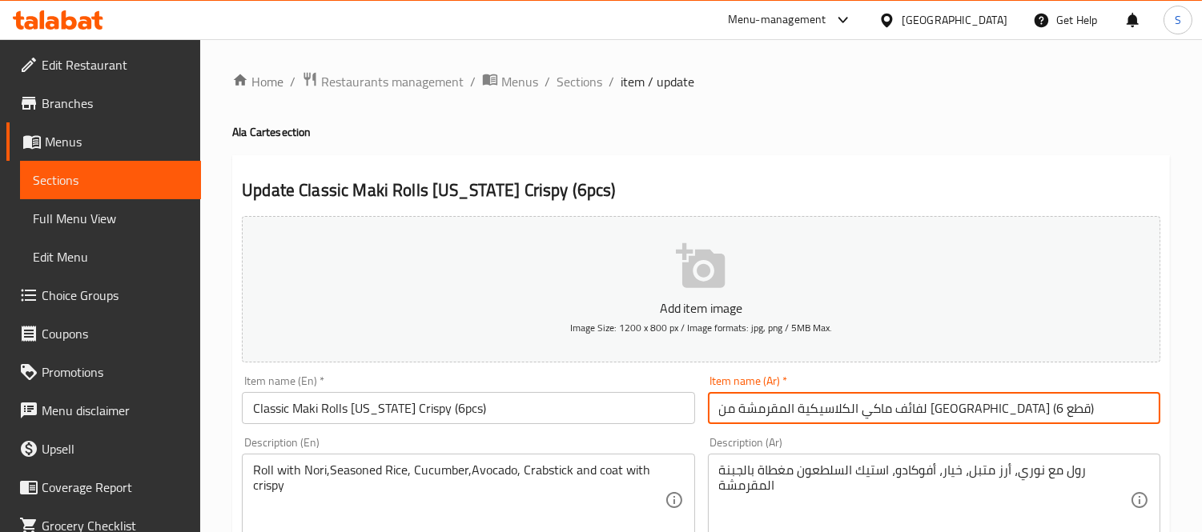
click at [1076, 478] on textarea "رول مع نوري، أرز متبل، خيار، أفوكادو، استيك السلطعون مغطاة بالجبنة المقرمشة" at bounding box center [924, 501] width 411 height 76
click at [1020, 416] on input "لفائف ماكي الكلاسيكية المقرمشة من كاليفورنيا (6 قطع)" at bounding box center [934, 408] width 452 height 32
click at [1020, 415] on input "لفائف ماكي الكلاسيكية المقرمشة من كاليفورنيا (6 قطع)" at bounding box center [934, 408] width 452 height 32
click at [1013, 413] on input "لفائف ماكي الكلاسيكية المقرمشة من كاليفورنيا (6 قطع)" at bounding box center [934, 408] width 452 height 32
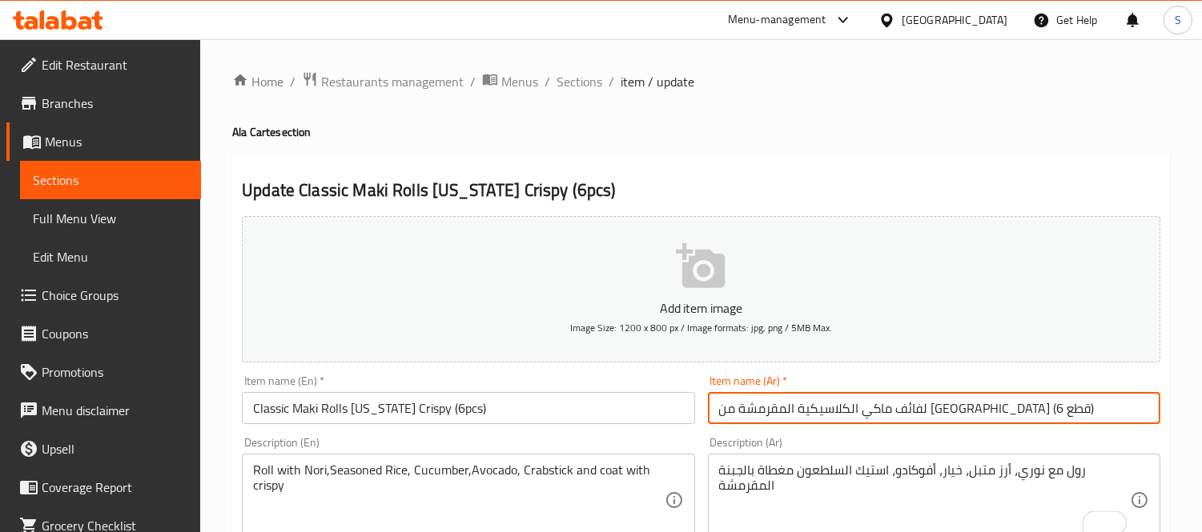
paste input "رول"
click at [945, 411] on input "رول ماكي الكلاسيكية المقرمشة من كاليفورنيا (6 قطع)" at bounding box center [934, 408] width 452 height 32
click at [893, 411] on input "رول ماكي كلاسيكية المقرمشة من كاليفورنيا (6 قطع)" at bounding box center [934, 408] width 452 height 32
click at [882, 406] on input "رول ماكي كلاسيك المقرمشة من كاليفورنيا (6 قطع)" at bounding box center [934, 408] width 452 height 32
click at [838, 406] on input "رول ماكي كلاسيك مقرمشة من كاليفورنيا (6 قطع)" at bounding box center [934, 408] width 452 height 32
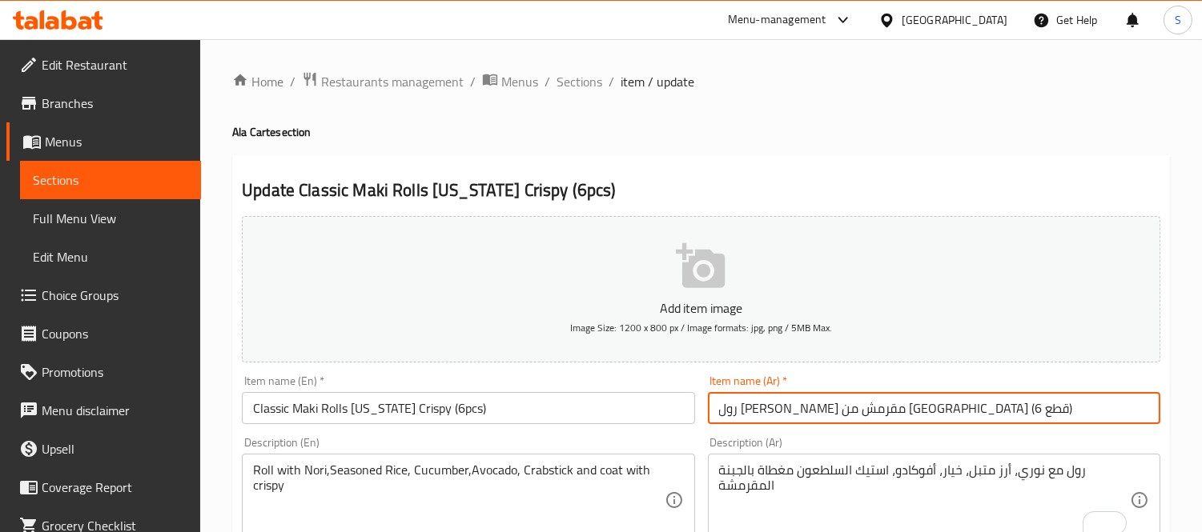
click at [825, 407] on input "رول ماكي كلاسيك مقرمش من كاليفورنيا (6 قطع)" at bounding box center [934, 408] width 452 height 32
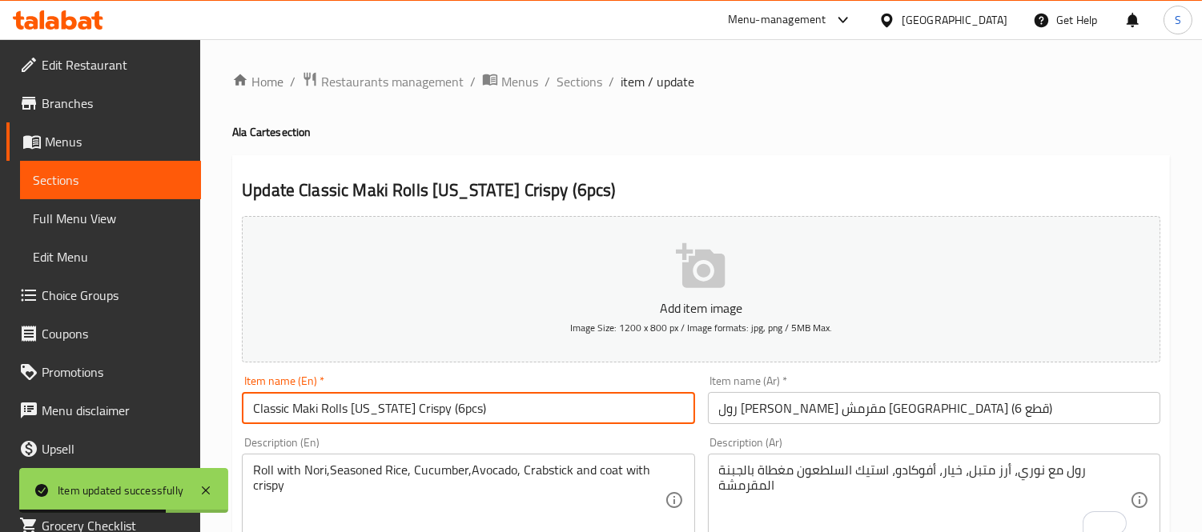
drag, startPoint x: 339, startPoint y: 406, endPoint x: 245, endPoint y: 409, distance: 93.7
click at [245, 409] on input "Classic Maki Rolls California Crispy (6pcs)" at bounding box center [468, 408] width 452 height 32
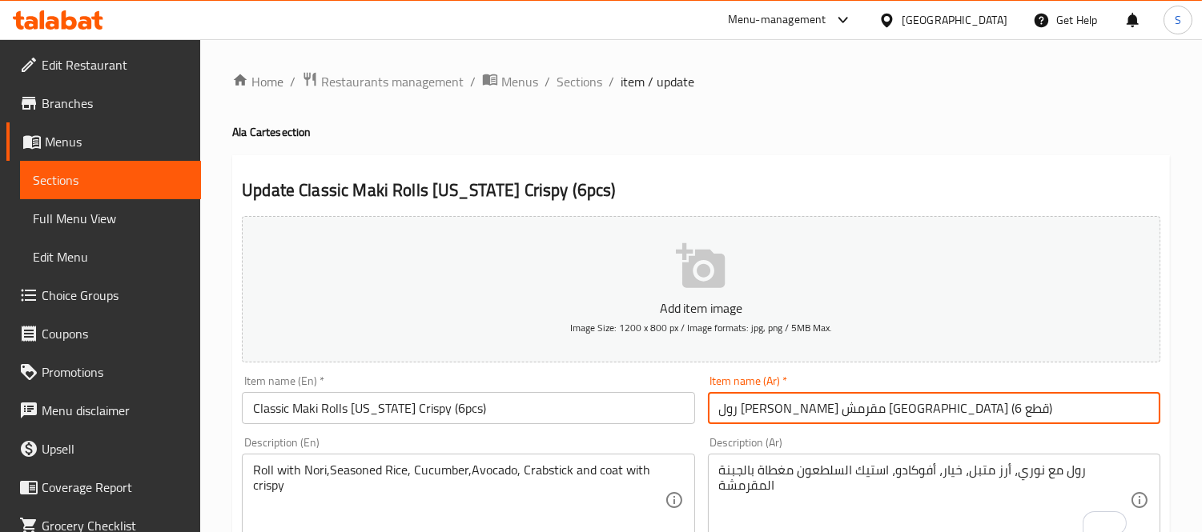
drag, startPoint x: 972, startPoint y: 413, endPoint x: 866, endPoint y: 411, distance: 105.7
click at [866, 411] on input "رول ماكي كلاسيك مقرمش كاليفورنيا (6 قطع)" at bounding box center [934, 408] width 452 height 32
click at [833, 417] on input "رول ماكي كلاسيك مقرمش كاليفورنيا (6 قطع)" at bounding box center [934, 408] width 452 height 32
type input "رول ماكي كلاسيك كرسبي كاليفورنيا (6 قطع)"
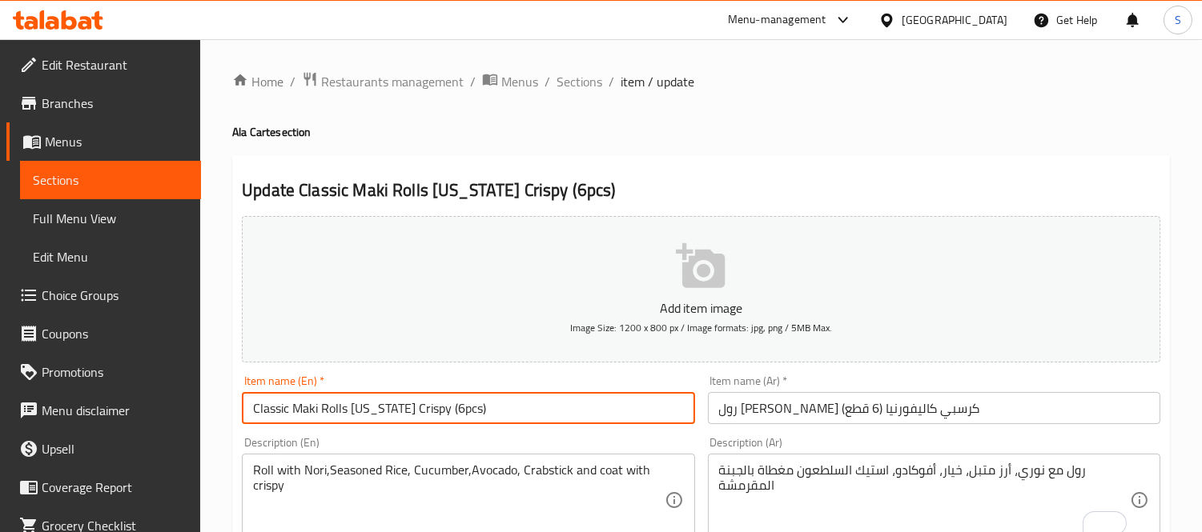
drag, startPoint x: 346, startPoint y: 409, endPoint x: 251, endPoint y: 402, distance: 95.5
click at [251, 402] on input "Classic Maki Rolls California Crispy (6pcs)" at bounding box center [468, 408] width 452 height 32
click at [596, 413] on input "Classic Maki Rolls California Crispy (6pcs)" at bounding box center [468, 408] width 452 height 32
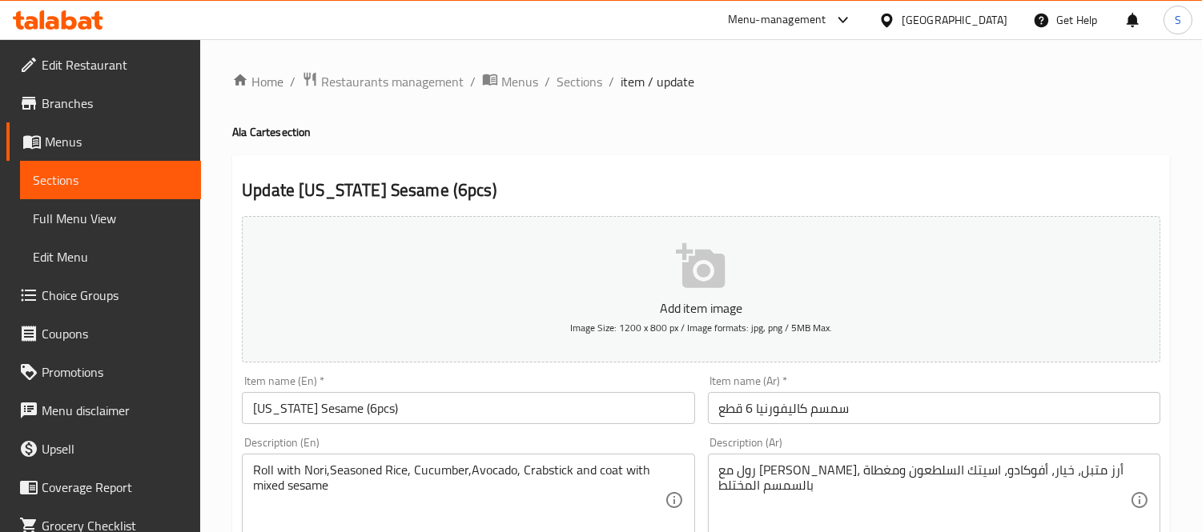
click at [247, 414] on input "[US_STATE] Sesame (6pcs)" at bounding box center [468, 408] width 452 height 32
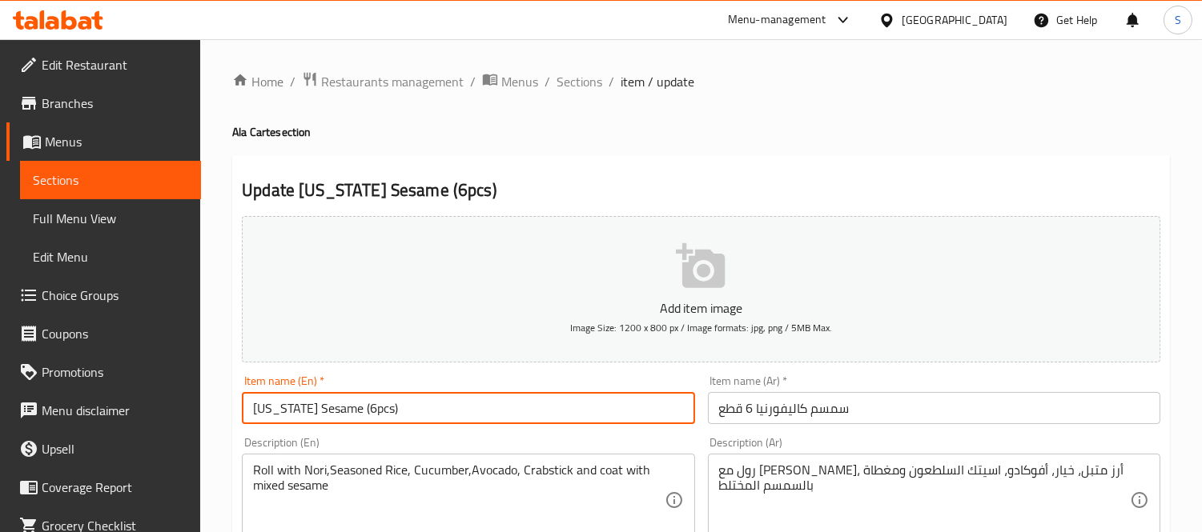
paste input "Classic Maki Rolls"
type input "Classic Maki Rolls California Sesame (6pcs)"
click at [708, 410] on input "سمسم كاليفورنيا 6 قطع" at bounding box center [934, 408] width 452 height 32
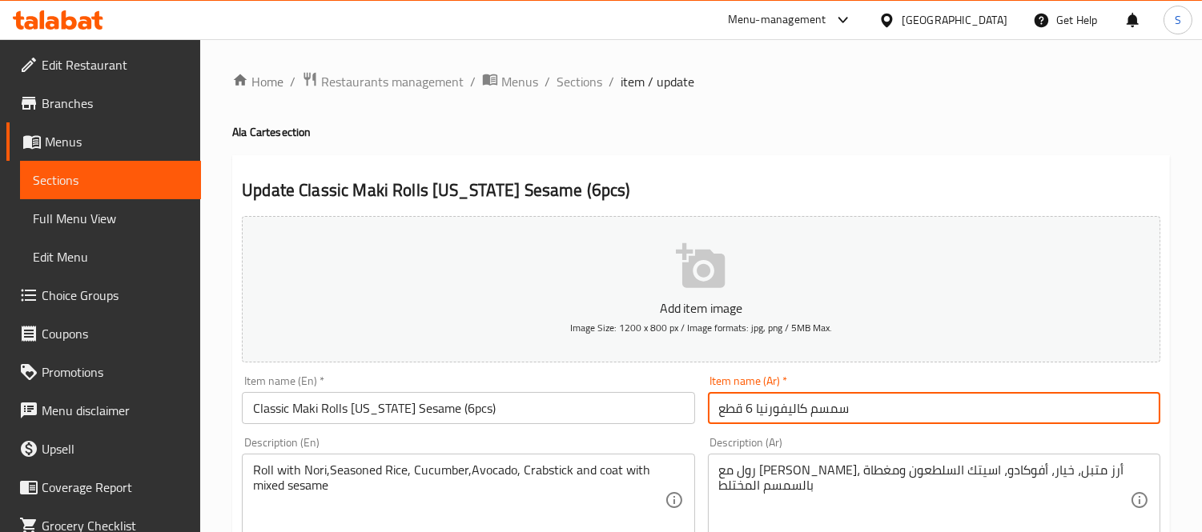
paste input "رول [PERSON_NAME]"
type input "رول ماكي كلاسيك سمسم كاليفورنيا 6 قطع"
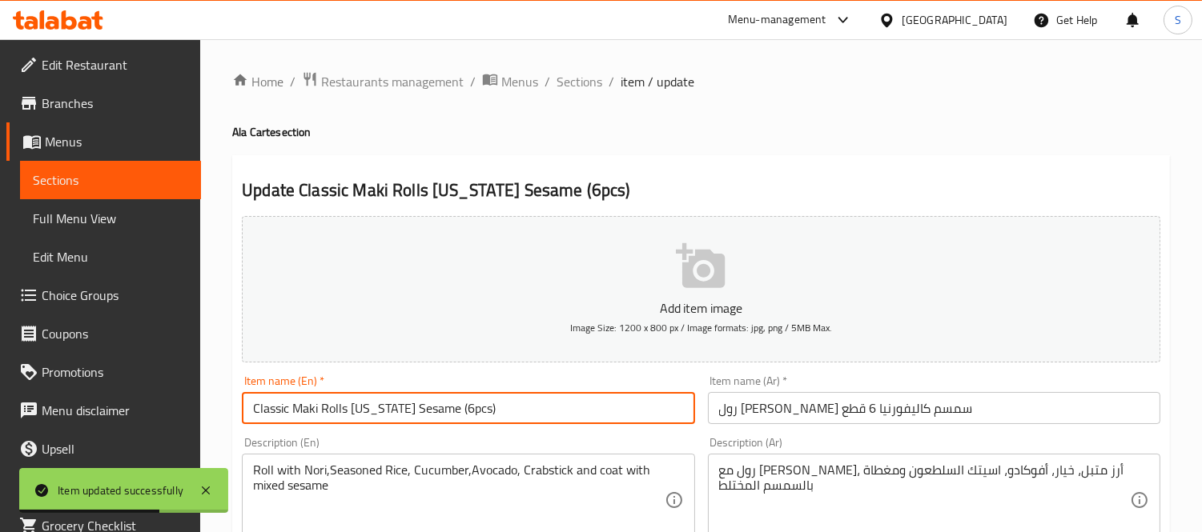
click at [394, 396] on input "Classic Maki Rolls California Sesame (6pcs)" at bounding box center [468, 408] width 452 height 32
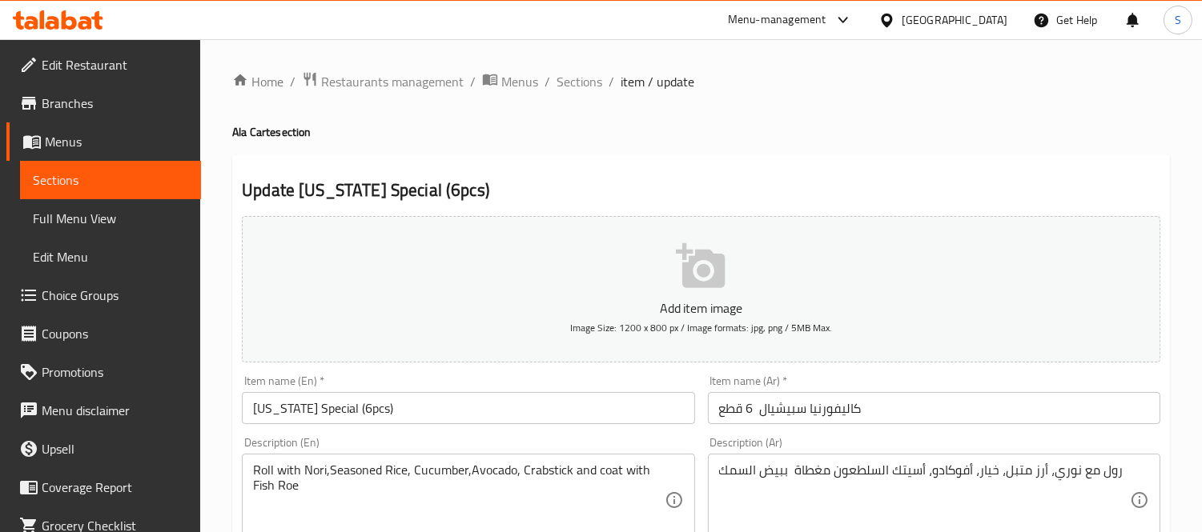
click at [712, 408] on input "كاليفورنيا سبيشيال 6 قطع" at bounding box center [934, 408] width 452 height 32
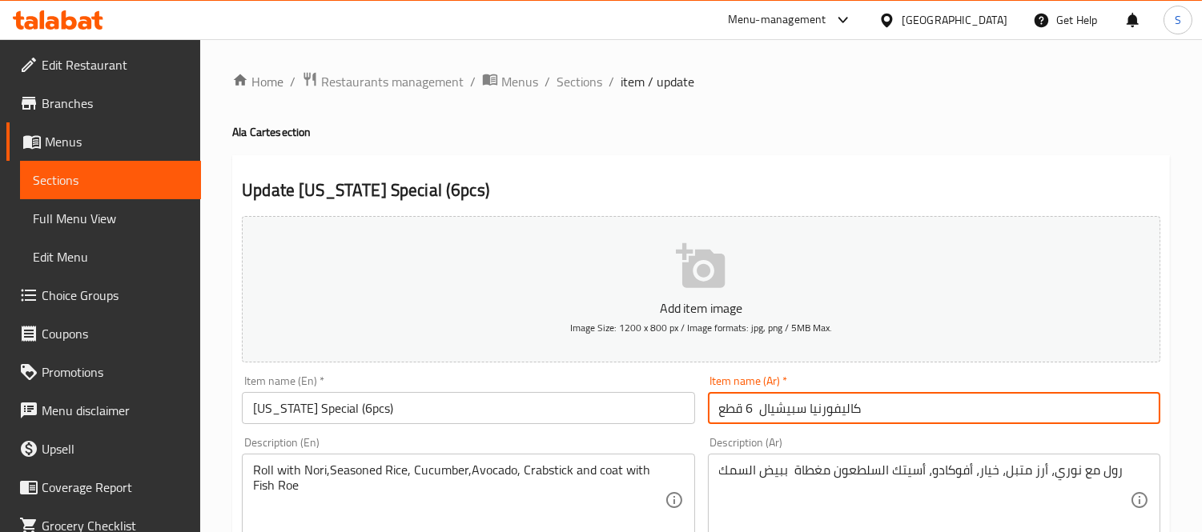
paste input "رول [PERSON_NAME]"
type input "رول ماكي كلاسيك كاليفورنيا سبيشيال 6 قطع"
click at [249, 412] on input "[US_STATE] Special (6pcs)" at bounding box center [468, 408] width 452 height 32
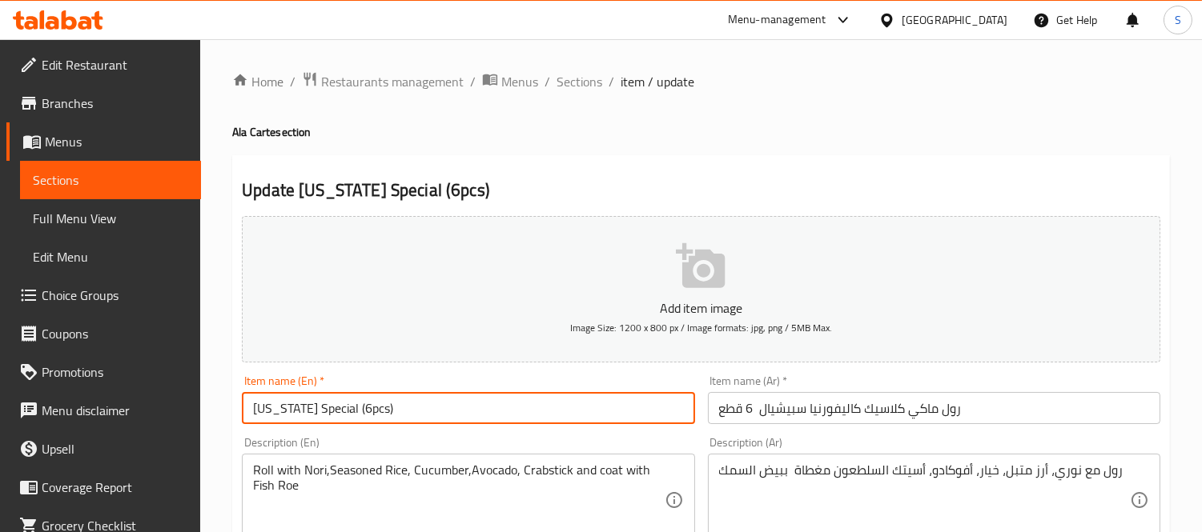
paste input "Classic Maki Rolls"
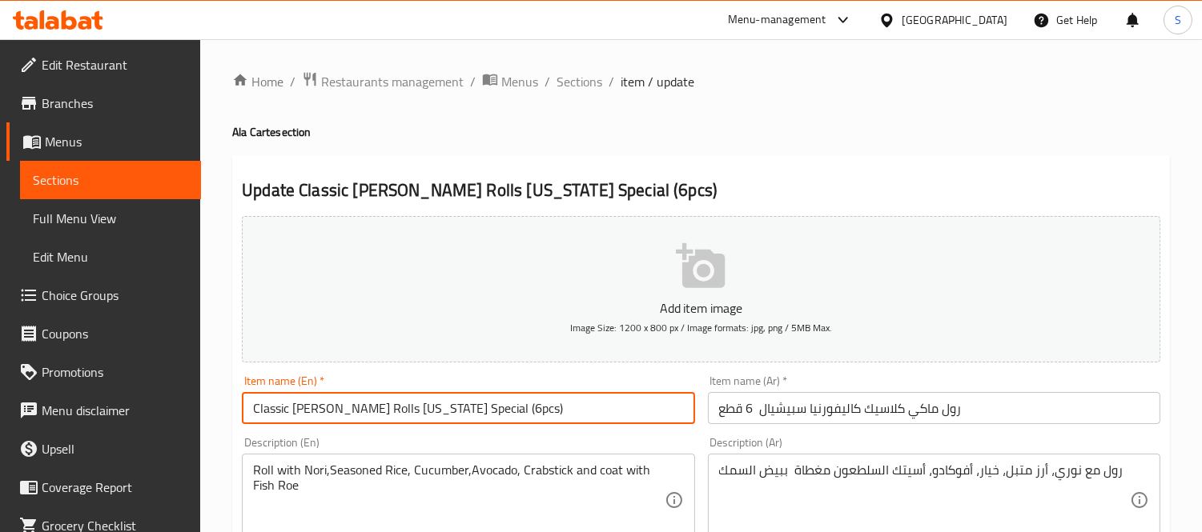
type input "Classic [PERSON_NAME] Rolls [US_STATE] Special (6pcs)"
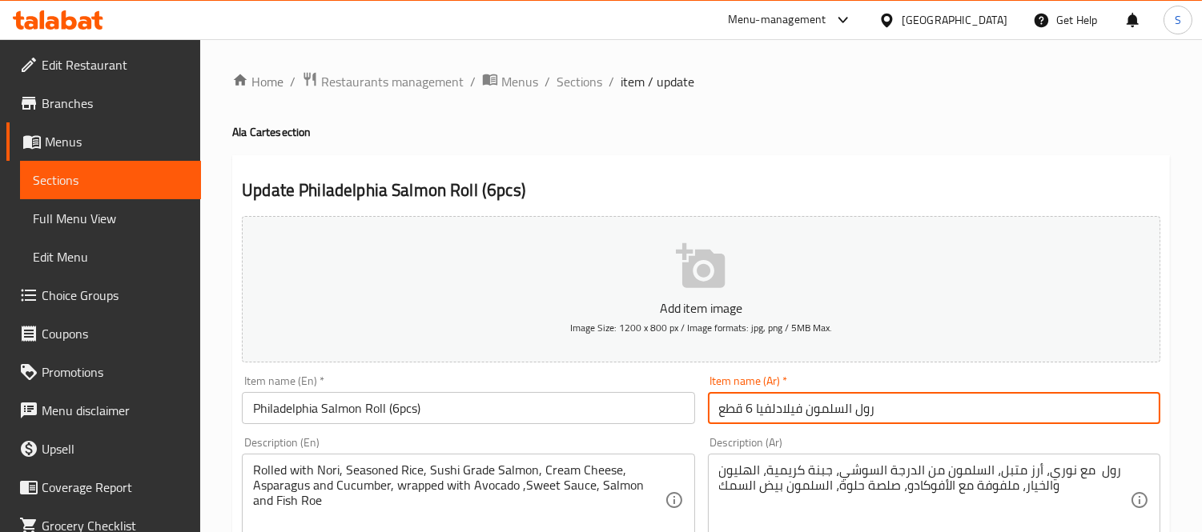
click at [716, 412] on input "رول السلمون فيلادلفيا 6 قطع" at bounding box center [934, 408] width 452 height 32
paste input "رول [PERSON_NAME]"
click at [963, 406] on input "رول [PERSON_NAME] رول السلمون فيلادلفيا 6 قطع" at bounding box center [934, 408] width 452 height 32
type input "ماكي كلاسيك رول السلمون فيلادلفيا 6 قطع"
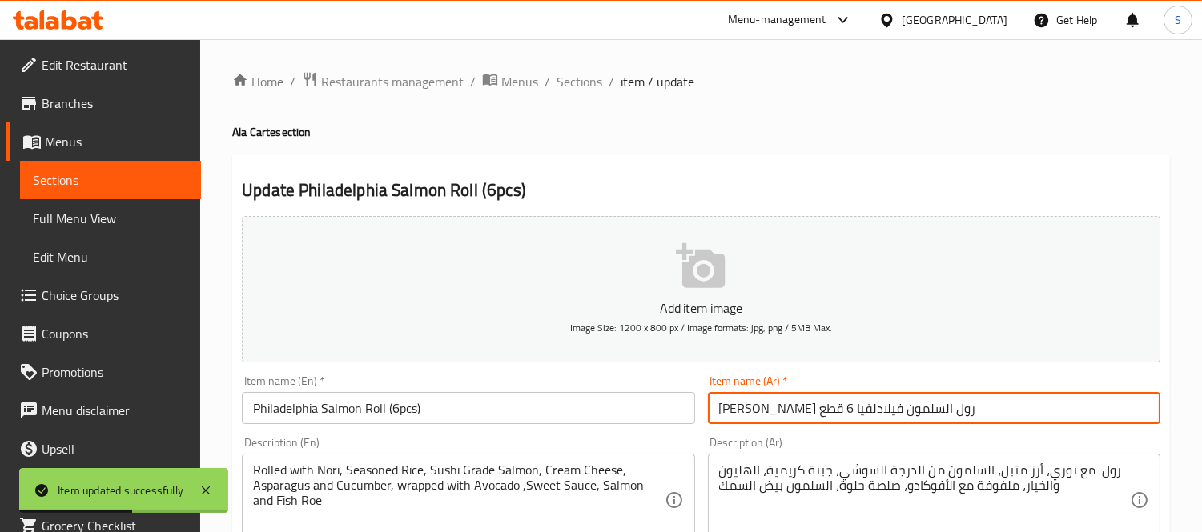
click at [252, 414] on input "Philadelphia Salmon Roll (6pcs)" at bounding box center [468, 408] width 452 height 32
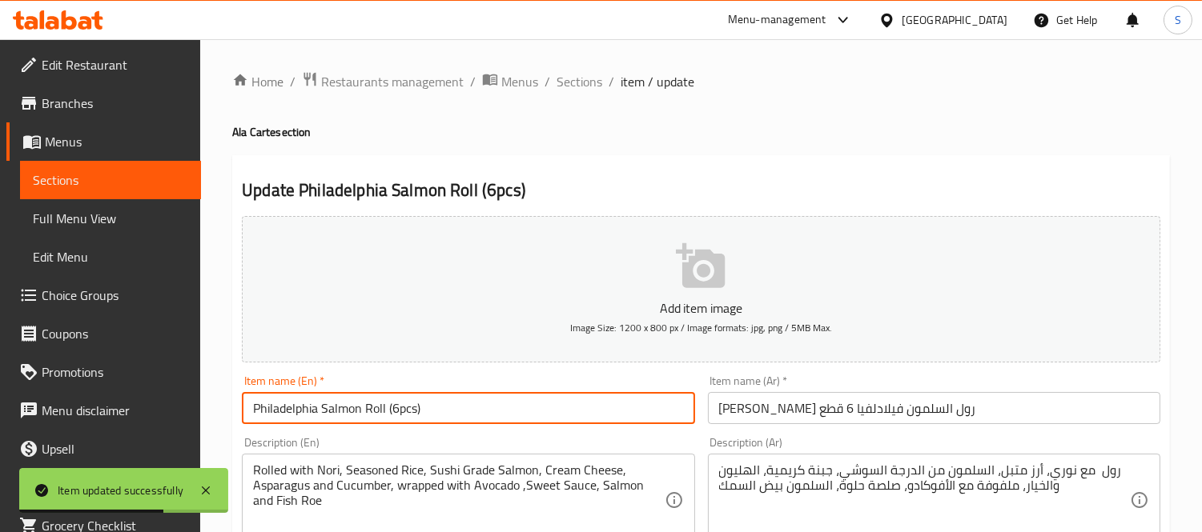
paste input "Classic Maki Rolls"
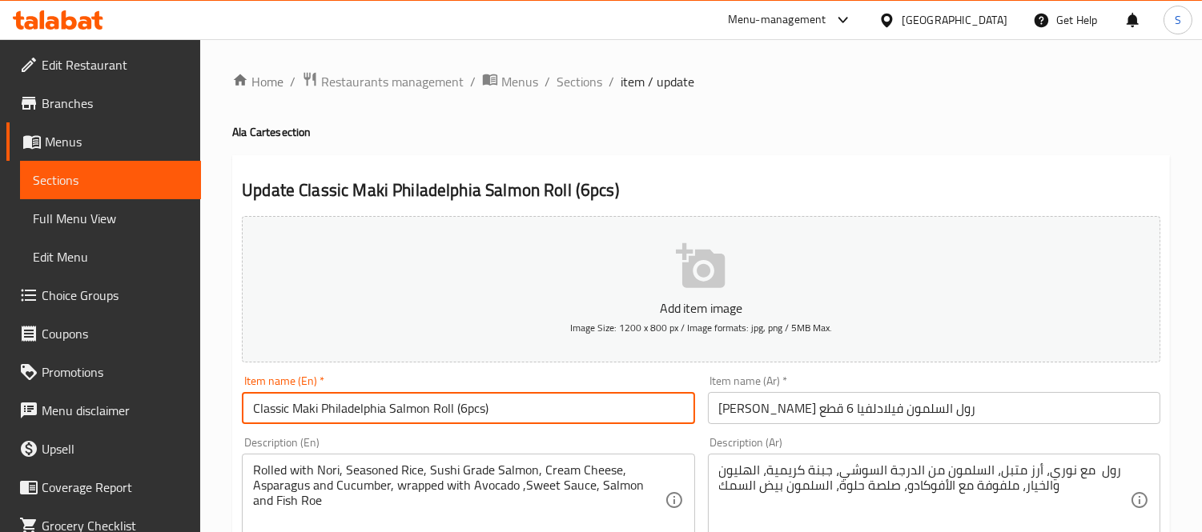
type input "Classic Maki Philadelphia Salmon Roll (6pcs)"
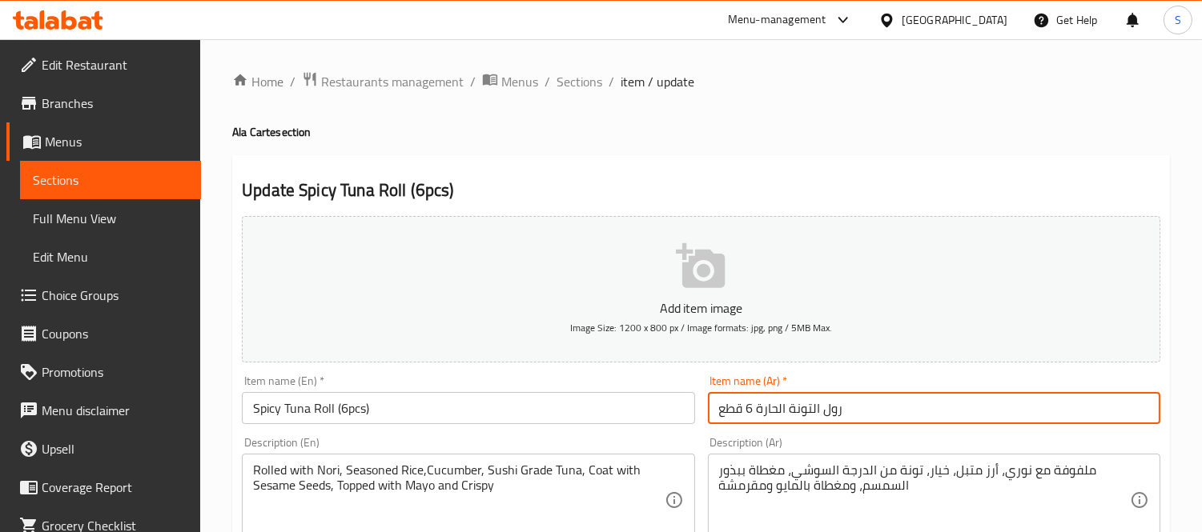
click at [708, 413] on input "رول التونة الحارة 6 قطع" at bounding box center [934, 408] width 452 height 32
paste input "رول ماكي كلاسيك"
click at [931, 410] on input "رول ماكي كلاسيك رول التونة الحارة 6 قطع" at bounding box center [934, 408] width 452 height 32
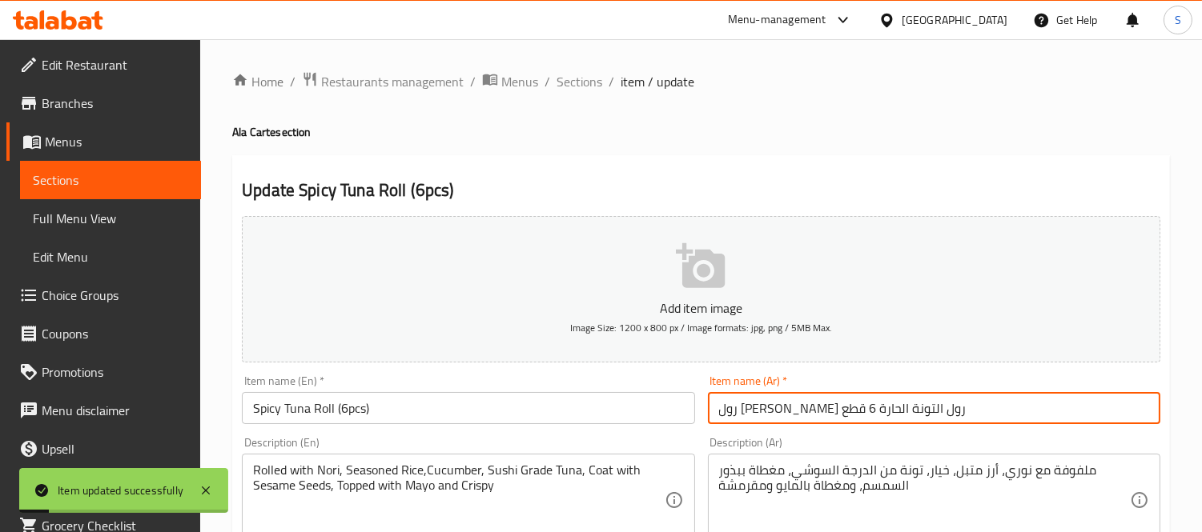
click at [932, 417] on input "رول ماكي كلاسيك رول التونة الحارة 6 قطع" at bounding box center [934, 408] width 452 height 32
type input "ماكي كلاسيك رول التونة الحارة 6 قطع"
click at [251, 410] on input "Spicy Tuna Roll (6pcs)" at bounding box center [468, 408] width 452 height 32
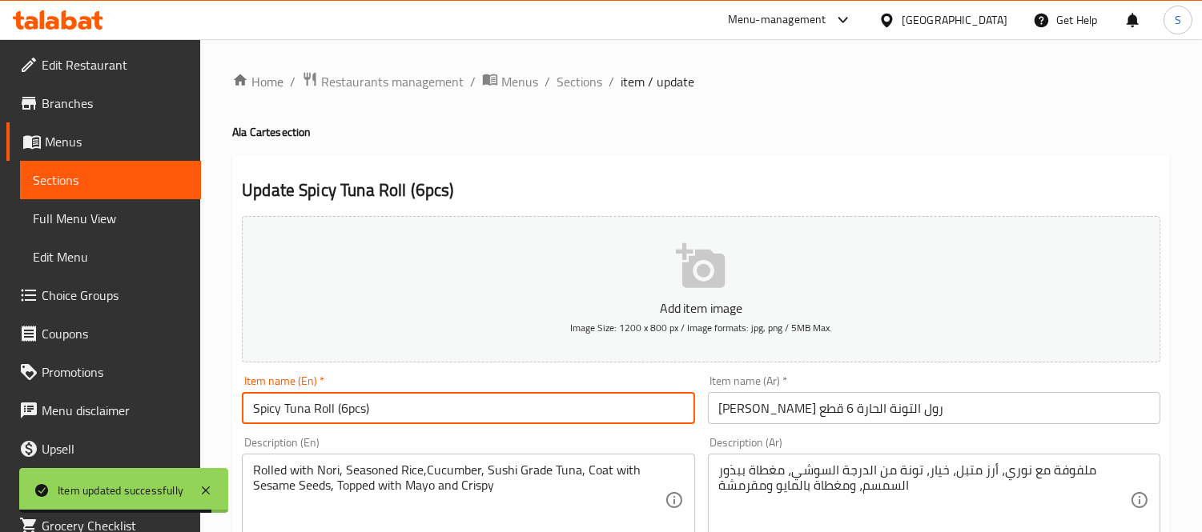
paste input "Classic Maki Rolls"
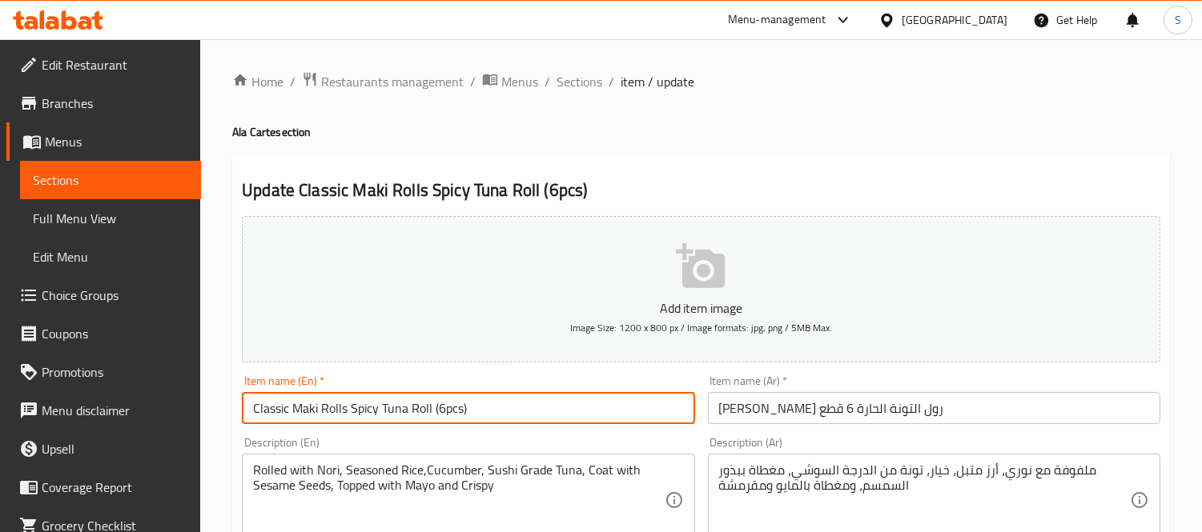
click at [341, 414] on input "Classic Maki Rolls Spicy Tuna Roll (6pcs)" at bounding box center [468, 408] width 452 height 32
type input "Classic Maki Spicy Tuna Roll (6pcs)"
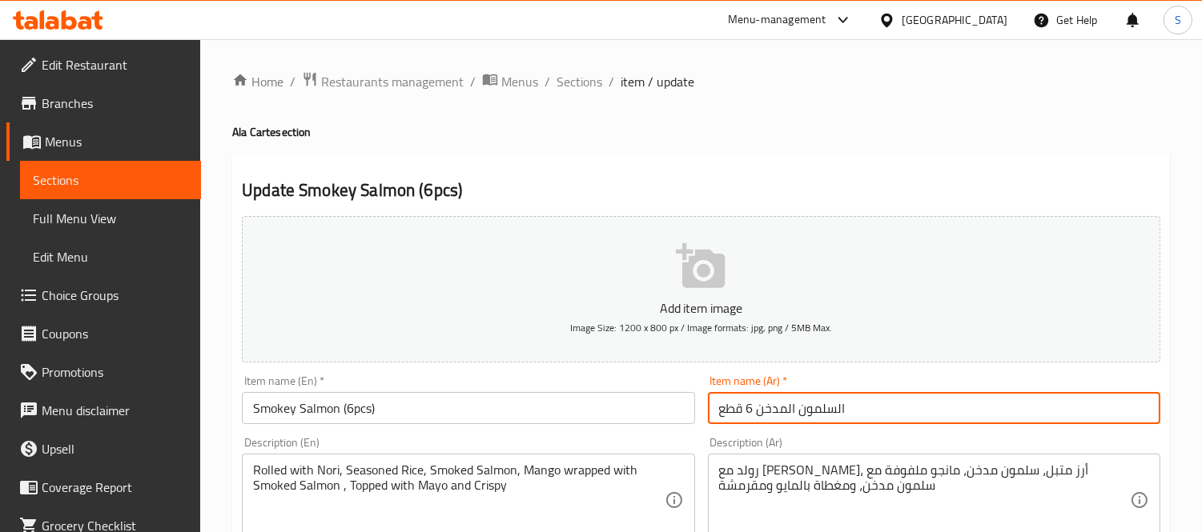
click at [710, 406] on input "السلمون المدخن 6 قطع" at bounding box center [934, 408] width 452 height 32
paste input "رول [PERSON_NAME]"
type input "رول ماكي كلاسيك السلمون المدخن 6 قطع"
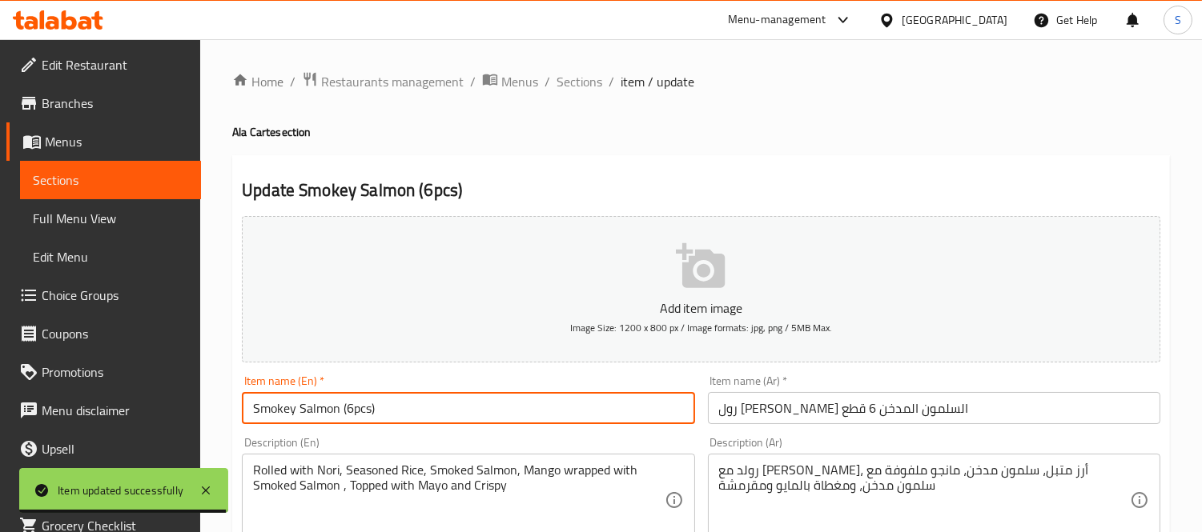
click at [242, 406] on input "Smokey Salmon (6pcs)" at bounding box center [468, 408] width 452 height 32
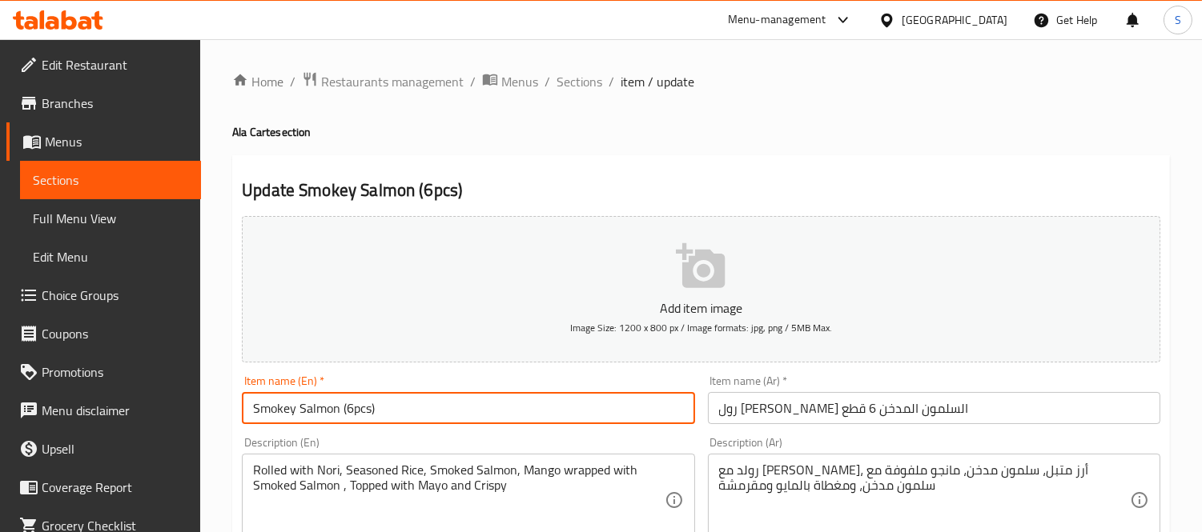
paste input "Classic Maki Rolls"
type input "Classic Maki Rolls Smokey Salmon (6pcs)"
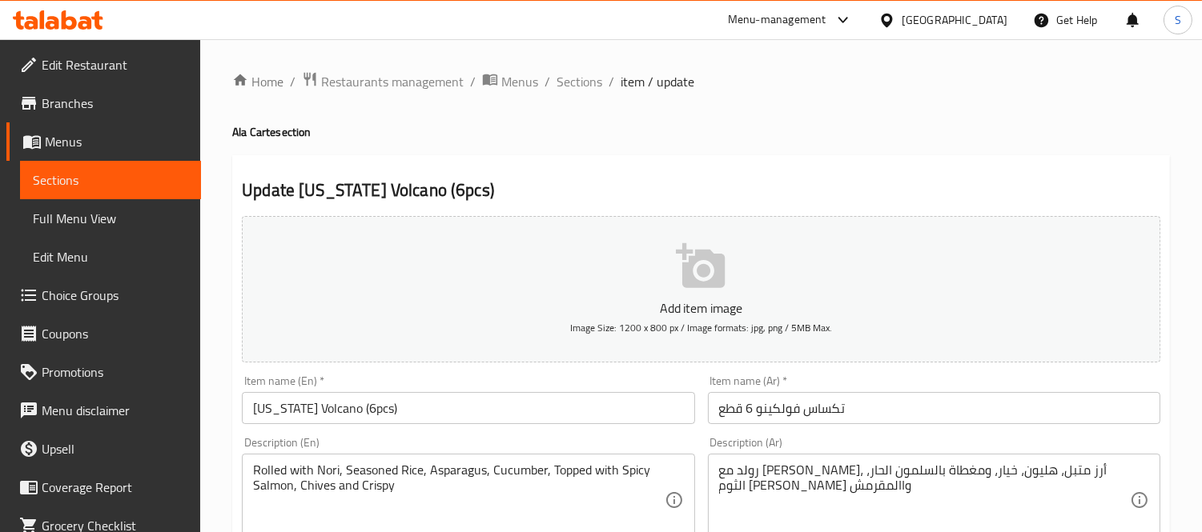
click at [716, 415] on input "تكساس فولكينو 6 قطع" at bounding box center [934, 408] width 452 height 32
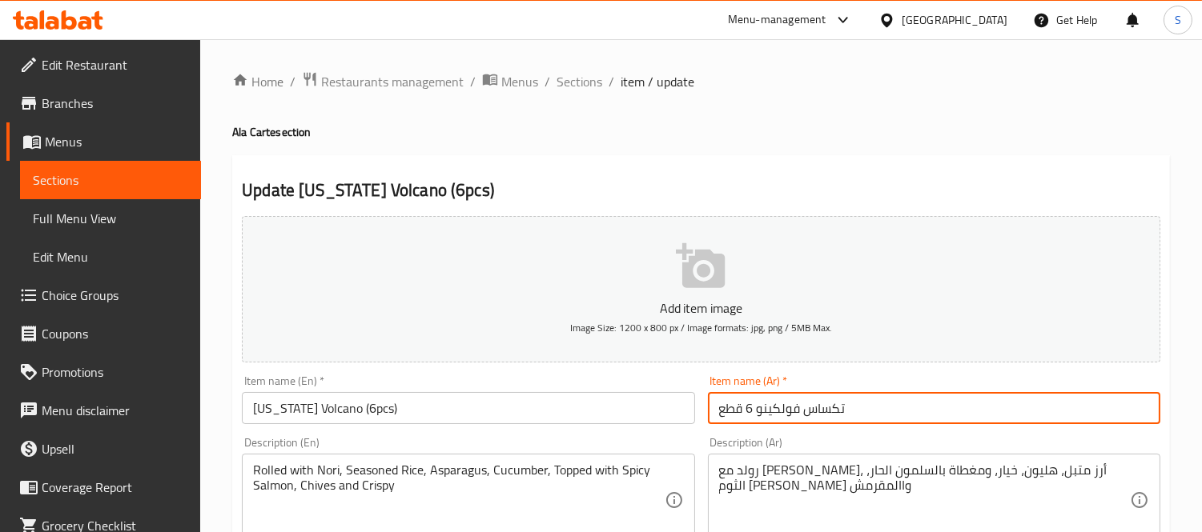
paste input "رول ماكي كلاسيك"
type input "رول [PERSON_NAME] تكساس فولكينو 6 قطع"
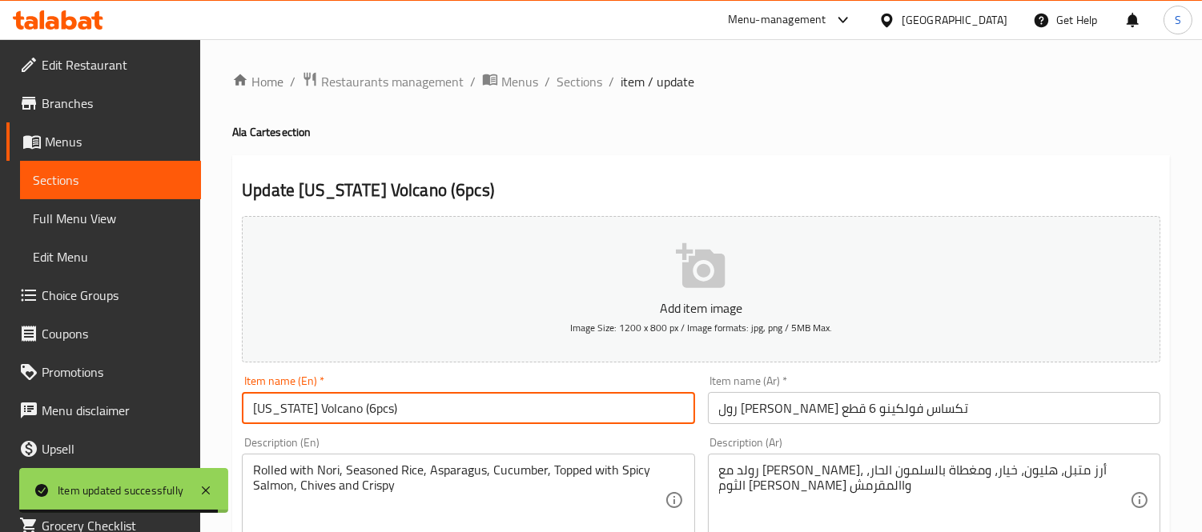
click at [248, 414] on input "Texas Volcano (6pcs)" at bounding box center [468, 408] width 452 height 32
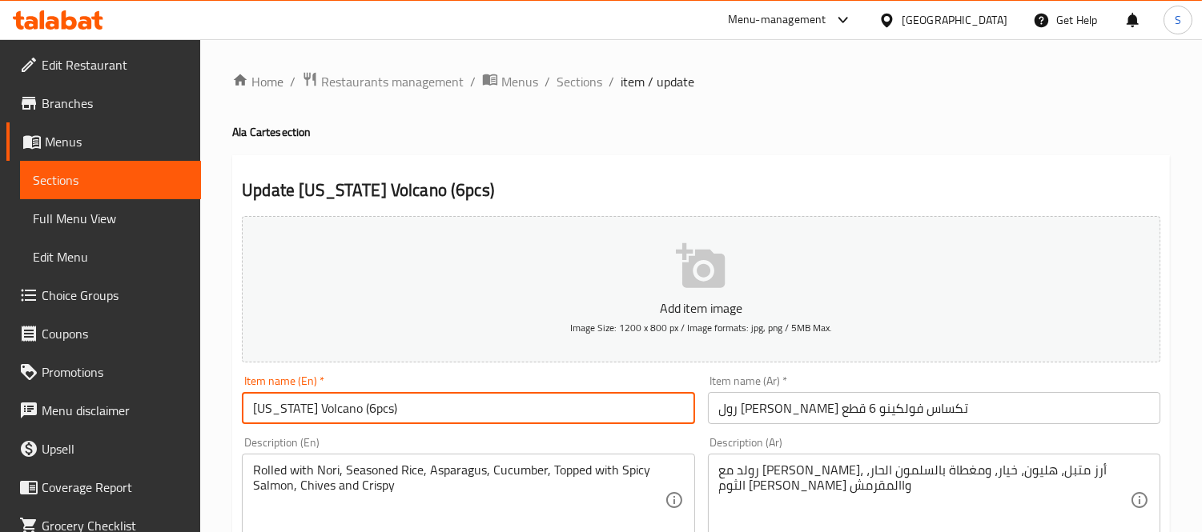
paste input "Classic Maki Rolls"
type input "Classic Maki Rolls [US_STATE] Volcano (6pcs)"
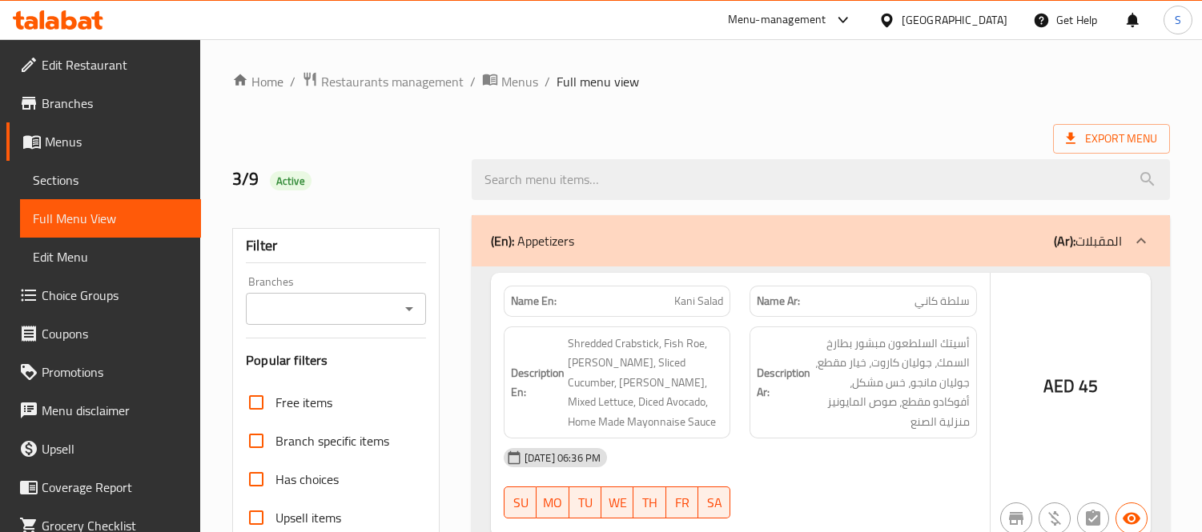
scroll to position [14671, 0]
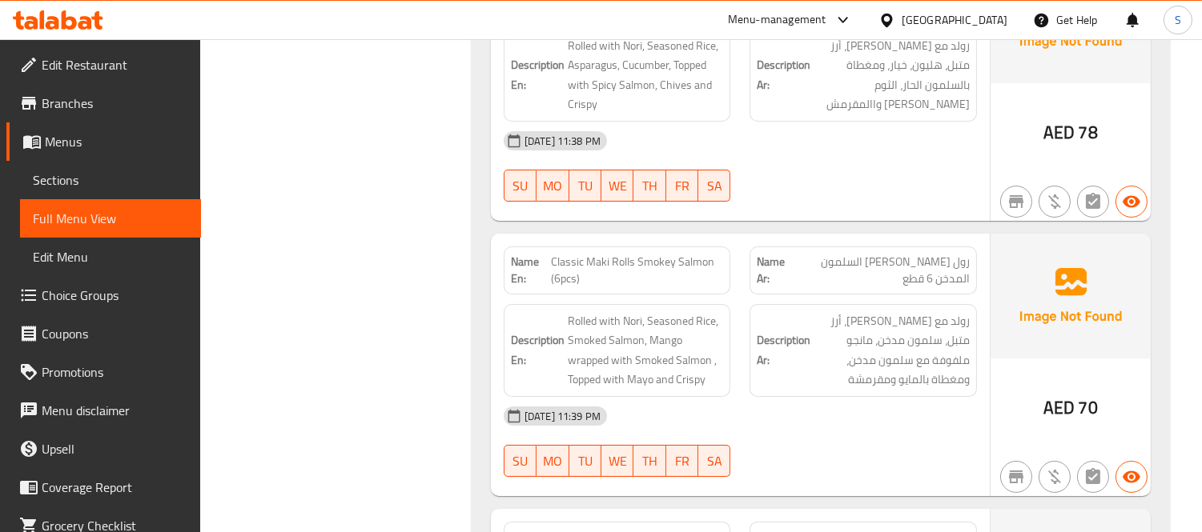
scroll to position [10912, 0]
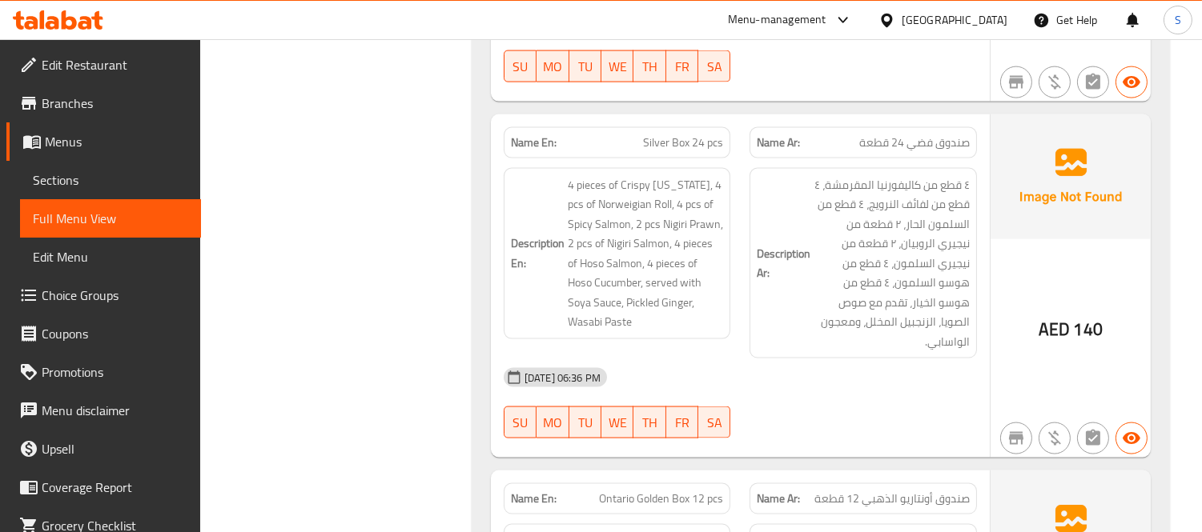
click at [106, 174] on span "Sections" at bounding box center [110, 180] width 155 height 19
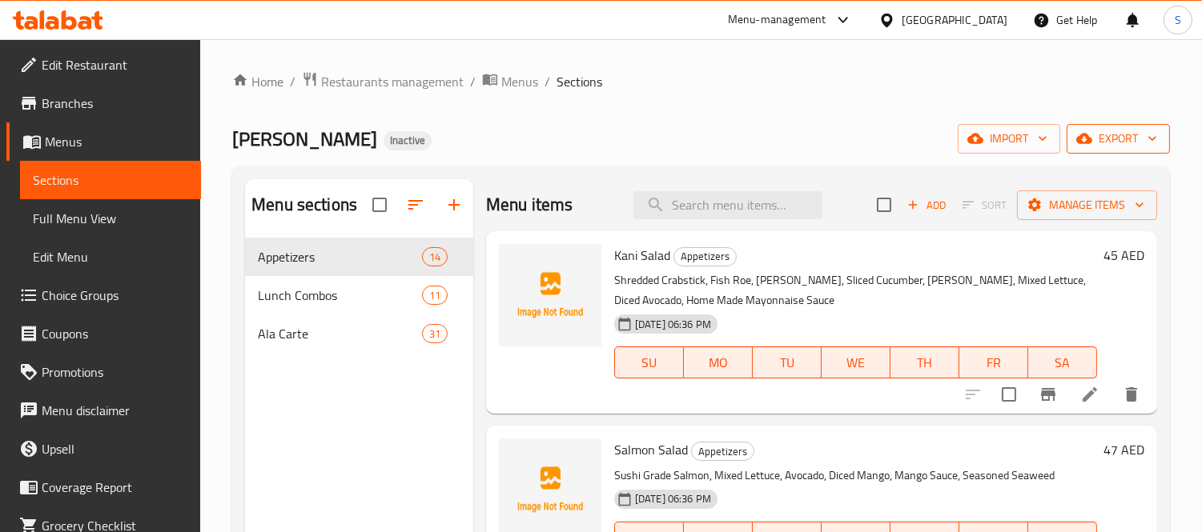
click at [1125, 136] on span "export" at bounding box center [1118, 139] width 78 height 20
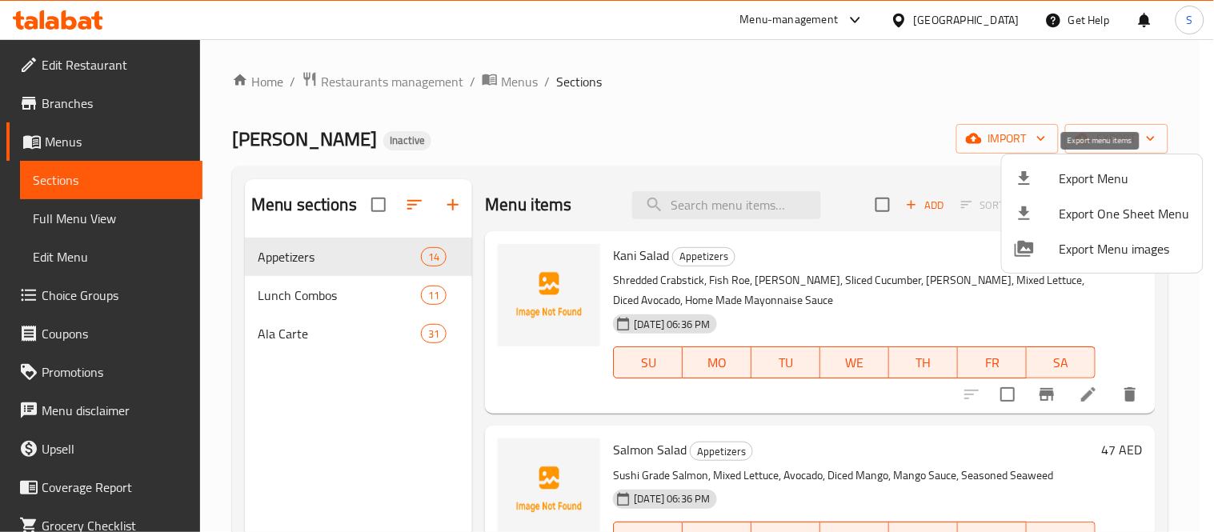
click at [1053, 183] on div at bounding box center [1037, 178] width 45 height 19
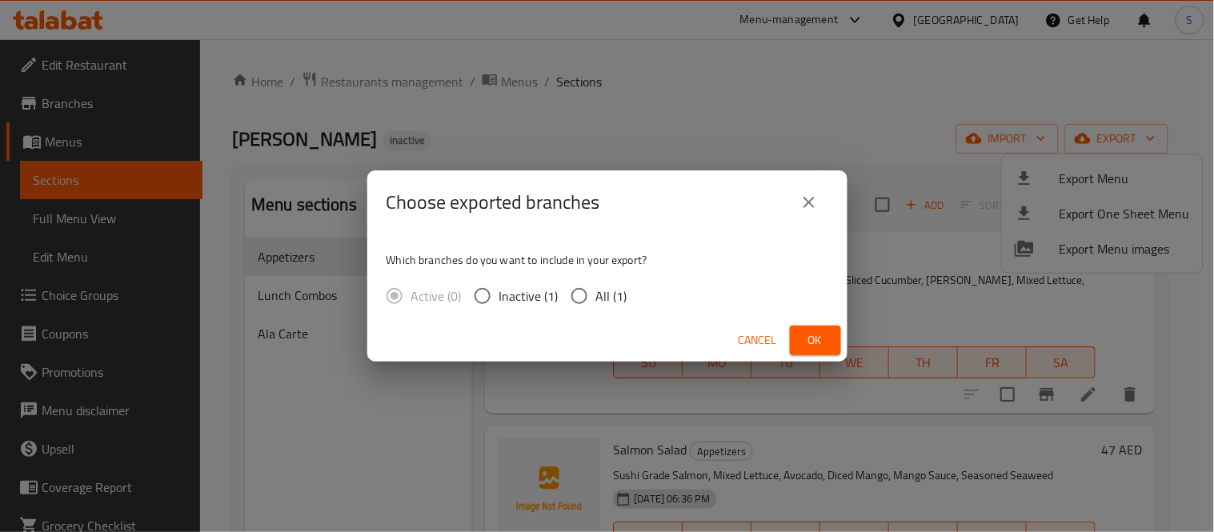
click at [573, 297] on input "All (1)" at bounding box center [580, 296] width 34 height 34
radio input "true"
click at [803, 331] on span "Ok" at bounding box center [816, 341] width 26 height 20
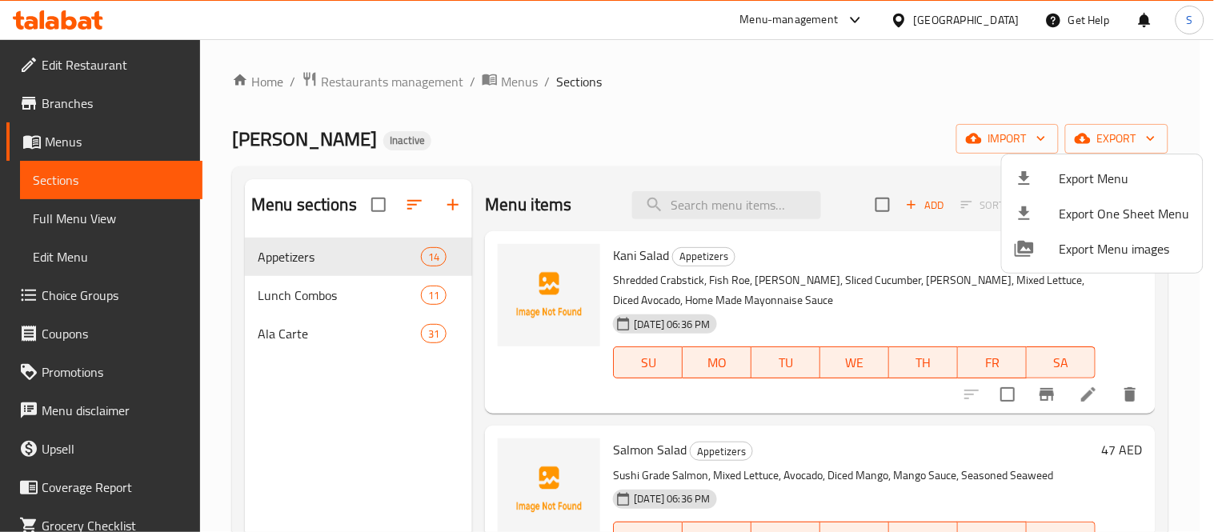
click at [641, 98] on div at bounding box center [607, 266] width 1214 height 532
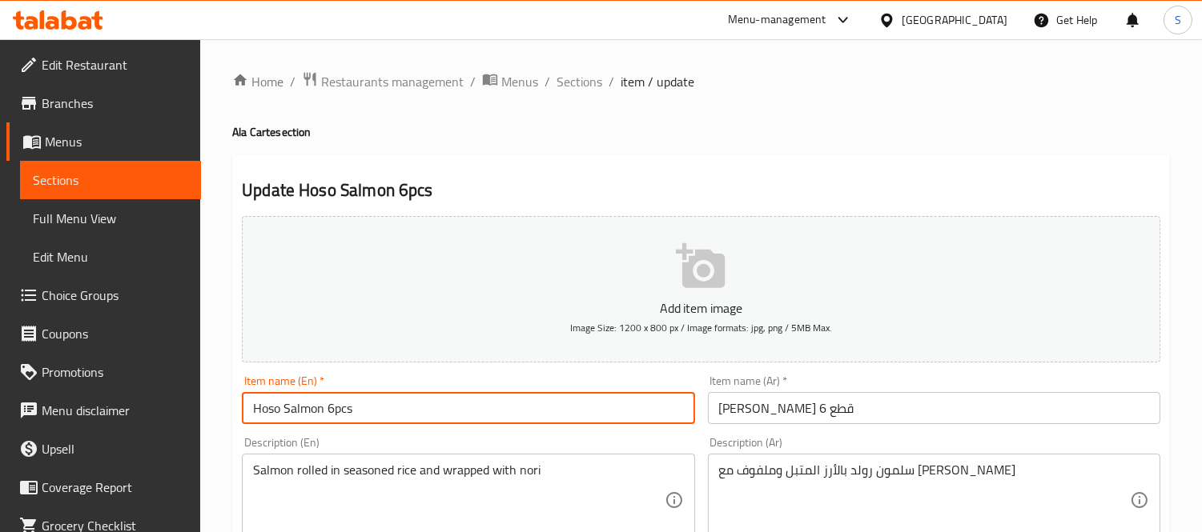
click at [286, 418] on input "Hoso Salmon 6pcs" at bounding box center [468, 408] width 452 height 32
paste input "Maki"
type input "Hoso Maki Salmon 6pcs"
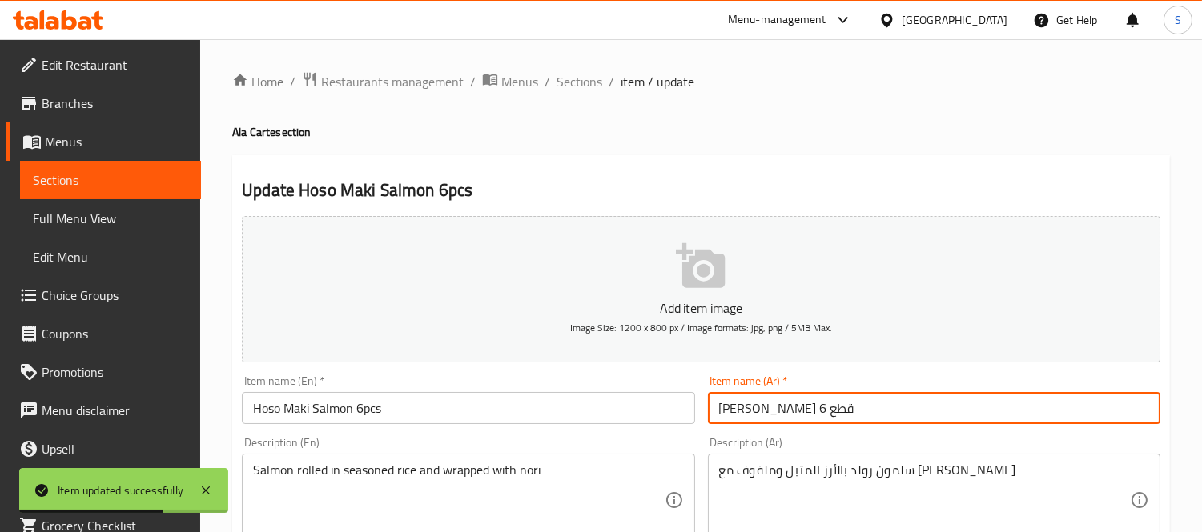
click at [795, 411] on input "[PERSON_NAME] 6 قطع" at bounding box center [934, 408] width 452 height 32
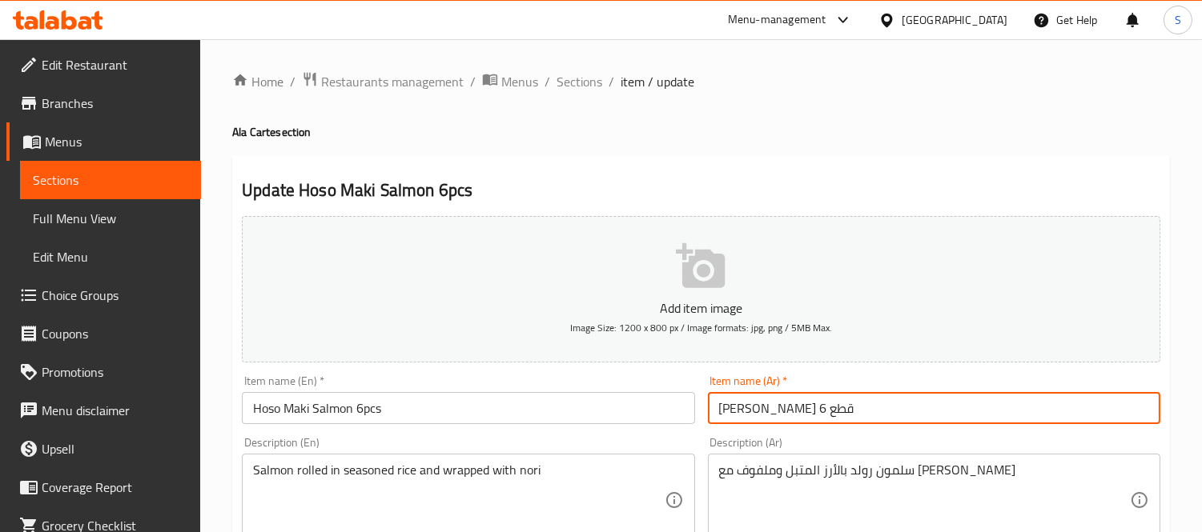
click at [821, 414] on input "[PERSON_NAME] 6 قطع" at bounding box center [934, 408] width 452 height 32
type input "[PERSON_NAME] 6 قطع"
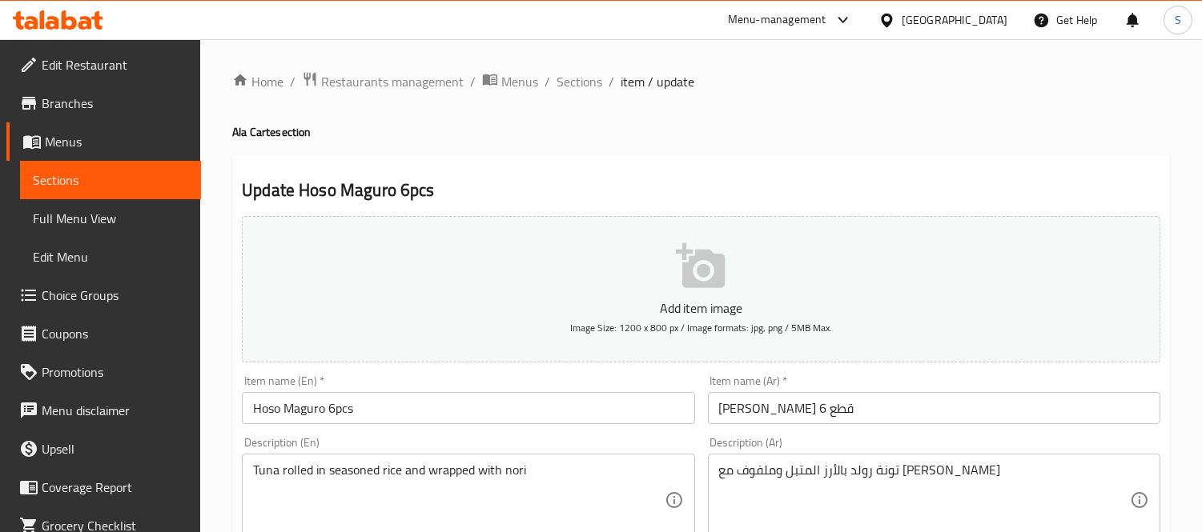
click at [286, 411] on input "Hoso Maguro 6pcs" at bounding box center [468, 408] width 452 height 32
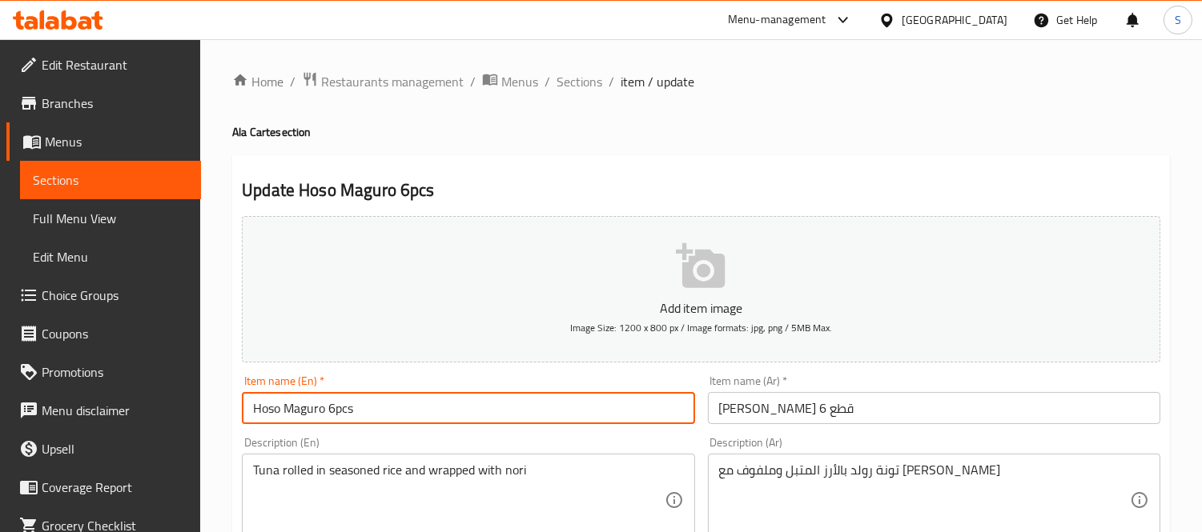
paste input "ki Ma"
type input "Hoso Maki Maguro 6pcs"
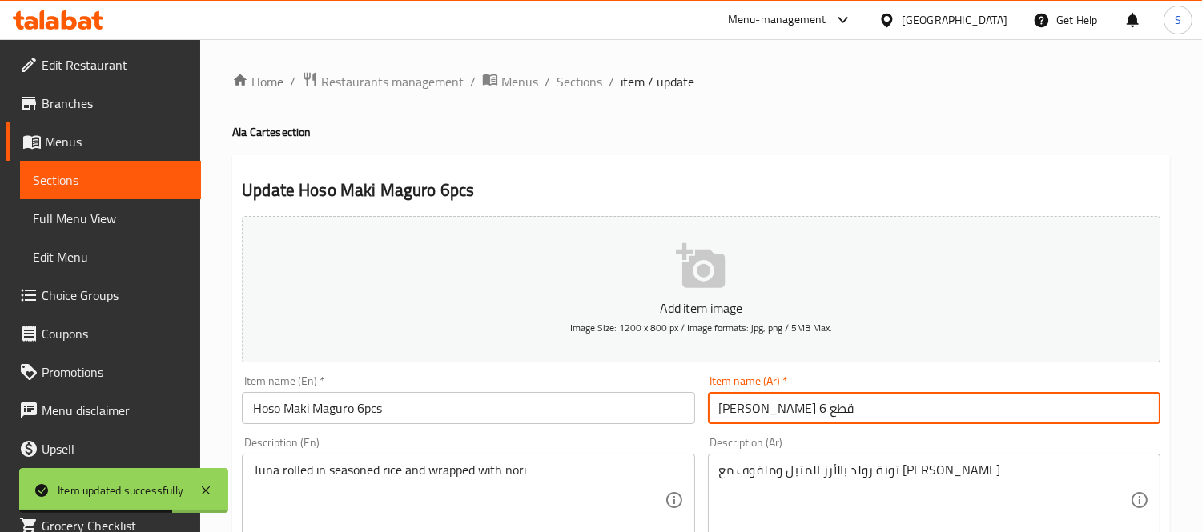
click at [791, 402] on input "[PERSON_NAME] 6 قطع" at bounding box center [934, 408] width 452 height 32
paste input "كي ما"
type input "[PERSON_NAME] 6 قطع"
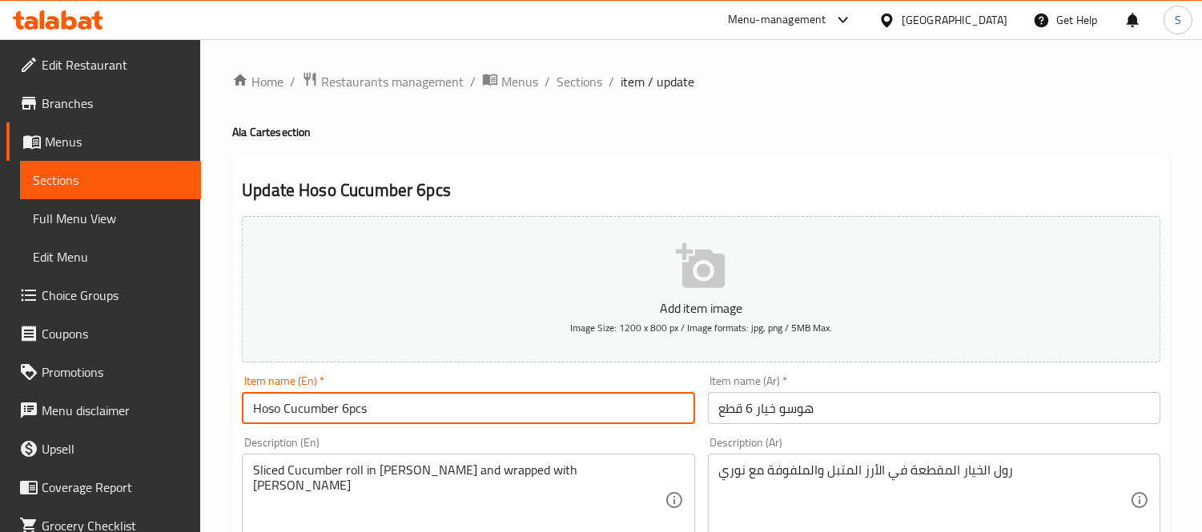
click at [283, 414] on input "Hoso Cucumber 6pcs" at bounding box center [468, 408] width 452 height 32
paste input "Maki"
type input "Hoso Maki Cucumber 6pcs"
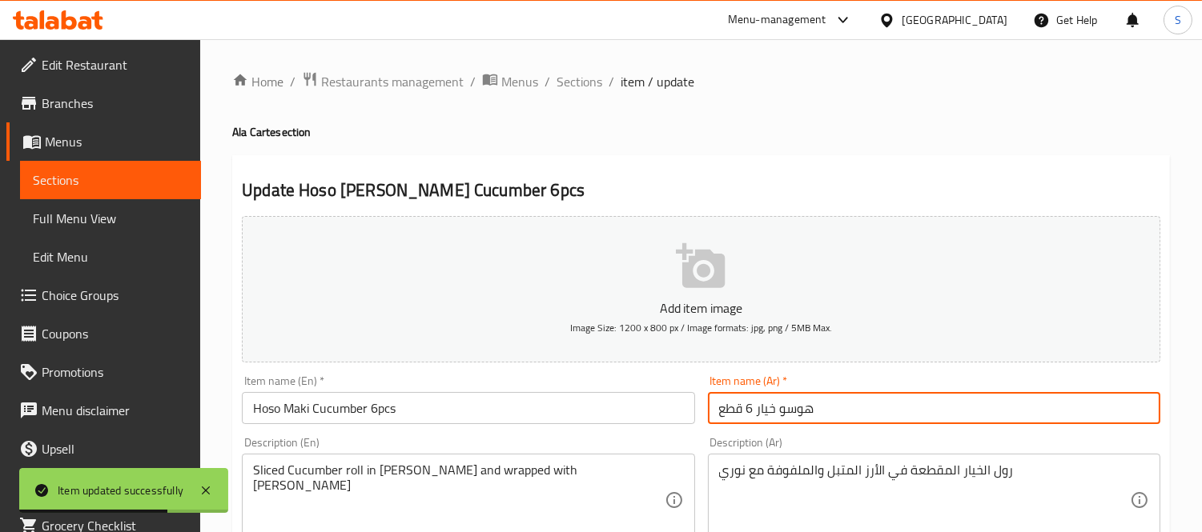
click at [774, 406] on input "هوسو خيار 6 قطع" at bounding box center [934, 408] width 452 height 32
paste input "ماكي"
type input "هوسو ماكي خيار 6 قطع"
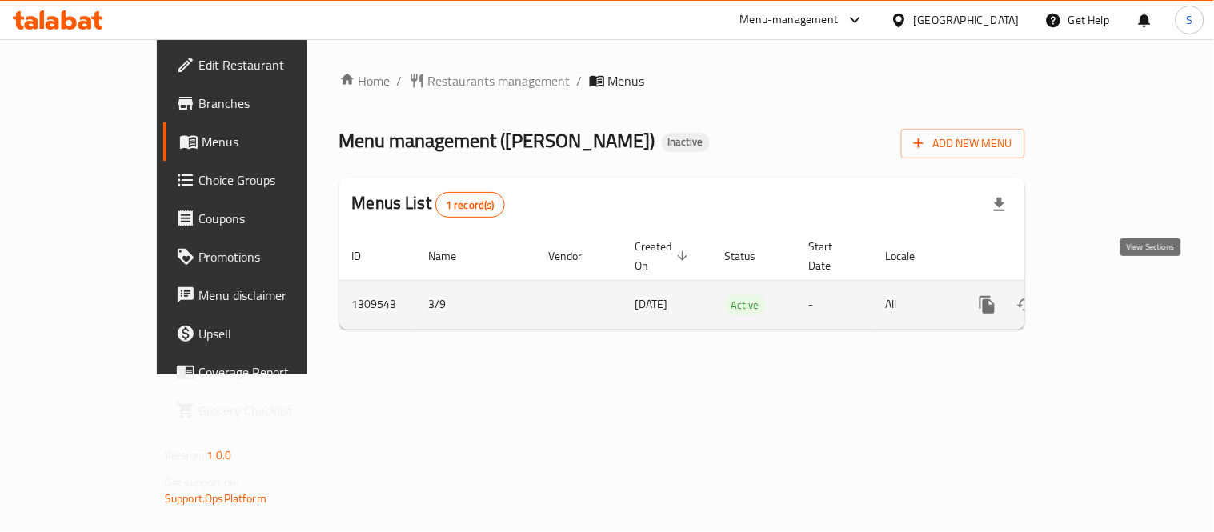
click at [1113, 295] on icon "enhanced table" at bounding box center [1102, 304] width 19 height 19
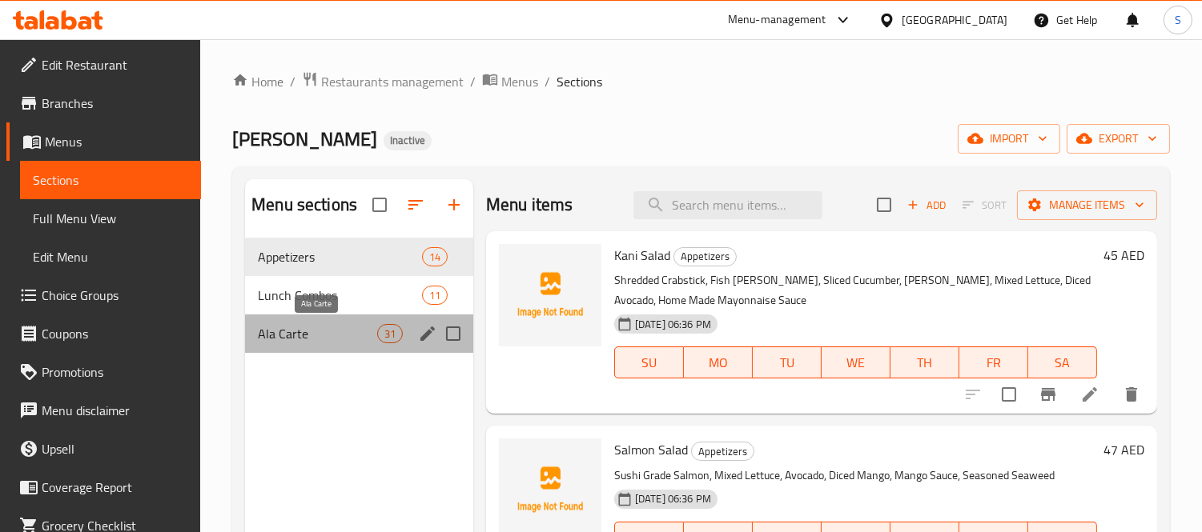
click at [291, 328] on span "Ala Carte" at bounding box center [317, 333] width 118 height 19
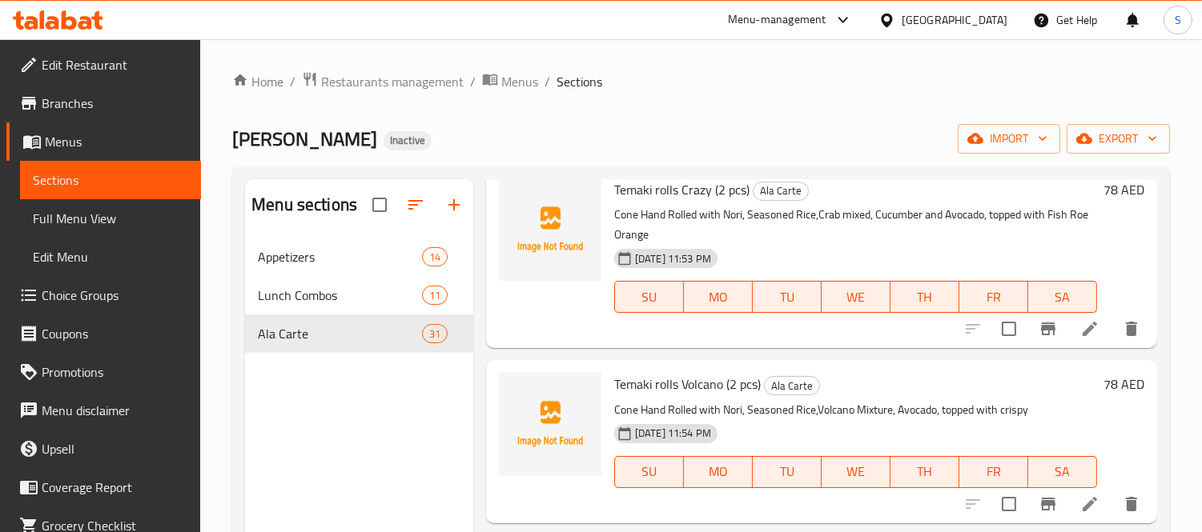
scroll to position [5225, 0]
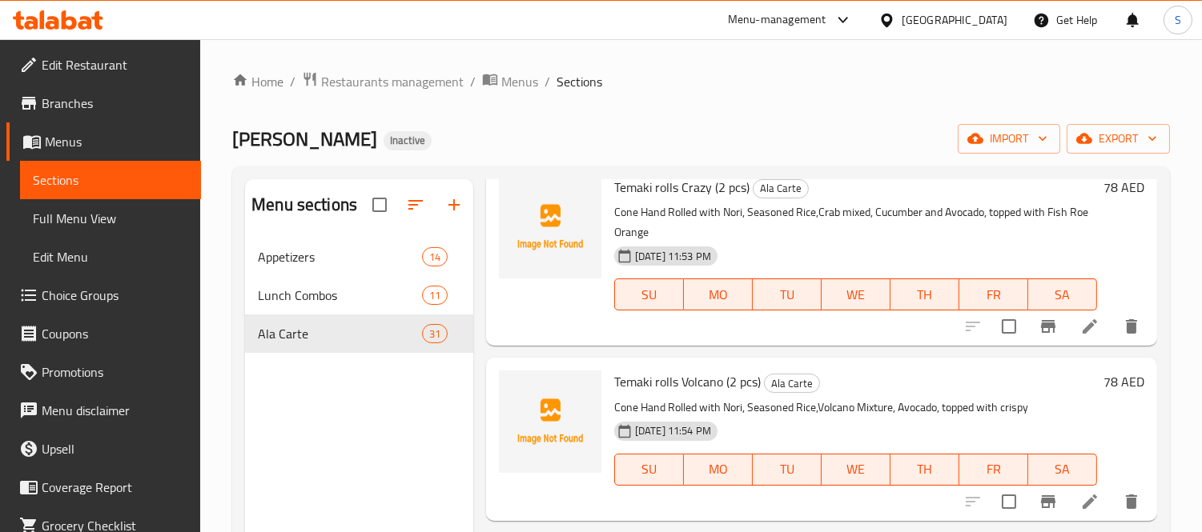
click at [696, 184] on span "Temaki rolls Crazy (2 pcs)" at bounding box center [681, 187] width 135 height 24
copy h6 "Temaki rolls Crazy (2 pcs)"
click at [683, 387] on span "Temaki rolls Volcano (2 pcs)" at bounding box center [687, 382] width 146 height 24
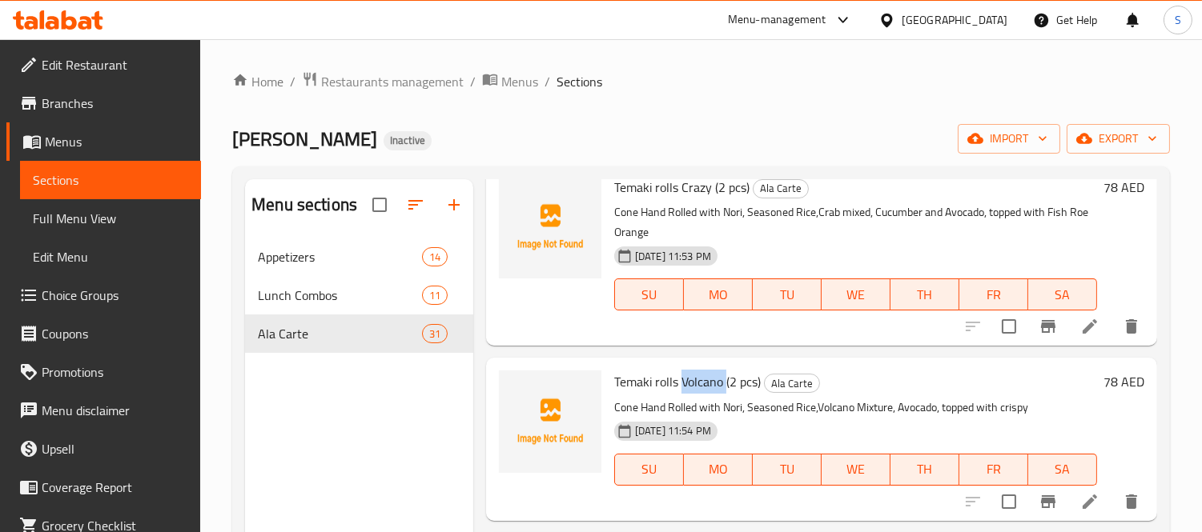
click at [683, 387] on span "Temaki rolls Volcano (2 pcs)" at bounding box center [687, 382] width 146 height 24
copy h6 "Temaki rolls Volcano (2 pcs)"
click at [437, 81] on span "Restaurants management" at bounding box center [392, 81] width 142 height 19
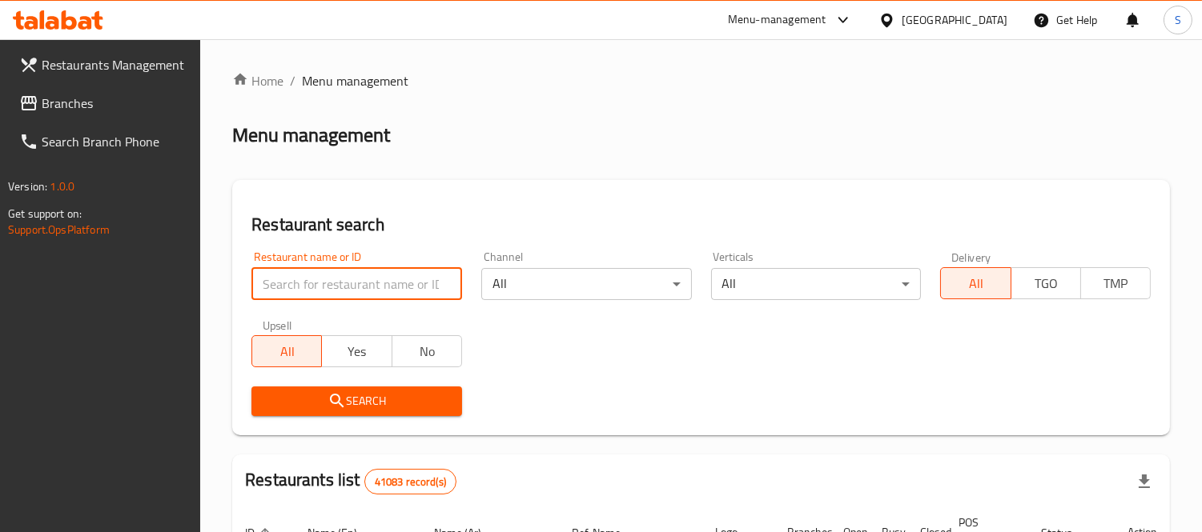
paste input "[PERSON_NAME]"
type input "[PERSON_NAME]"
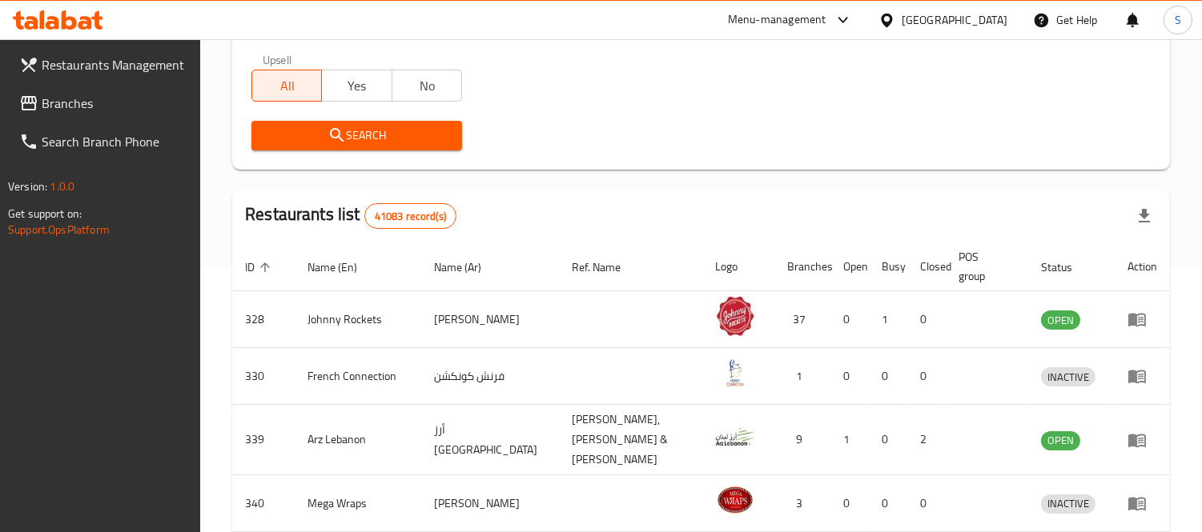
scroll to position [267, 0]
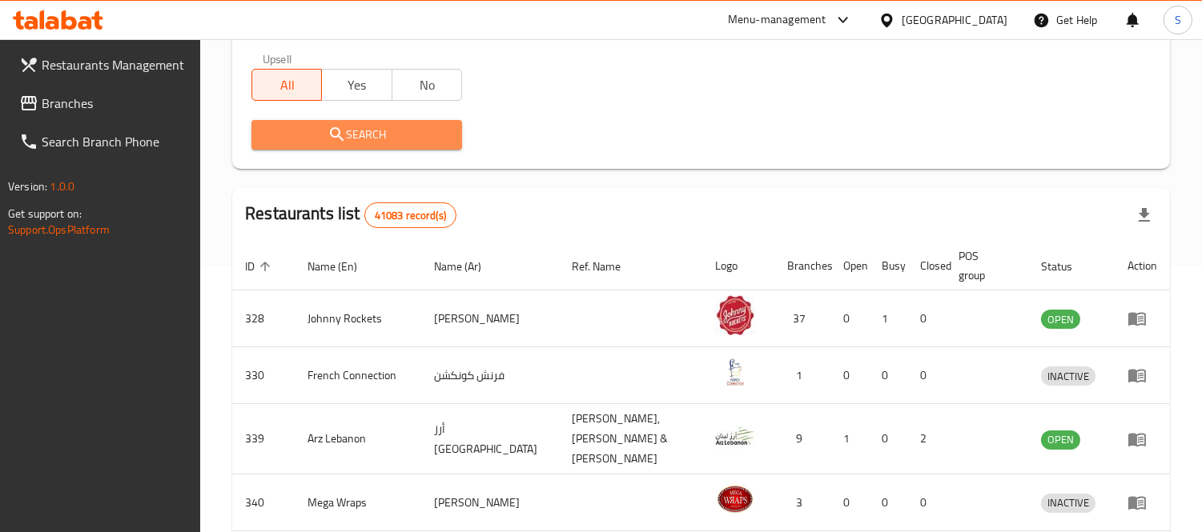
click at [299, 139] on span "Search" at bounding box center [356, 135] width 185 height 20
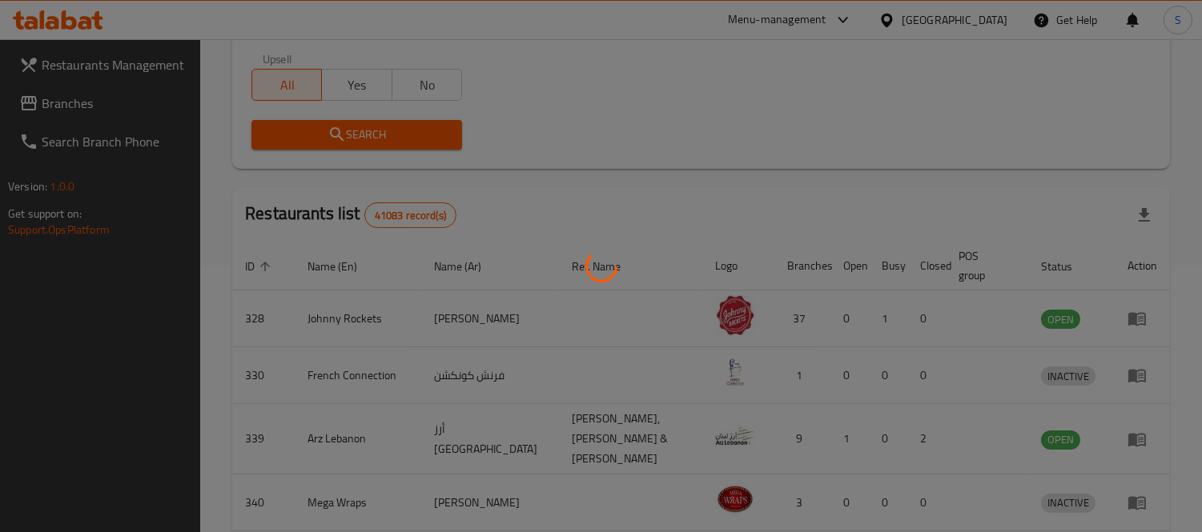
scroll to position [150, 0]
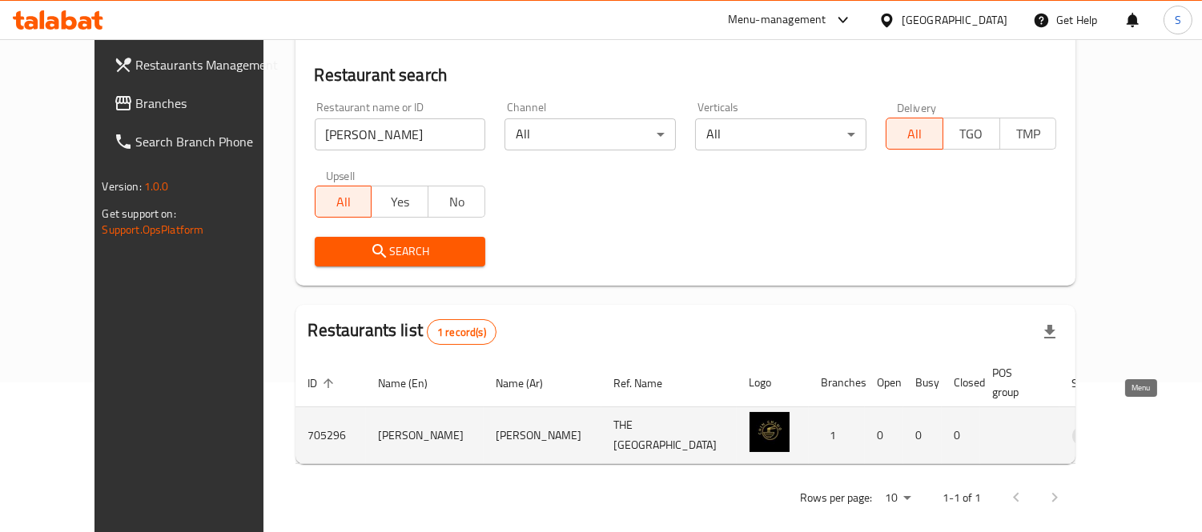
click at [1159, 430] on icon "enhanced table" at bounding box center [1168, 437] width 18 height 14
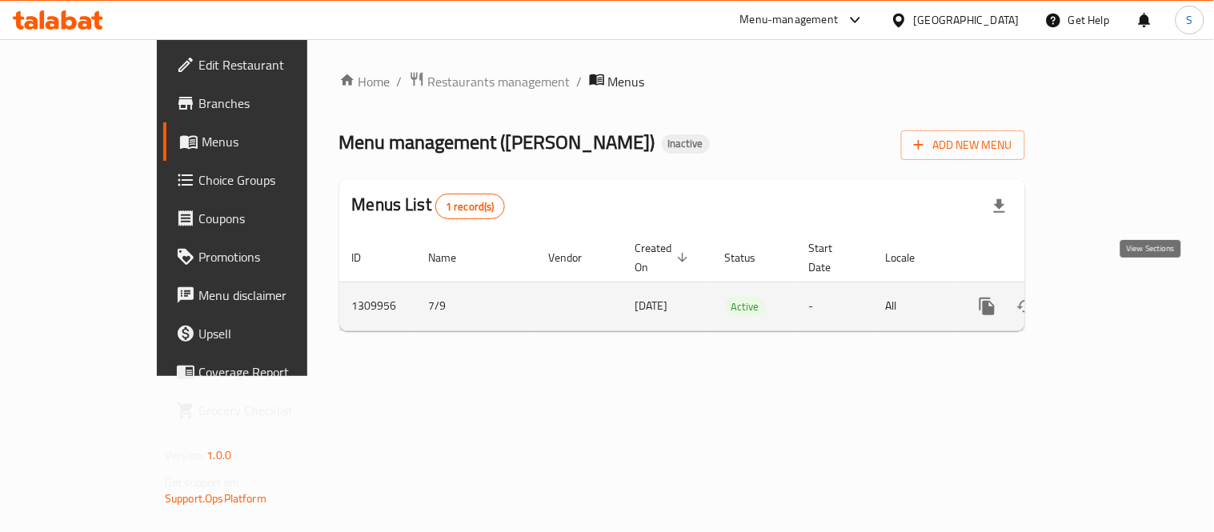
click at [1113, 297] on icon "enhanced table" at bounding box center [1102, 306] width 19 height 19
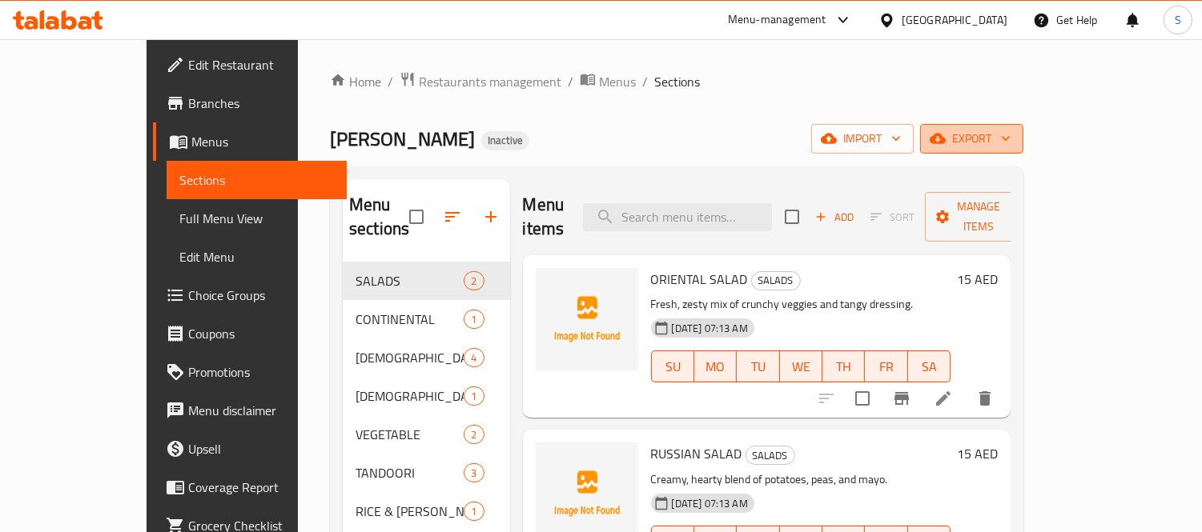
click at [1010, 137] on span "export" at bounding box center [972, 139] width 78 height 20
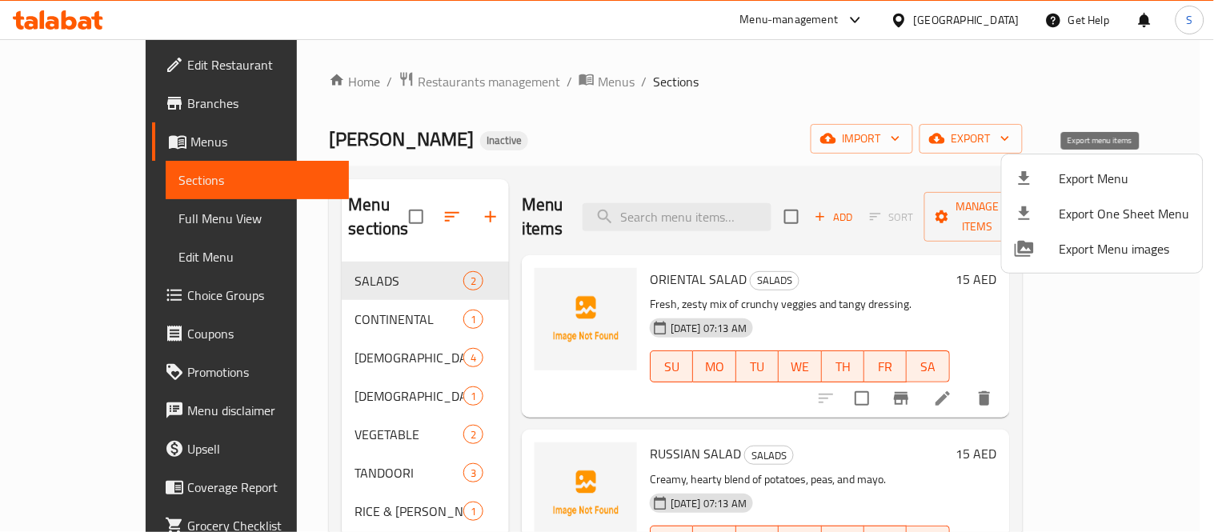
click at [1092, 175] on span "Export Menu" at bounding box center [1125, 178] width 130 height 19
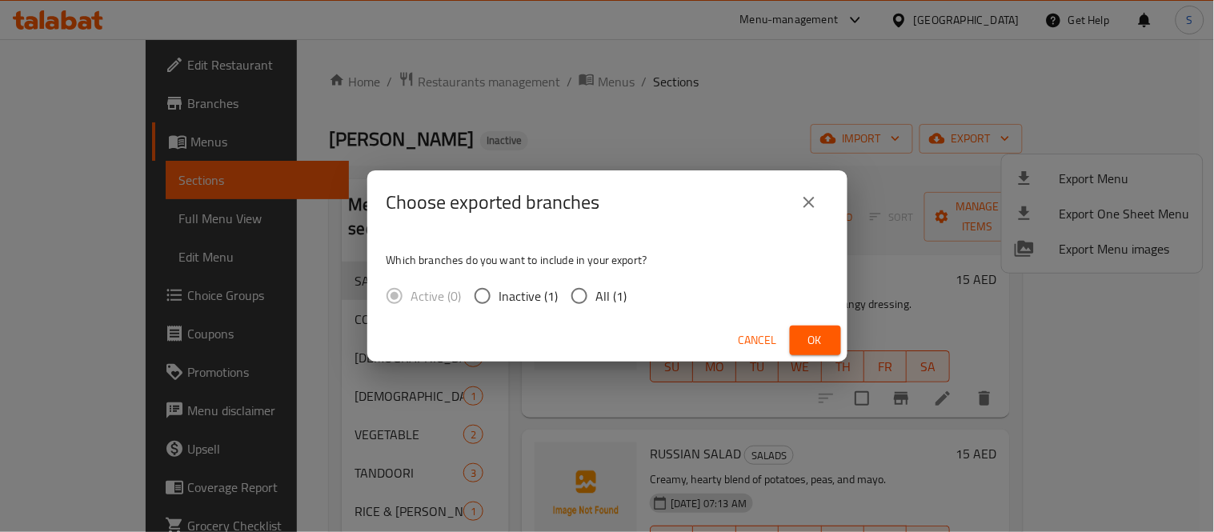
click at [606, 288] on span "All (1)" at bounding box center [611, 296] width 31 height 19
click at [596, 288] on input "All (1)" at bounding box center [580, 296] width 34 height 34
radio input "true"
click at [811, 339] on span "Ok" at bounding box center [816, 341] width 26 height 20
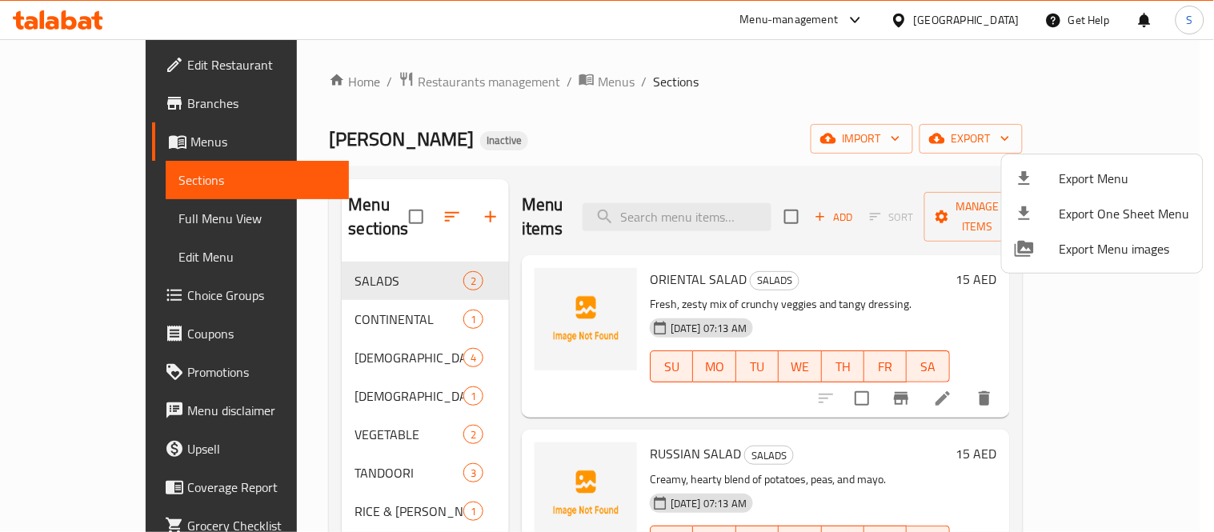
click at [110, 217] on div at bounding box center [607, 266] width 1214 height 532
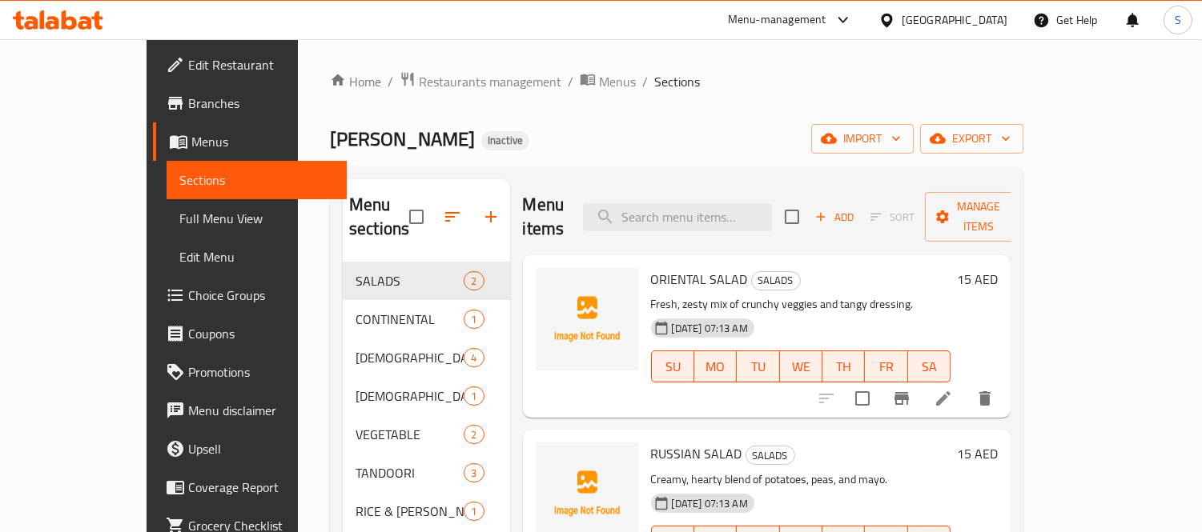
click at [179, 212] on span "Full Menu View" at bounding box center [256, 218] width 155 height 19
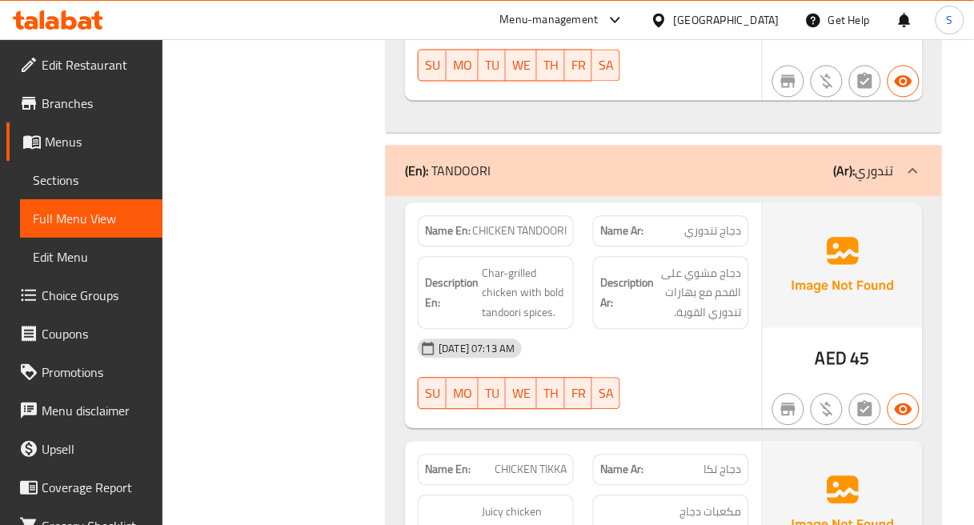
scroll to position [3112, 0]
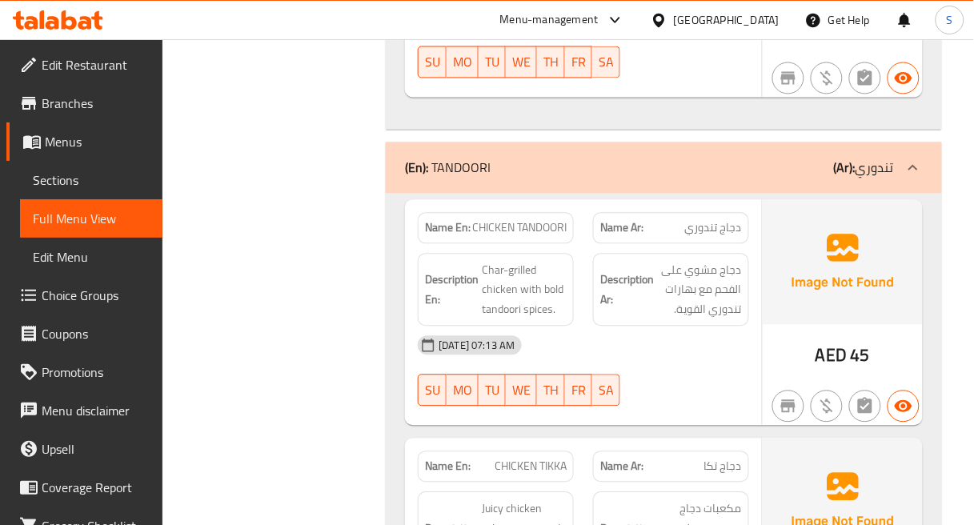
click at [501, 220] on span "CHICKEN TANDOORI" at bounding box center [519, 228] width 94 height 17
copy span "CHICKEN TANDOORI"
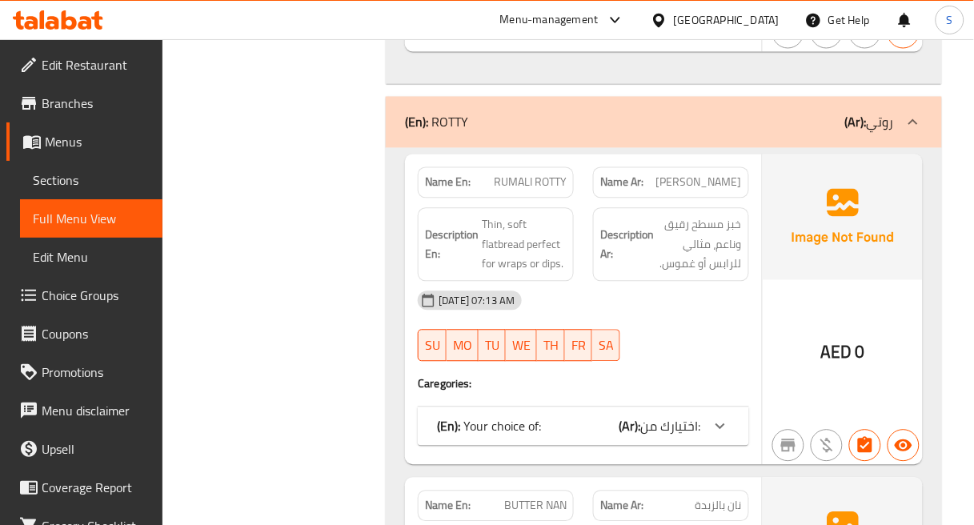
scroll to position [4358, 0]
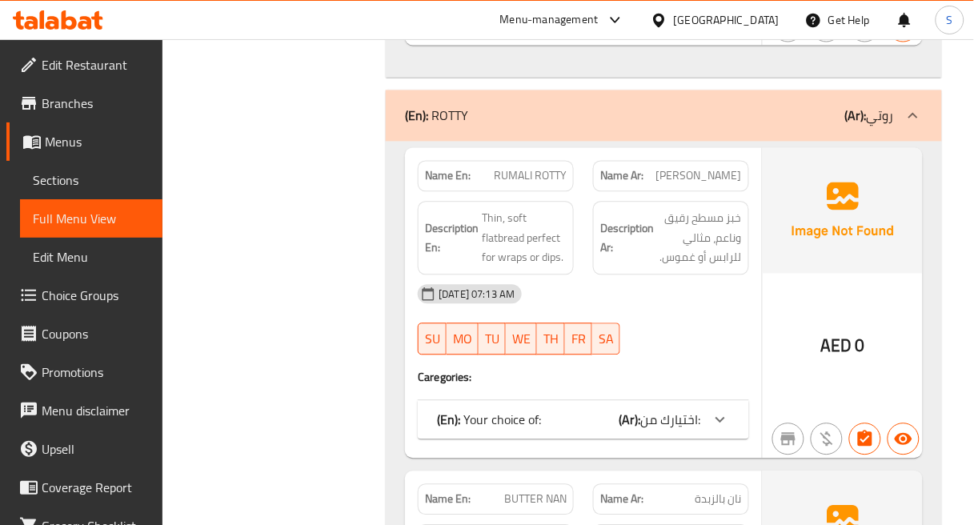
click at [651, 408] on span "اختيارك من:" at bounding box center [671, 420] width 60 height 24
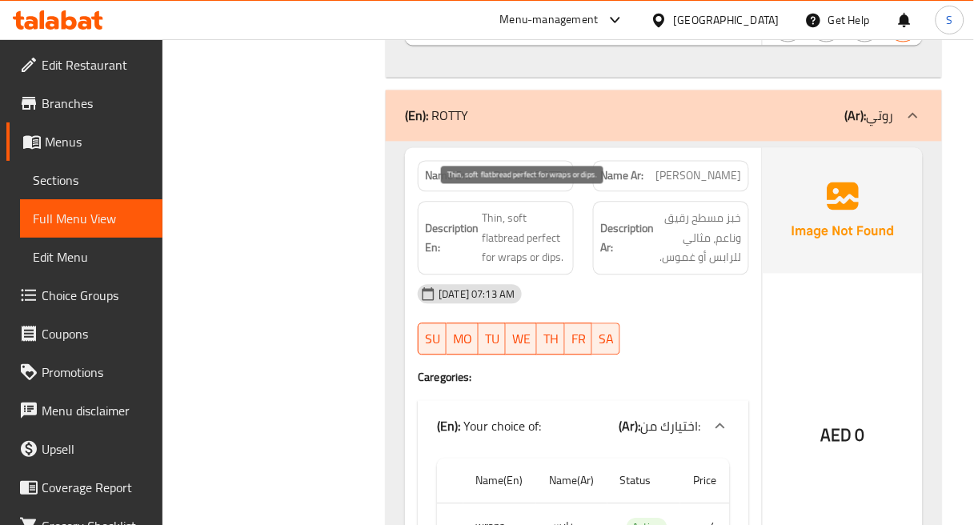
click at [550, 232] on span "Thin, soft flatbread perfect for wraps or dips." at bounding box center [524, 238] width 85 height 59
copy span "perfect"
click at [550, 192] on div "Description En: Thin, soft flatbread perfect for wraps or dips." at bounding box center [495, 238] width 175 height 93
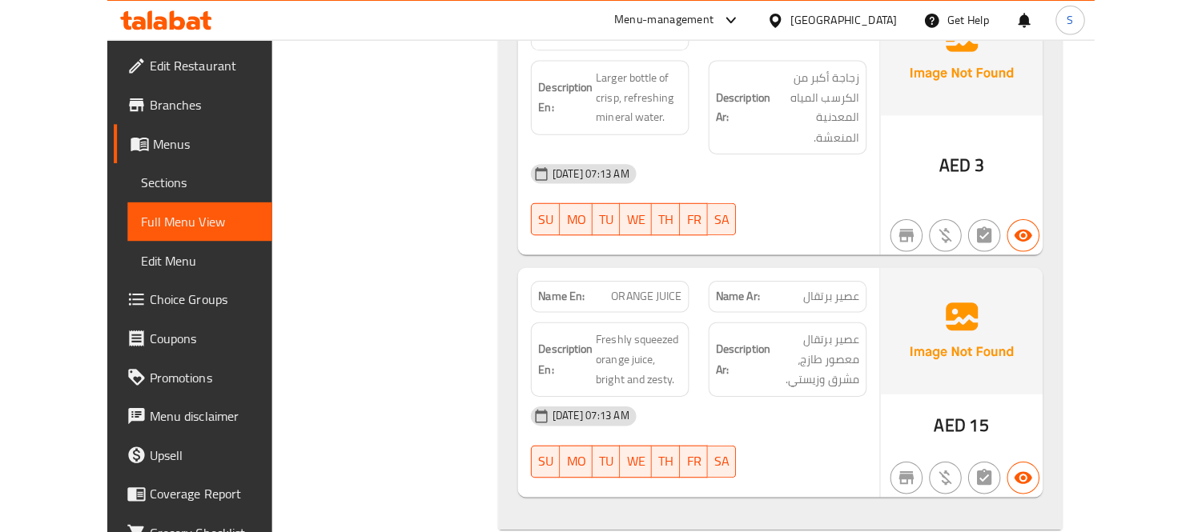
scroll to position [4943, 0]
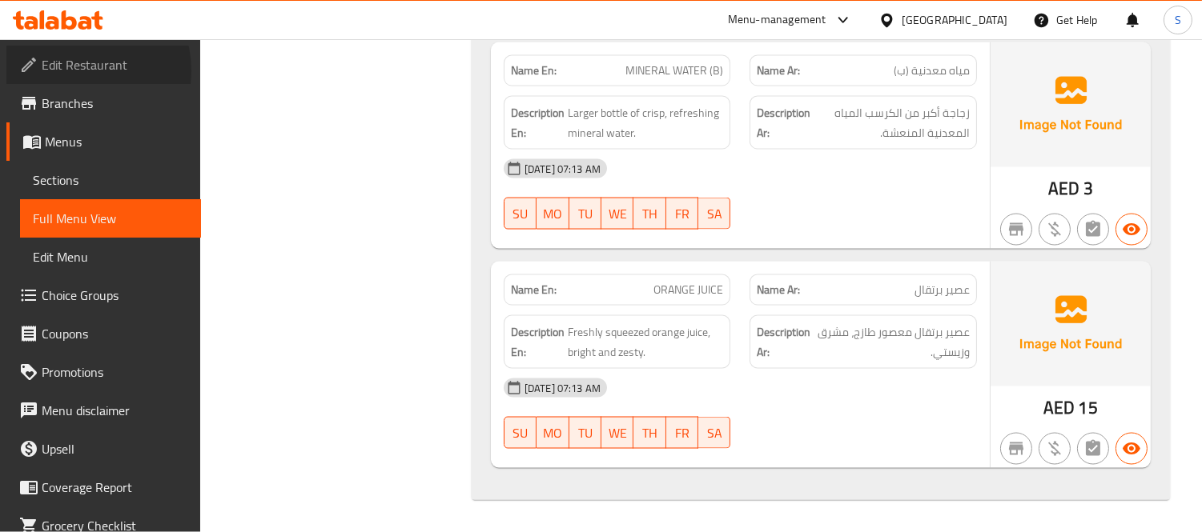
click at [81, 70] on span "Edit Restaurant" at bounding box center [115, 64] width 146 height 19
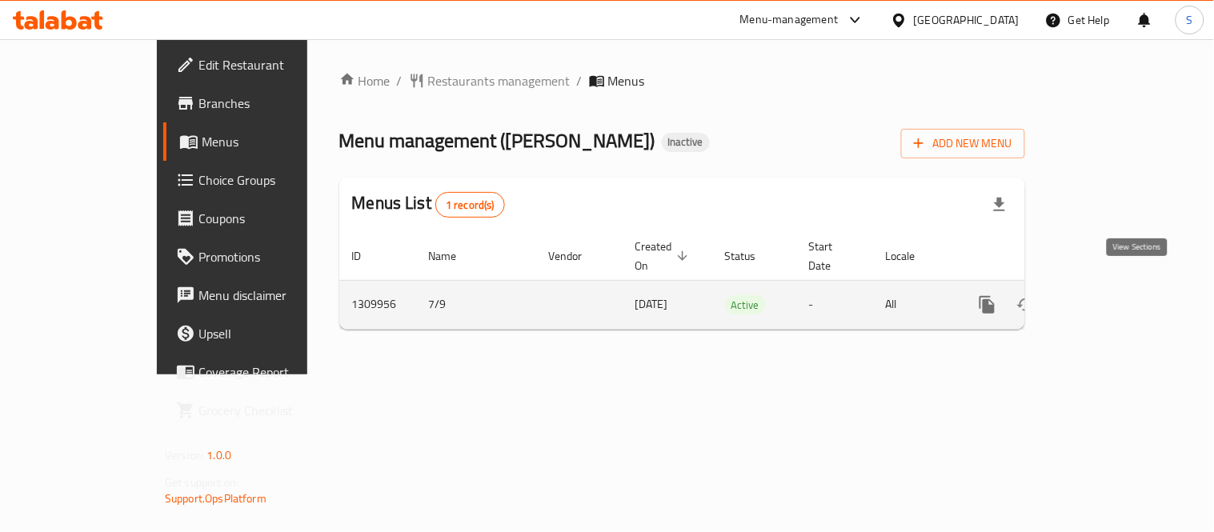
click at [1113, 295] on icon "enhanced table" at bounding box center [1102, 304] width 19 height 19
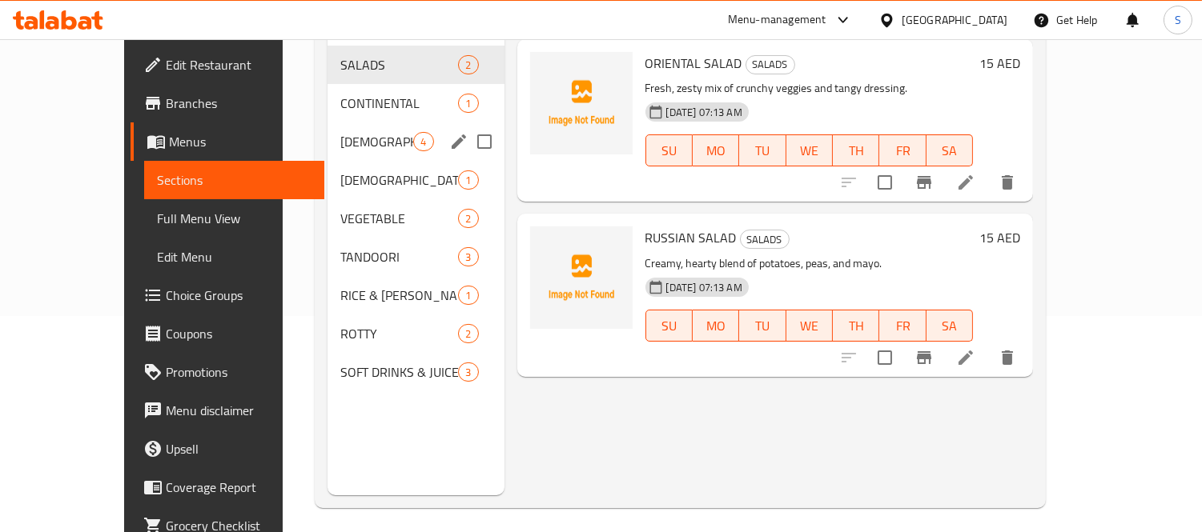
scroll to position [224, 0]
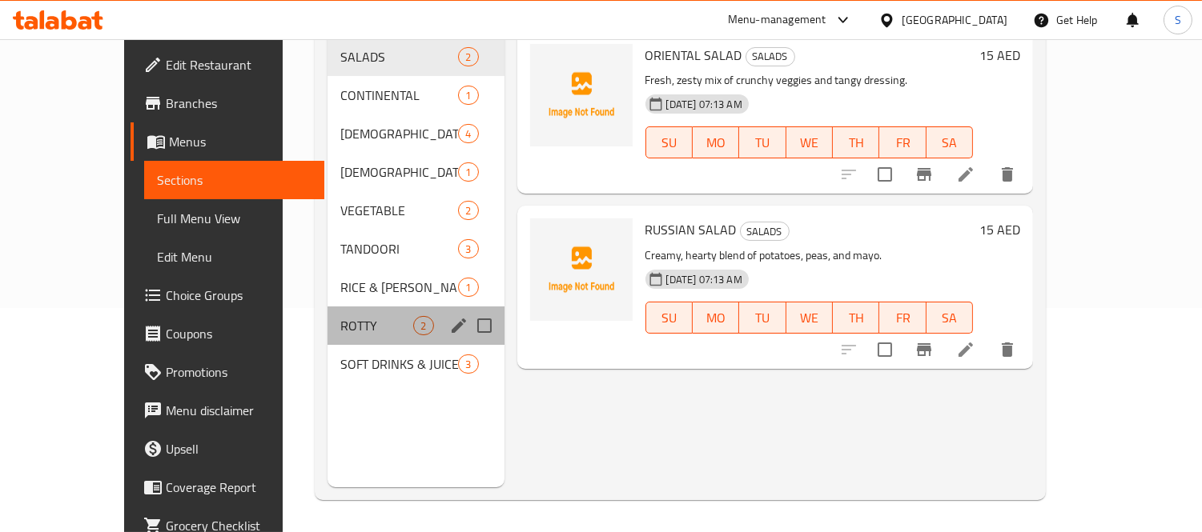
click at [327, 314] on div "ROTTY 2" at bounding box center [415, 326] width 176 height 38
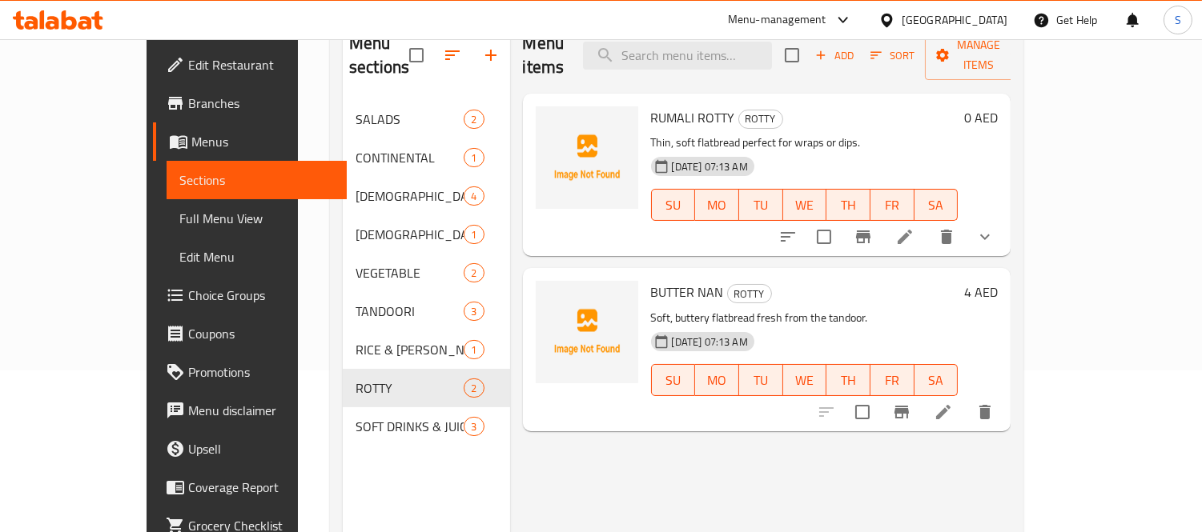
scroll to position [134, 0]
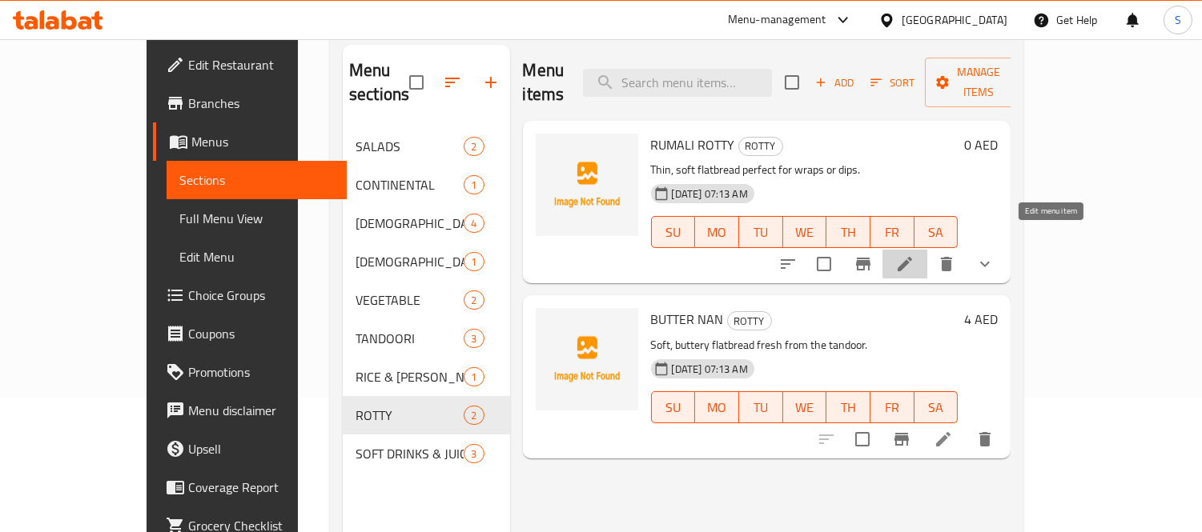
click at [914, 255] on icon at bounding box center [904, 264] width 19 height 19
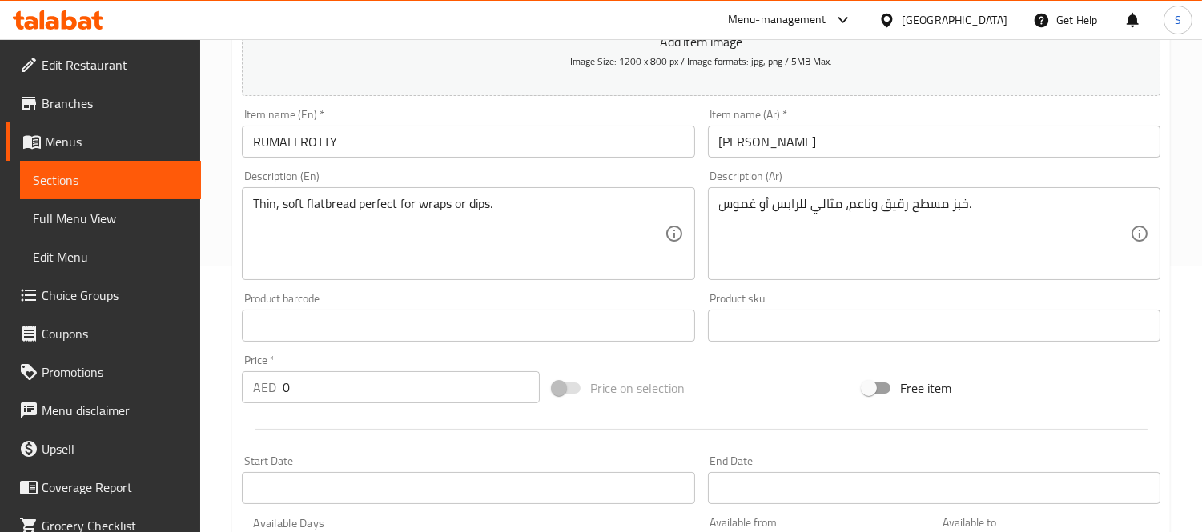
scroll to position [355, 0]
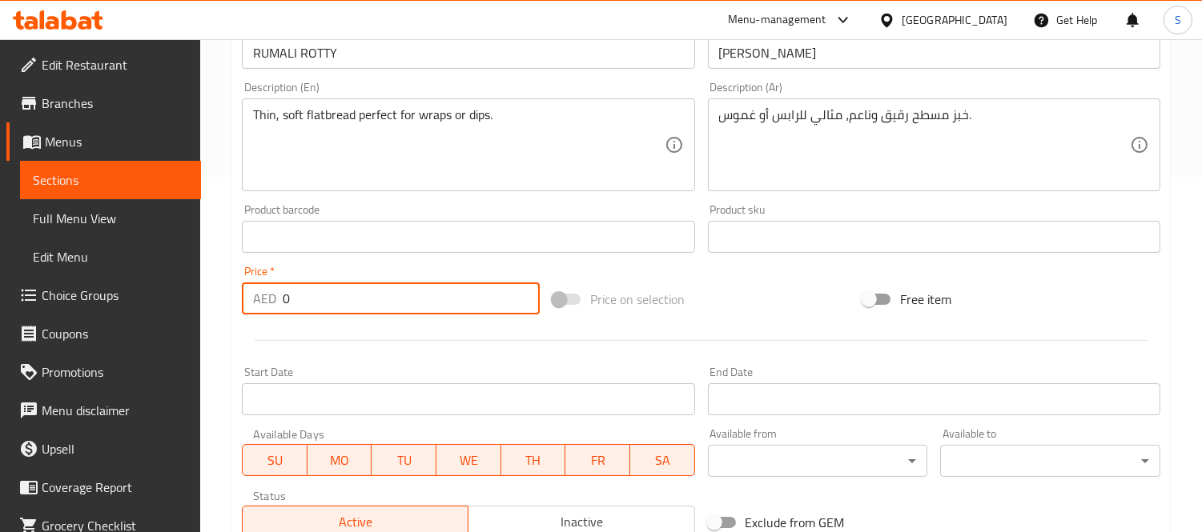
drag, startPoint x: 310, startPoint y: 299, endPoint x: 275, endPoint y: 299, distance: 34.4
click at [275, 299] on div "AED 0 Price *" at bounding box center [391, 299] width 298 height 32
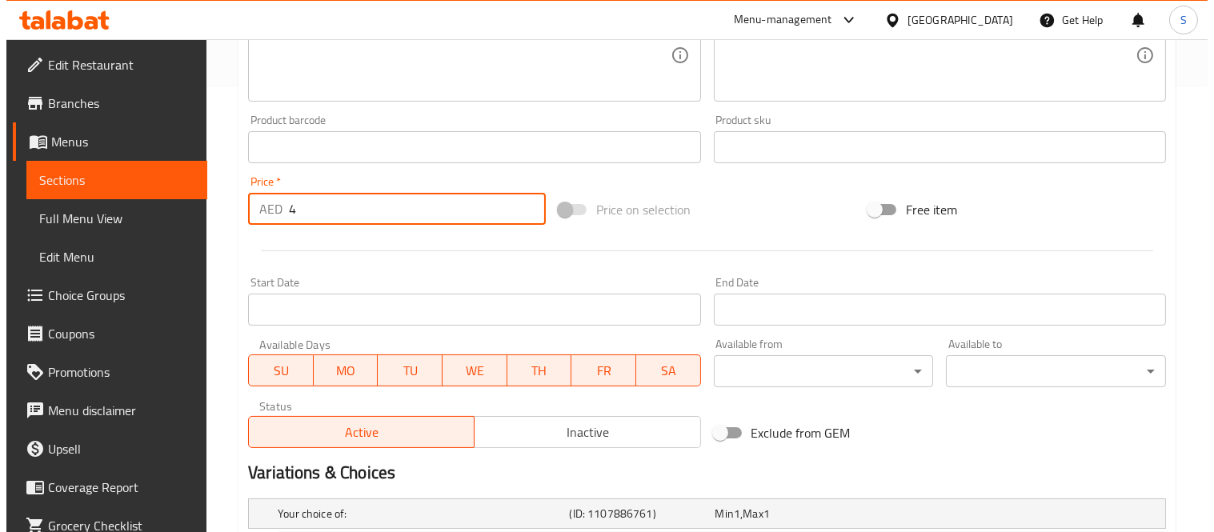
scroll to position [634, 0]
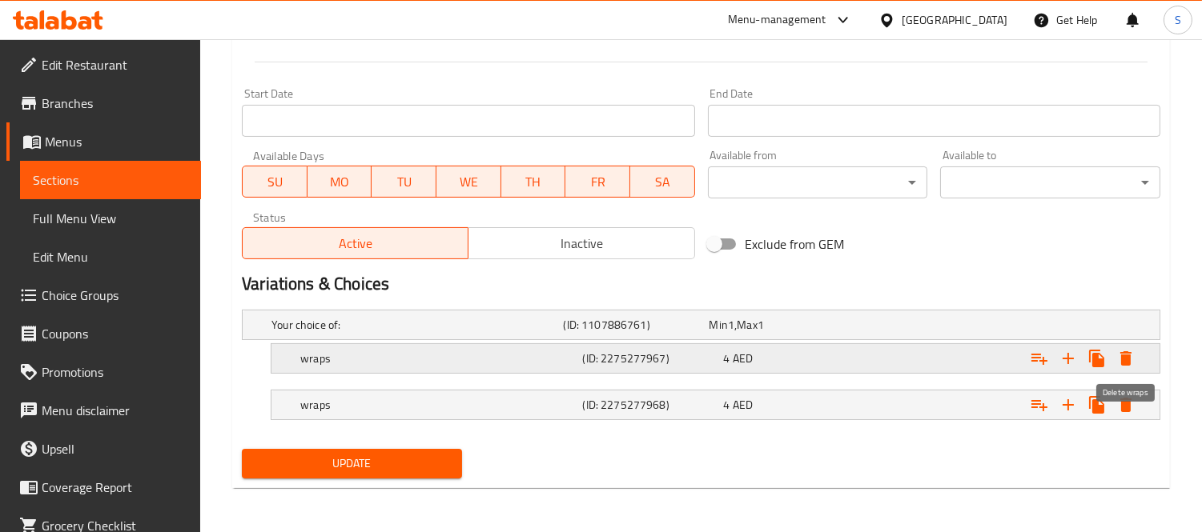
type input "4"
click at [1126, 357] on icon "Expand" at bounding box center [1125, 358] width 11 height 14
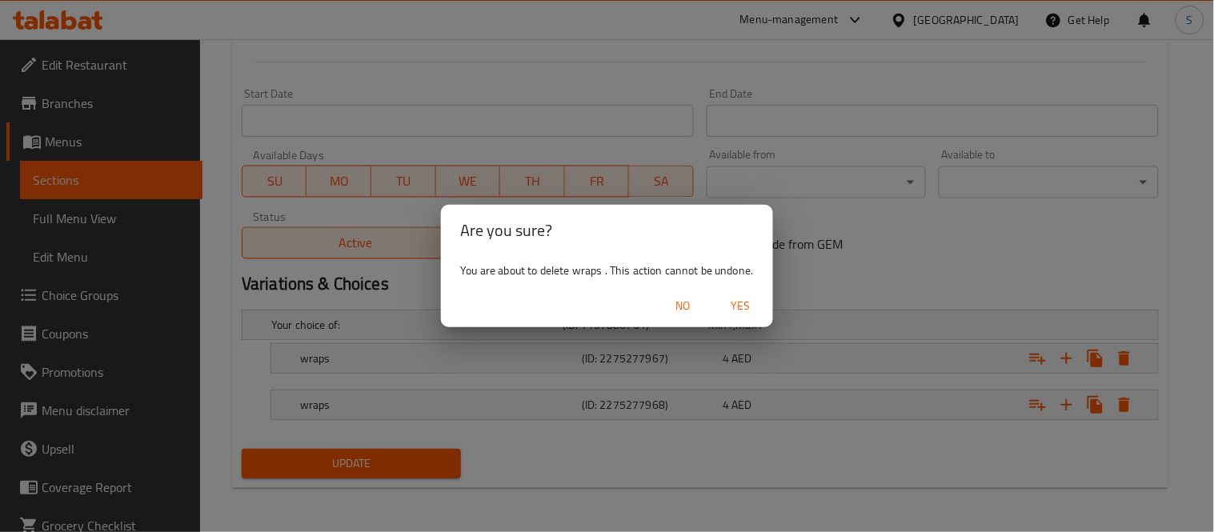
click at [756, 311] on span "Yes" at bounding box center [741, 306] width 38 height 20
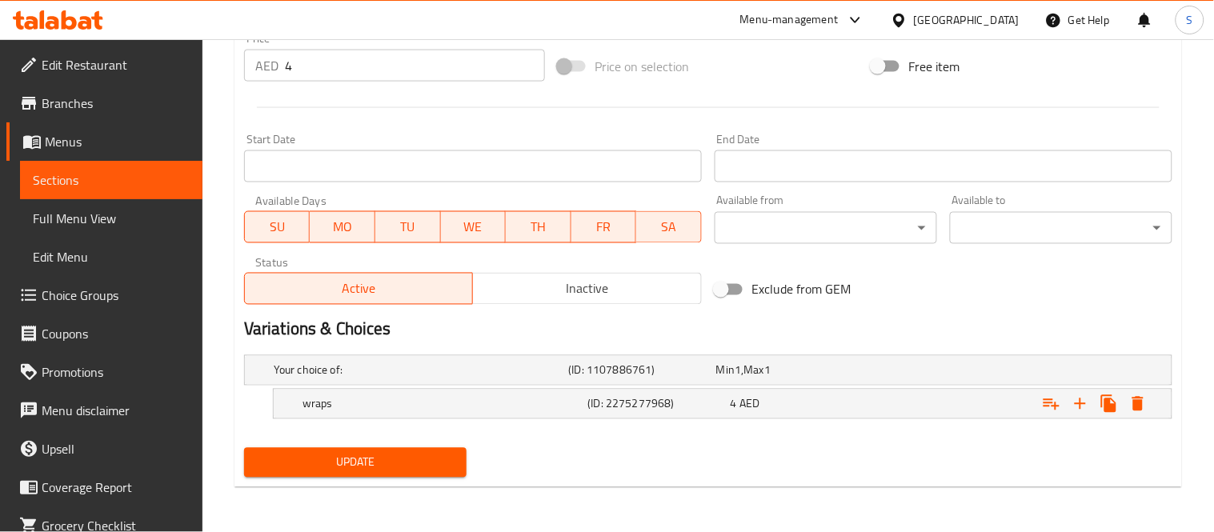
scroll to position [588, 0]
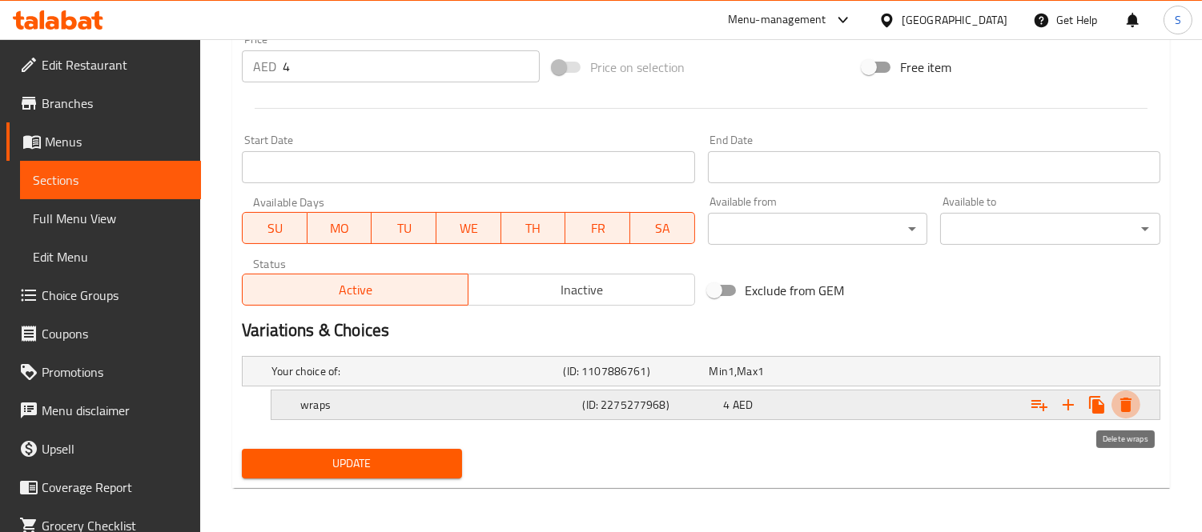
click at [1121, 402] on icon "Expand" at bounding box center [1125, 405] width 11 height 14
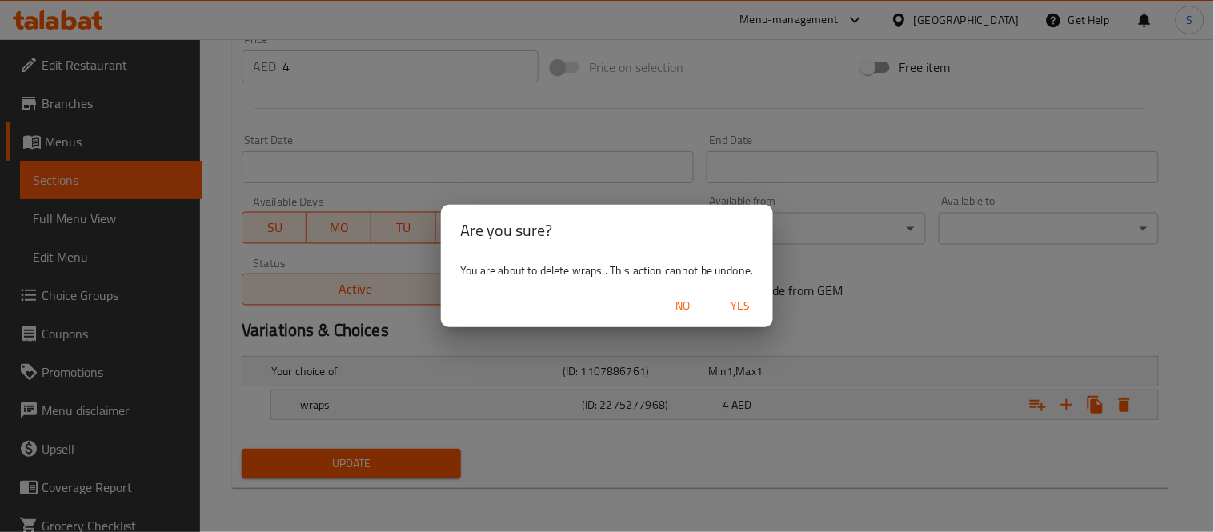
click at [739, 299] on span "Yes" at bounding box center [741, 306] width 38 height 20
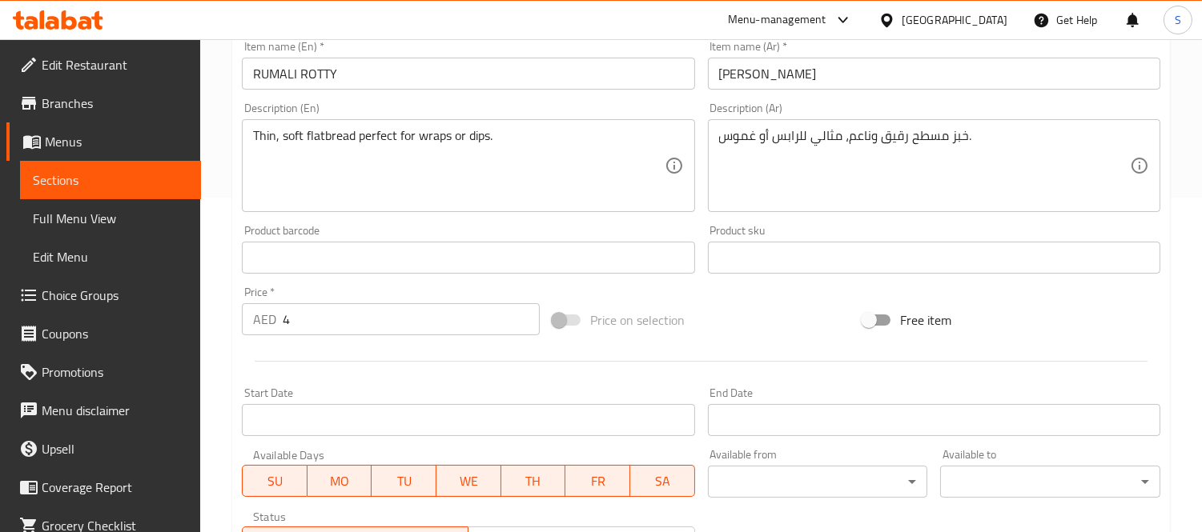
scroll to position [315, 0]
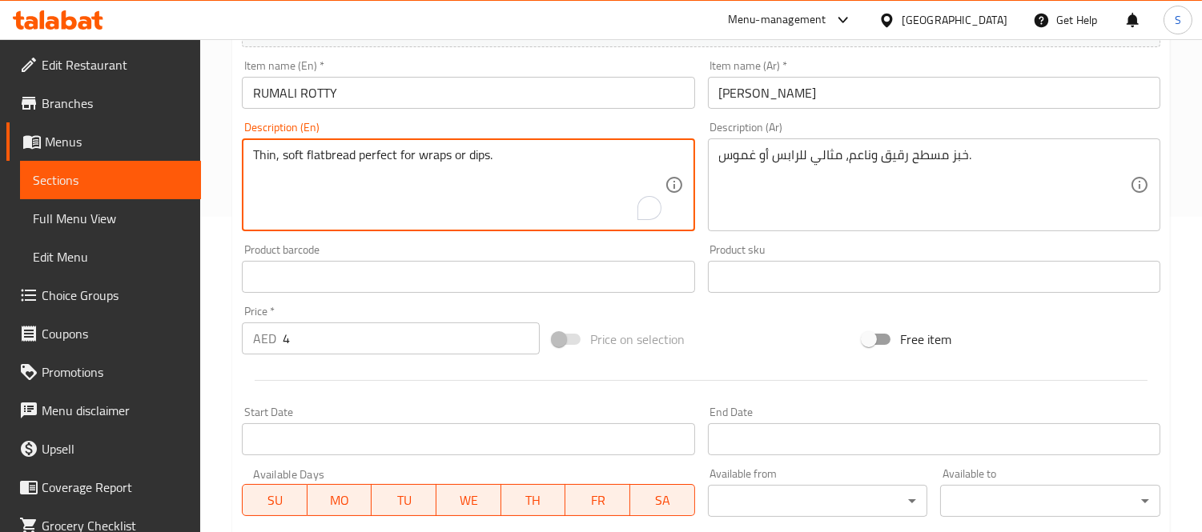
drag, startPoint x: 355, startPoint y: 155, endPoint x: 493, endPoint y: 154, distance: 137.7
type textarea "Thin, soft flatbread"
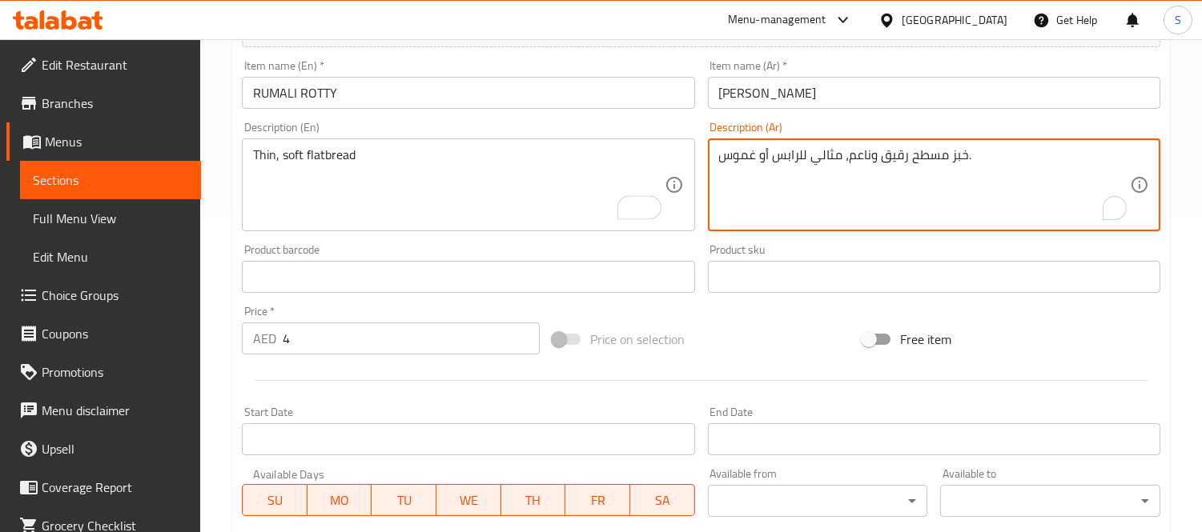
drag, startPoint x: 817, startPoint y: 147, endPoint x: 668, endPoint y: 141, distance: 149.8
type textarea "خبز مسطح رقيق وناعم، ."
click at [649, 94] on input "RUMALI ROTTY" at bounding box center [468, 93] width 452 height 32
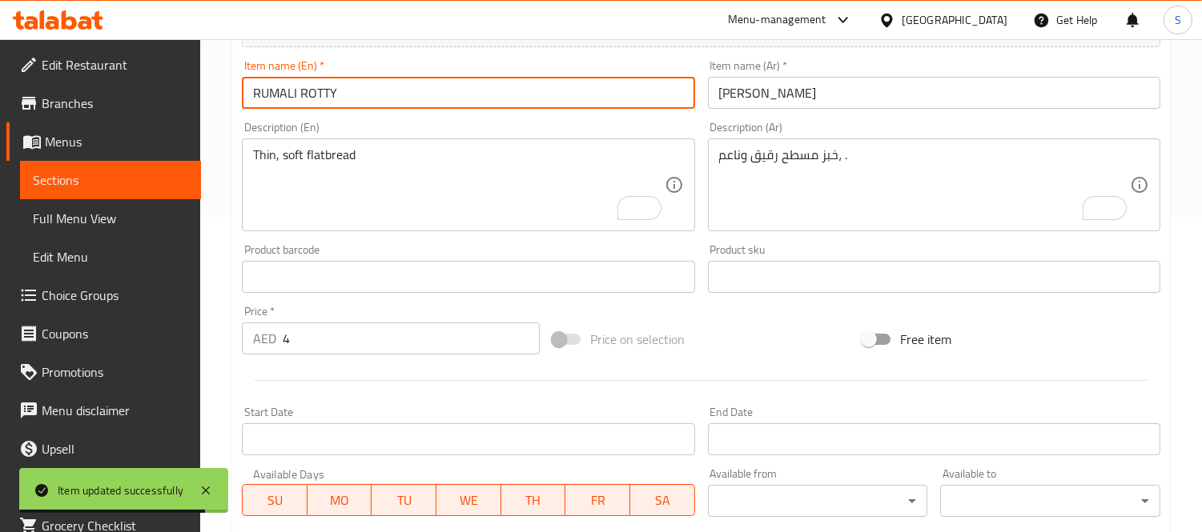
scroll to position [227, 0]
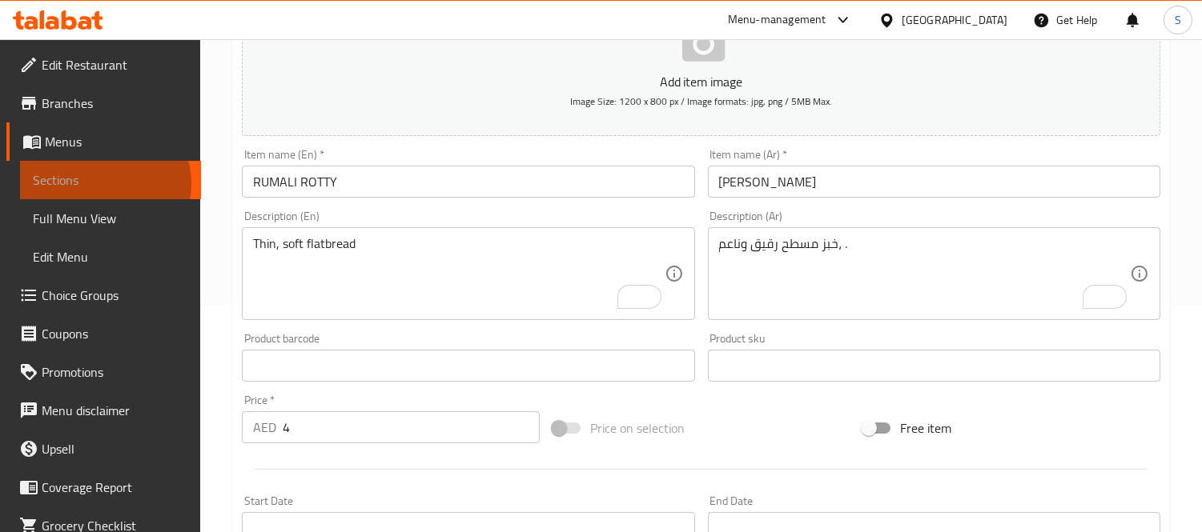
click at [98, 184] on span "Sections" at bounding box center [110, 180] width 155 height 19
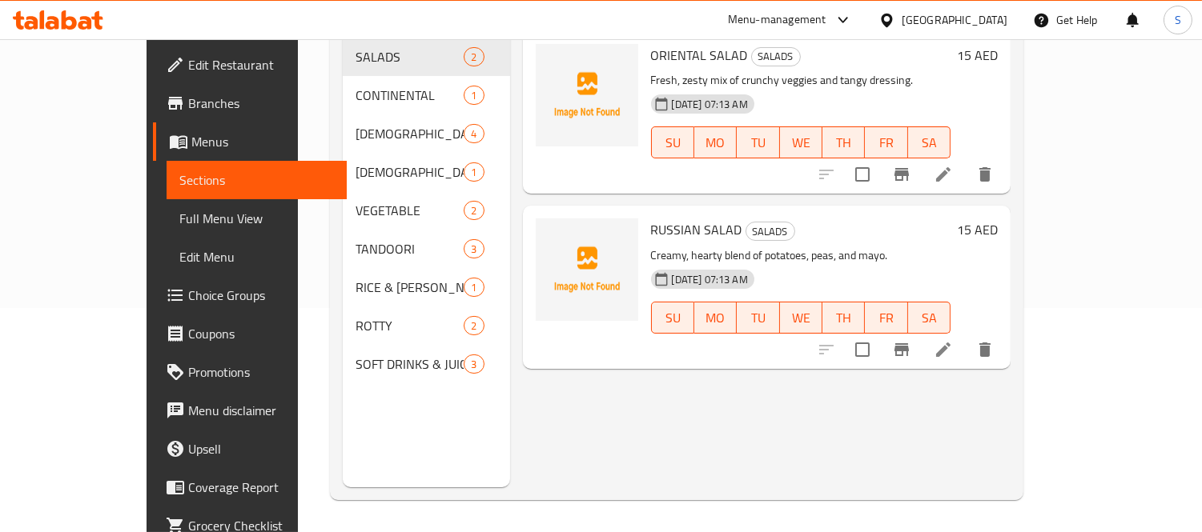
scroll to position [224, 0]
click at [179, 226] on span "Full Menu View" at bounding box center [256, 218] width 155 height 19
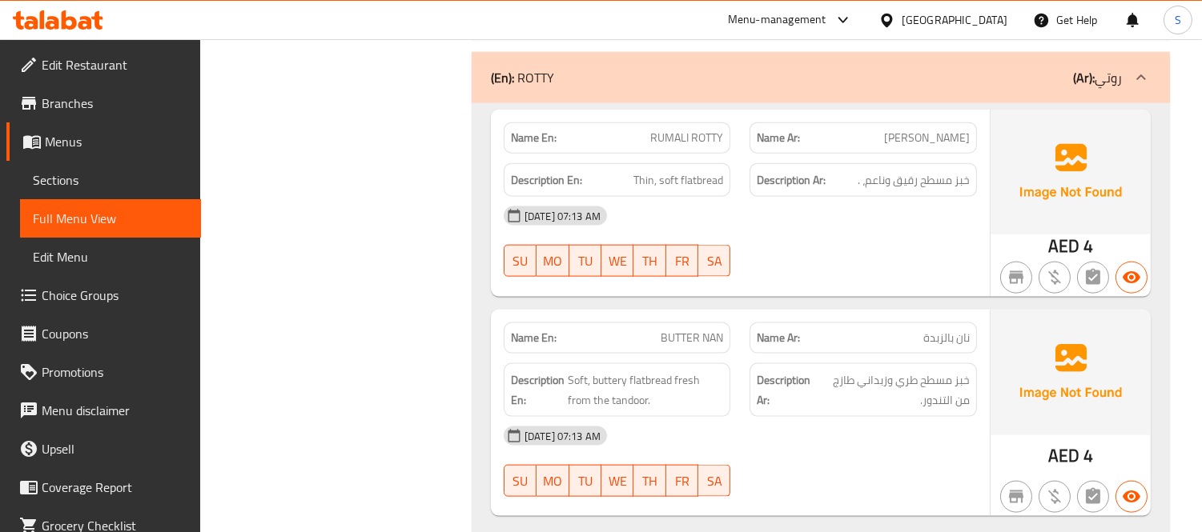
scroll to position [3861, 0]
click at [112, 179] on span "Sections" at bounding box center [110, 180] width 155 height 19
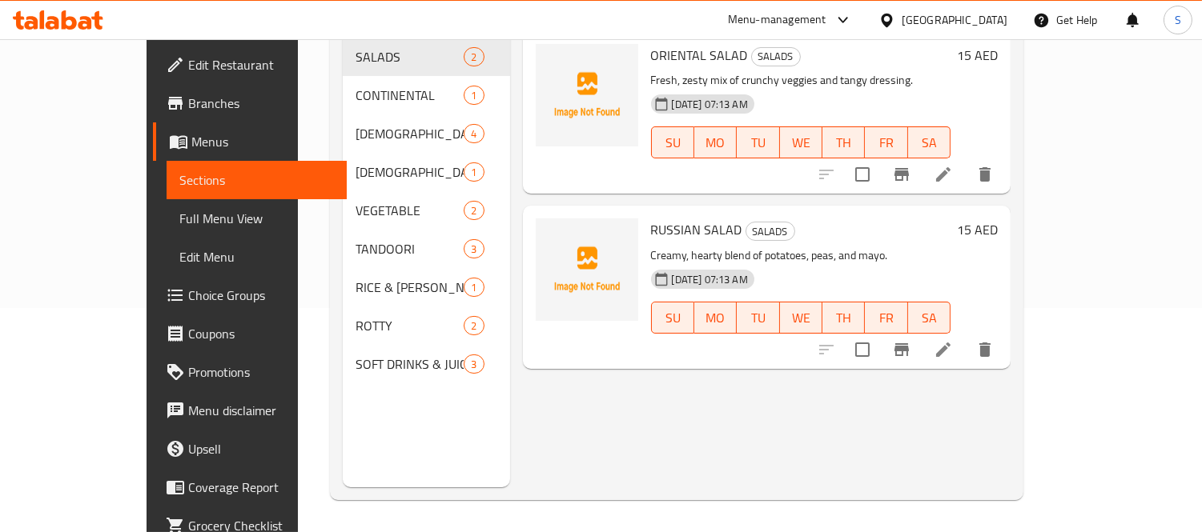
scroll to position [224, 0]
click at [1055, 278] on div "Home / Restaurants management / Menus / Sections [PERSON_NAME] Inactive import …" at bounding box center [676, 173] width 757 height 717
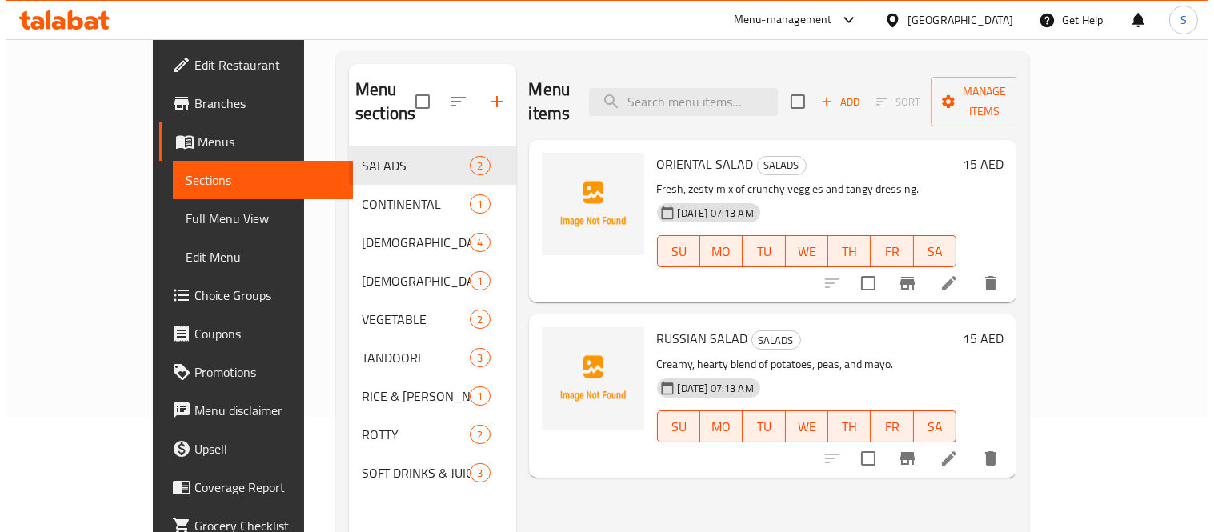
scroll to position [0, 0]
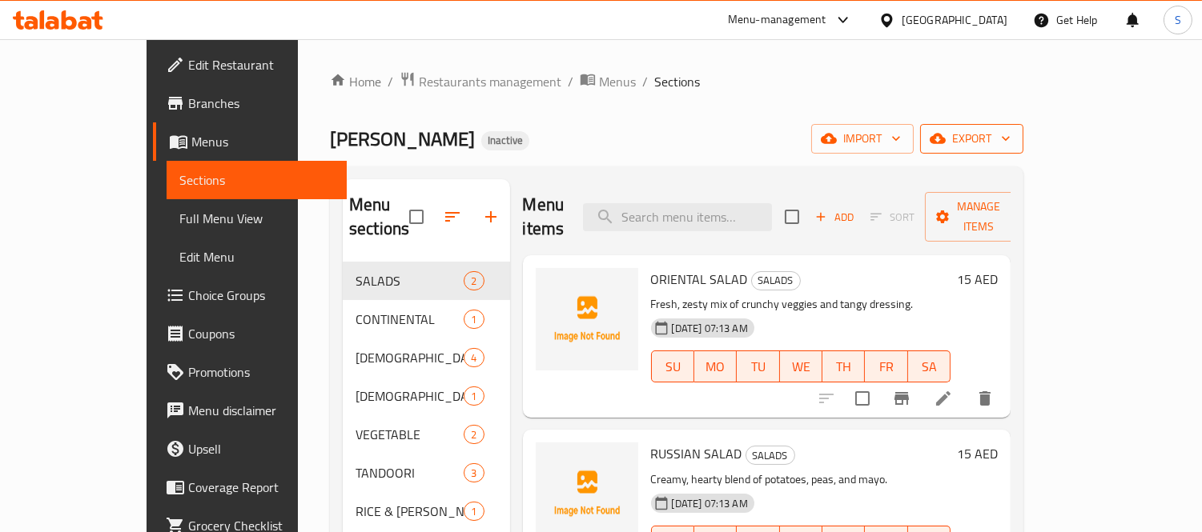
click at [1010, 139] on span "export" at bounding box center [972, 139] width 78 height 20
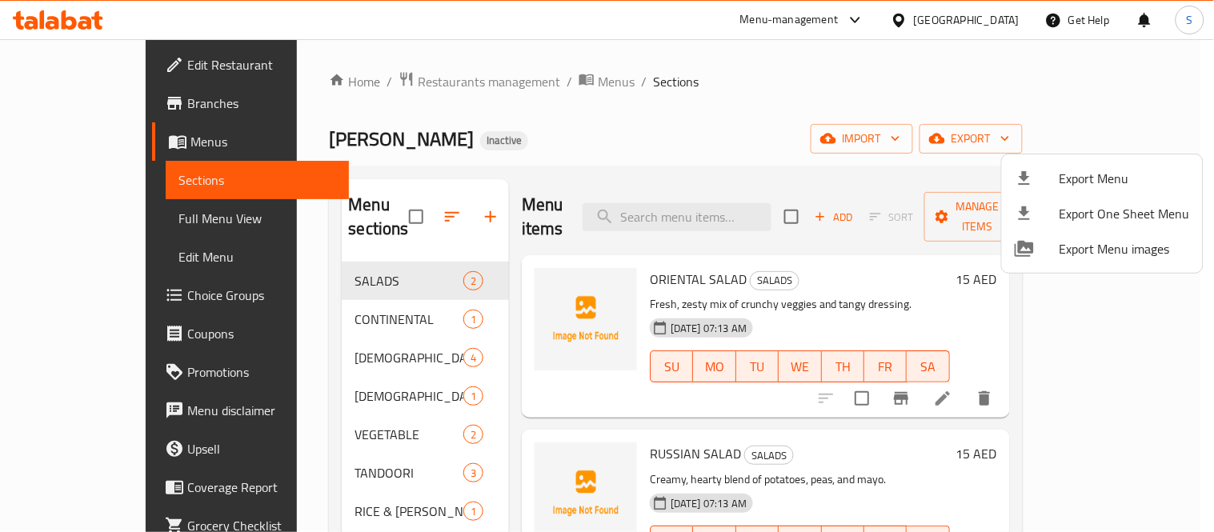
click at [1081, 179] on span "Export Menu" at bounding box center [1125, 178] width 130 height 19
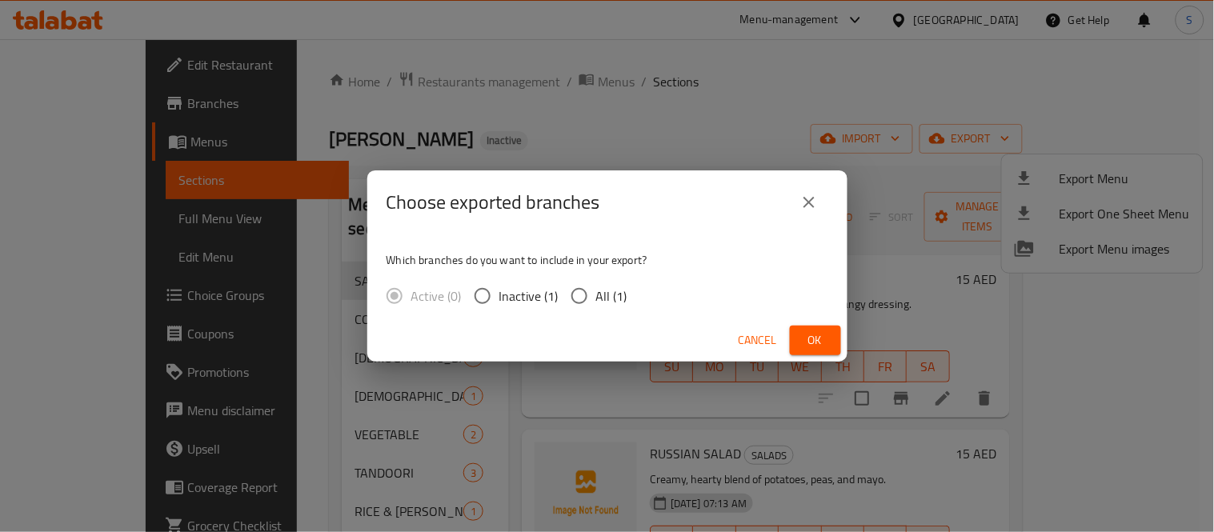
click at [613, 294] on span "All (1)" at bounding box center [611, 296] width 31 height 19
click at [596, 294] on input "All (1)" at bounding box center [580, 296] width 34 height 34
radio input "true"
click at [825, 331] on span "Ok" at bounding box center [816, 341] width 26 height 20
